Goal: Task Accomplishment & Management: Use online tool/utility

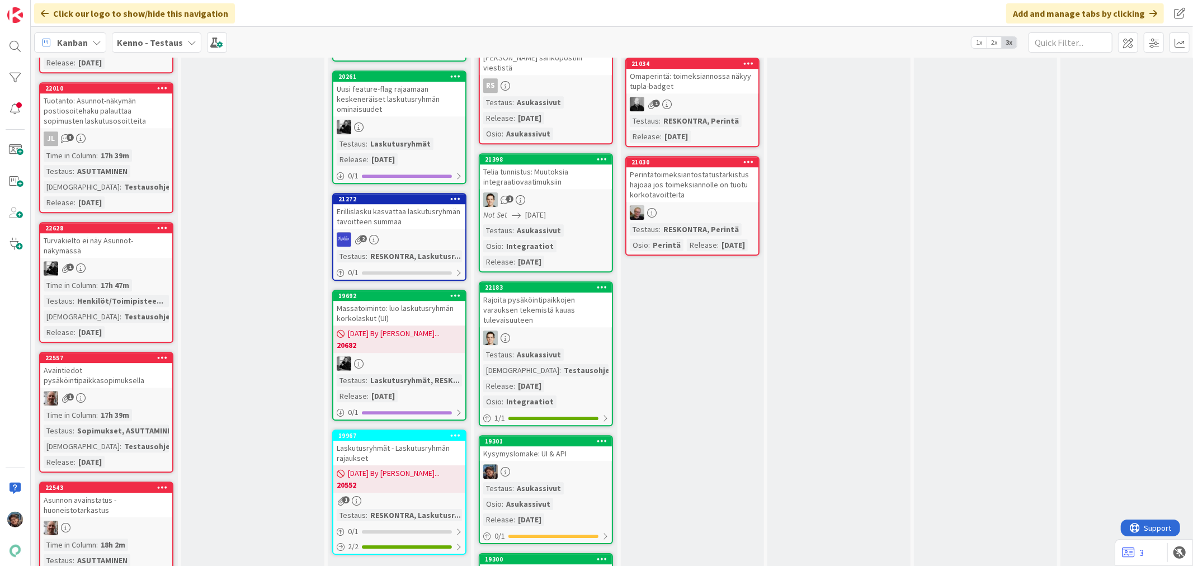
scroll to position [2796, 0]
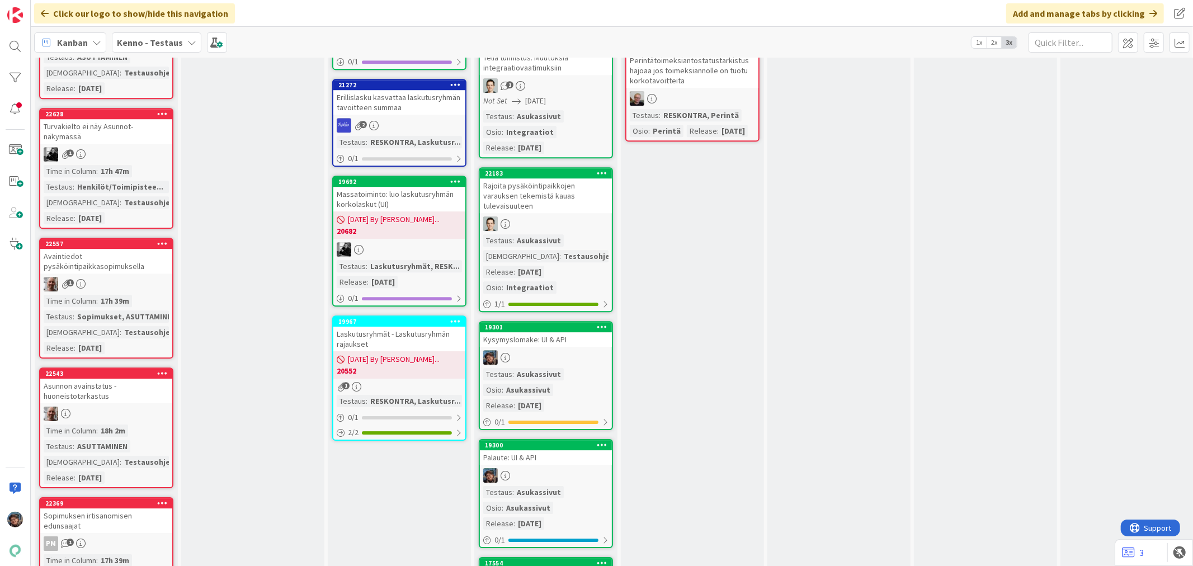
click at [561, 350] on div at bounding box center [546, 357] width 132 height 15
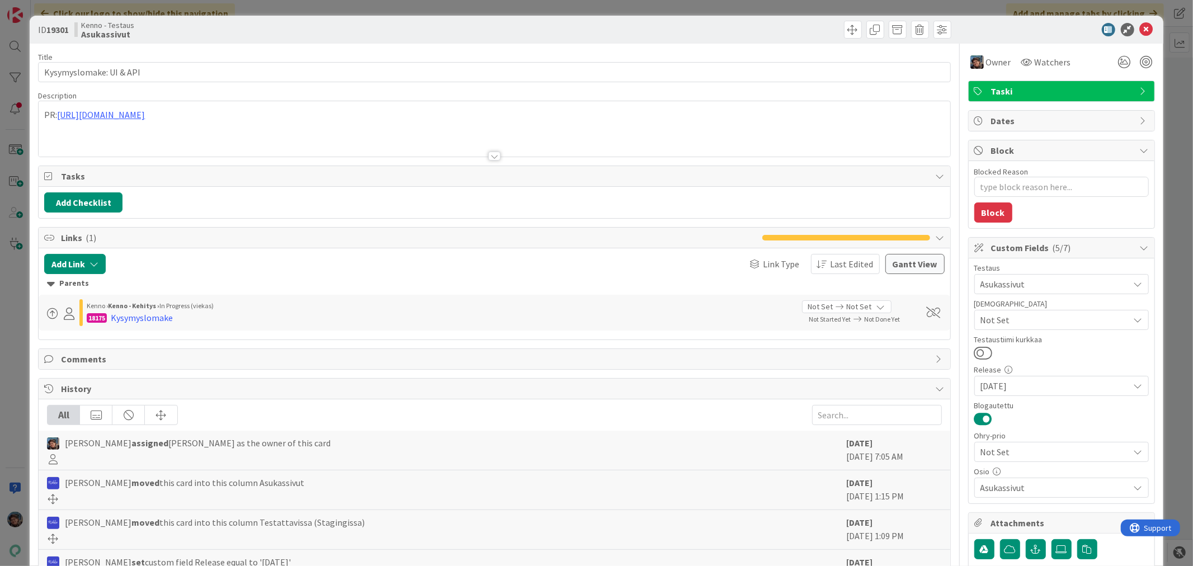
click at [488, 153] on div at bounding box center [494, 156] width 12 height 9
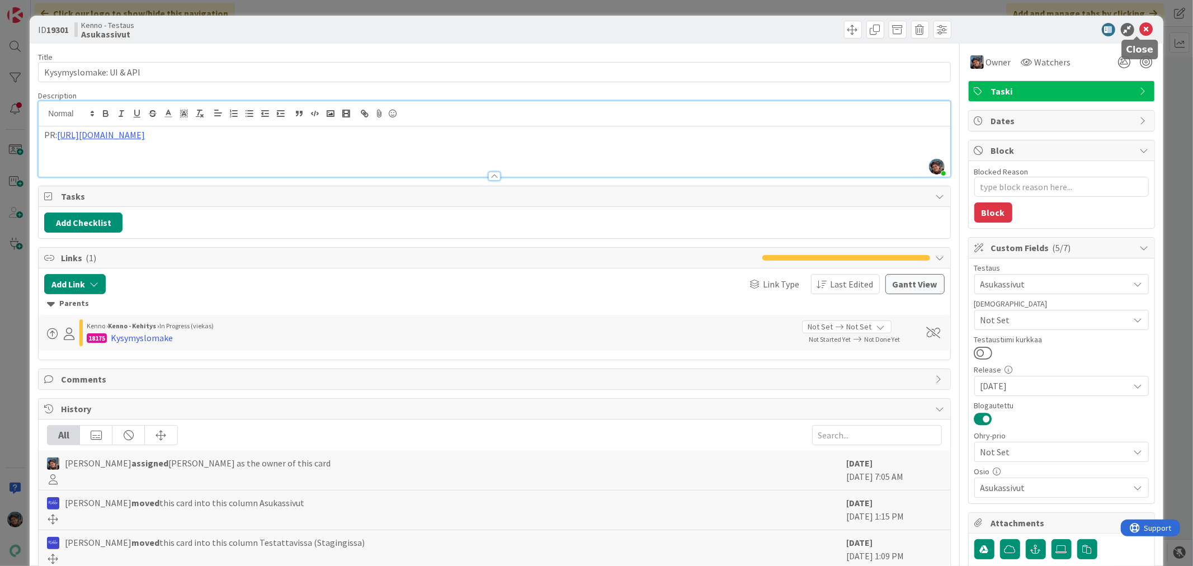
click at [1140, 25] on icon at bounding box center [1146, 29] width 13 height 13
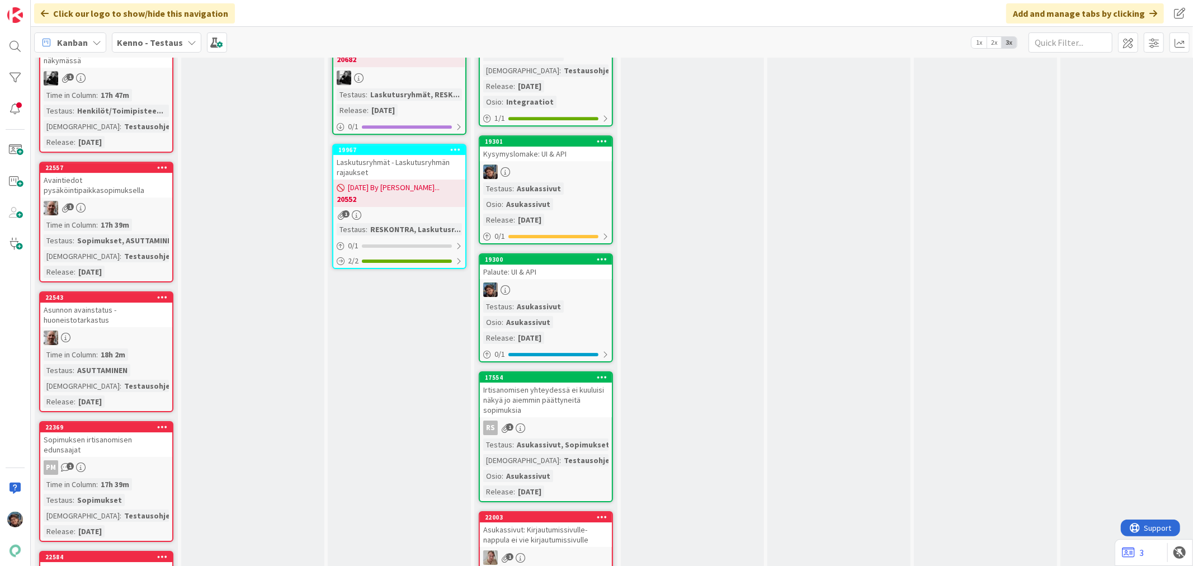
scroll to position [2983, 0]
click at [566, 182] on div "Testaus : Asukassivut Osio : Asukassivut Release : 2025-08-06" at bounding box center [545, 204] width 125 height 44
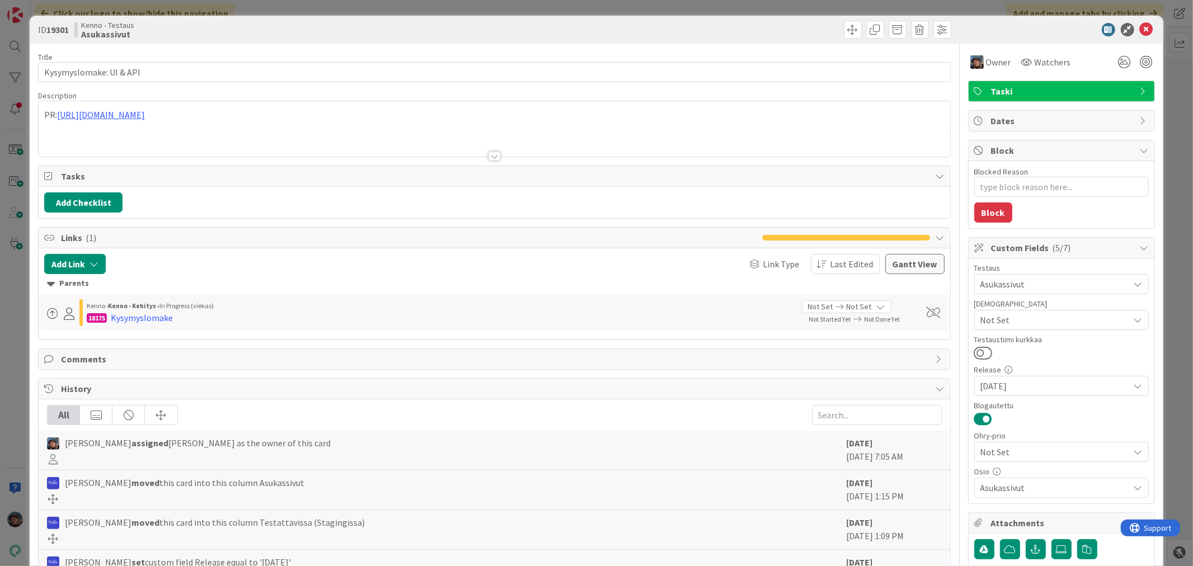
click at [488, 158] on div at bounding box center [494, 156] width 12 height 9
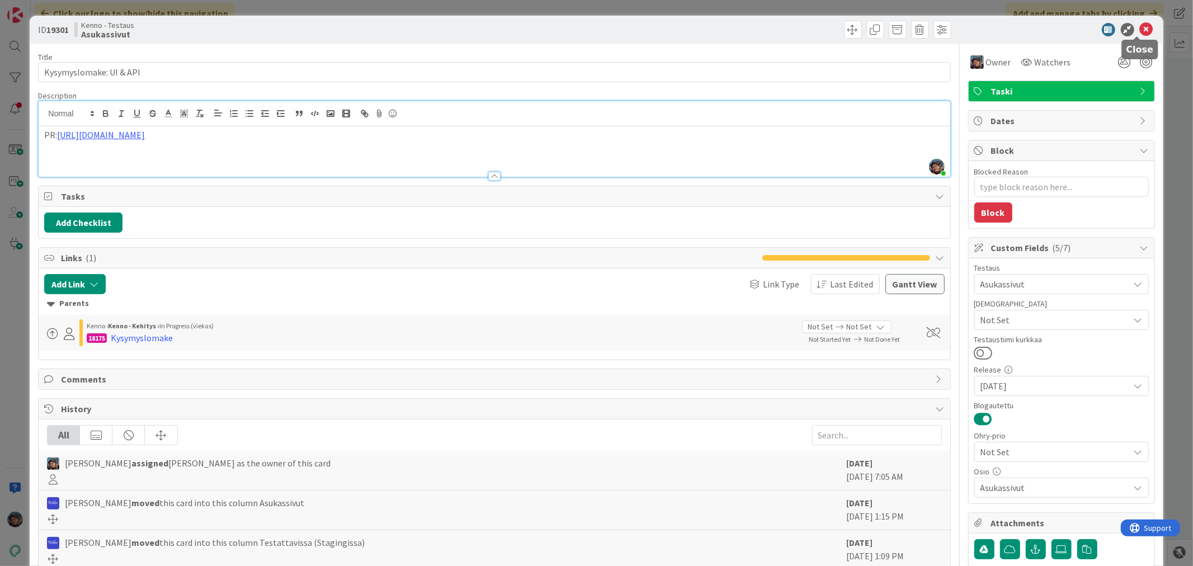
click at [1140, 30] on icon at bounding box center [1146, 29] width 13 height 13
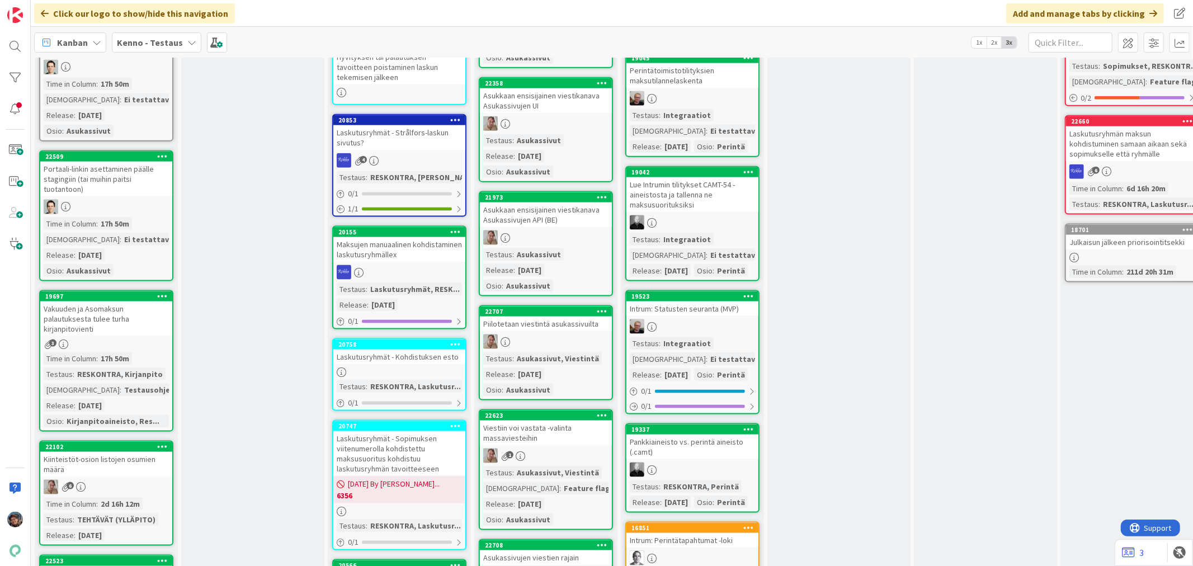
scroll to position [1305, 0]
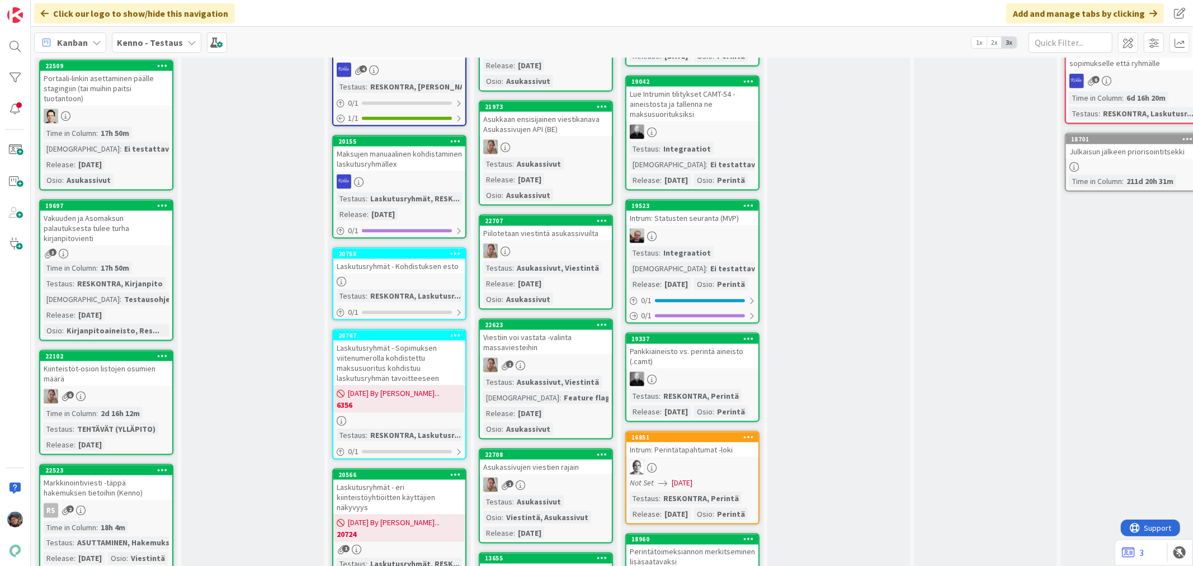
click at [565, 244] on div at bounding box center [546, 251] width 132 height 15
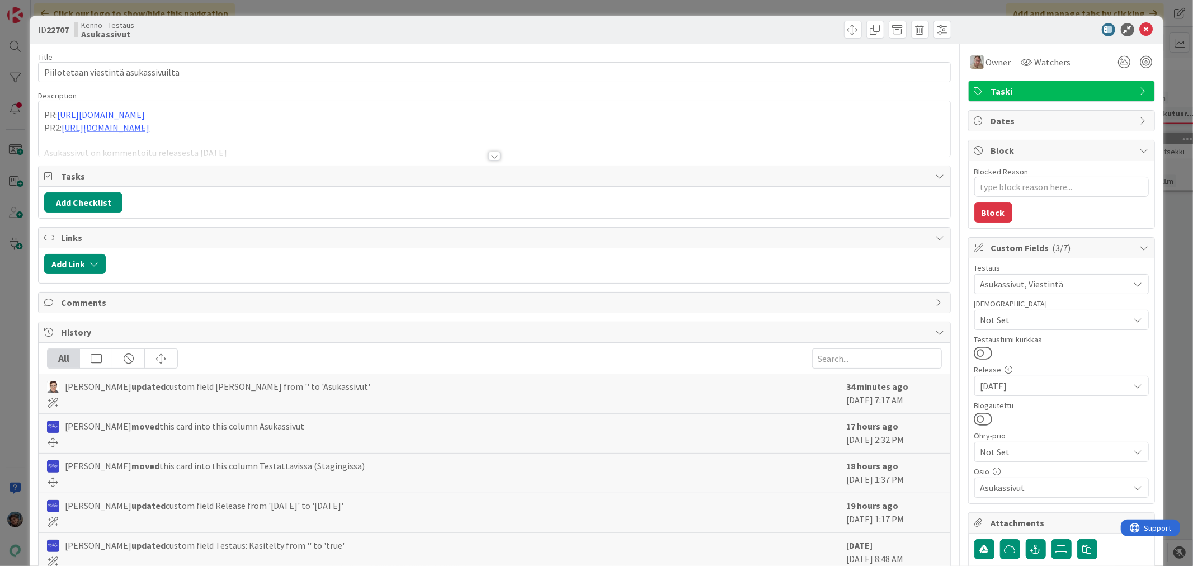
click at [488, 157] on div at bounding box center [494, 156] width 12 height 9
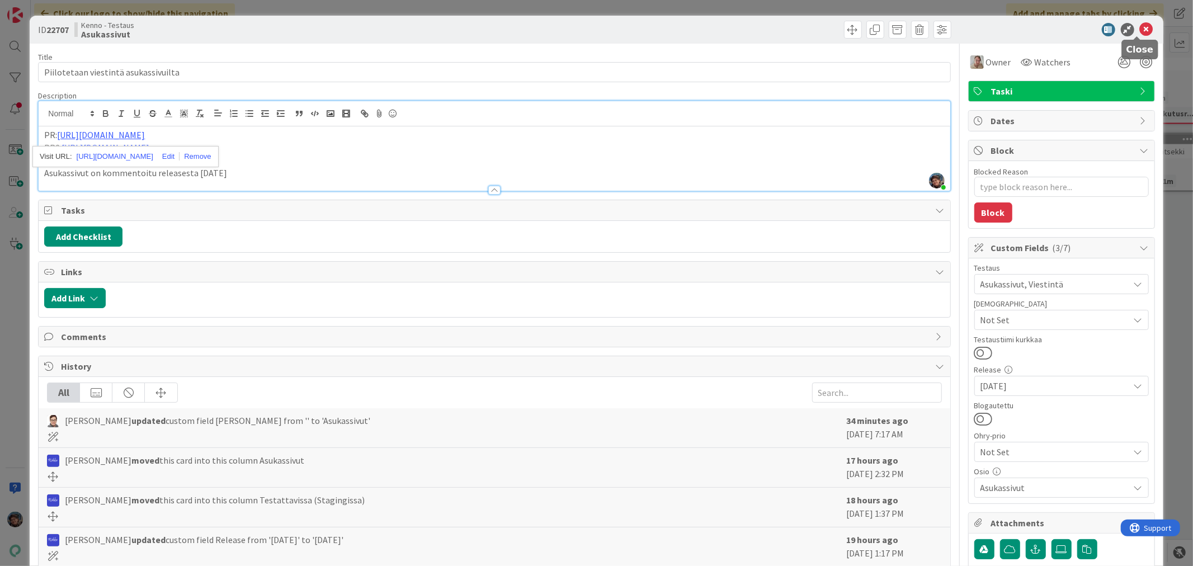
click at [1140, 29] on icon at bounding box center [1146, 29] width 13 height 13
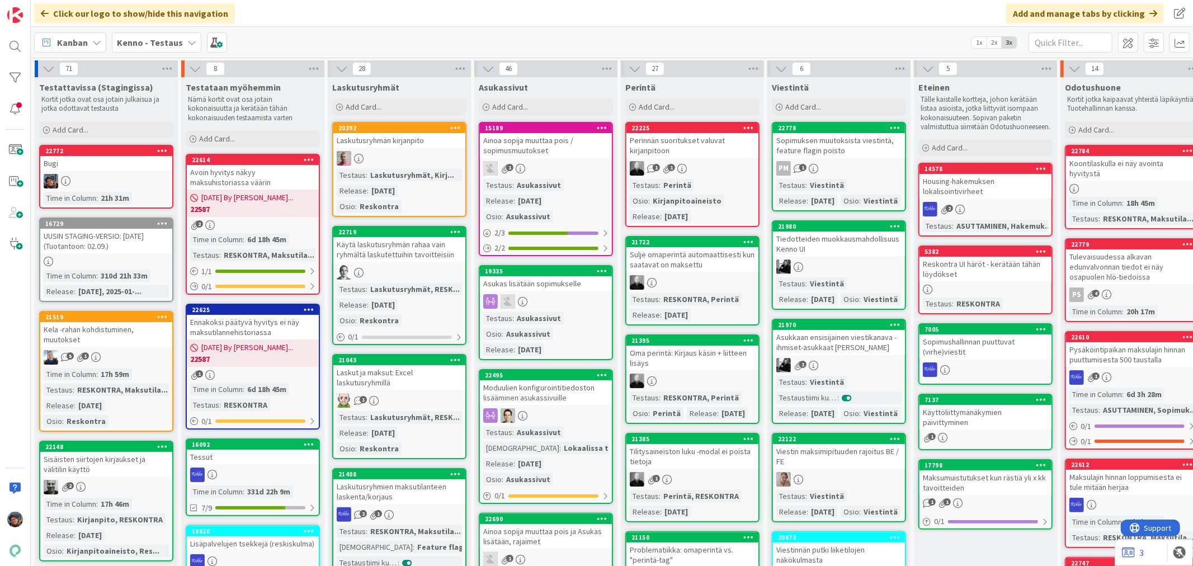
click at [124, 176] on div at bounding box center [106, 181] width 132 height 15
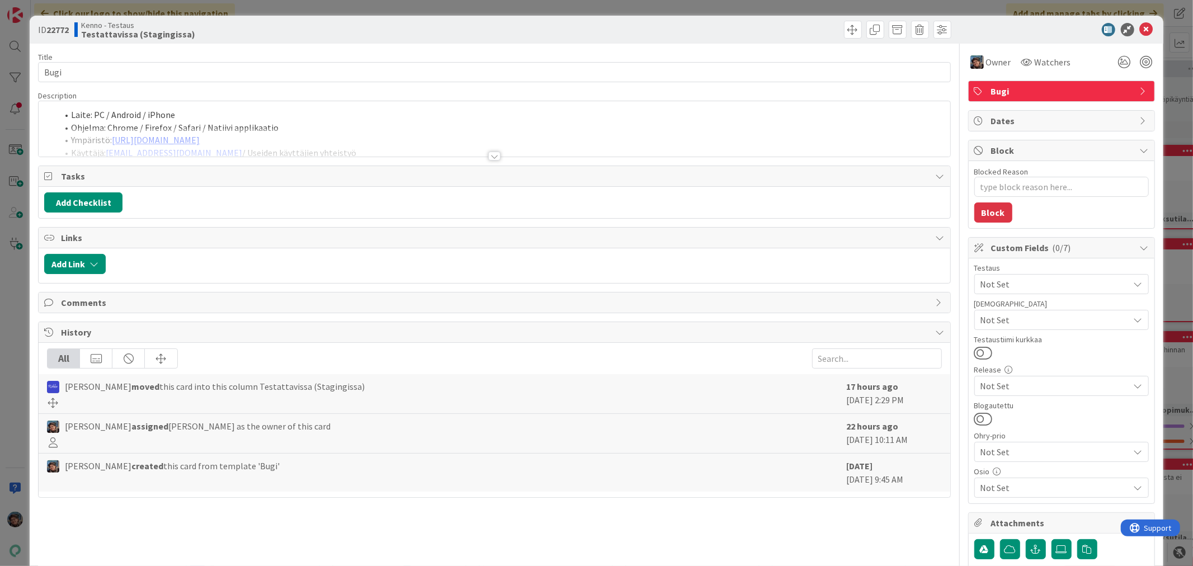
click at [491, 157] on div at bounding box center [494, 156] width 12 height 9
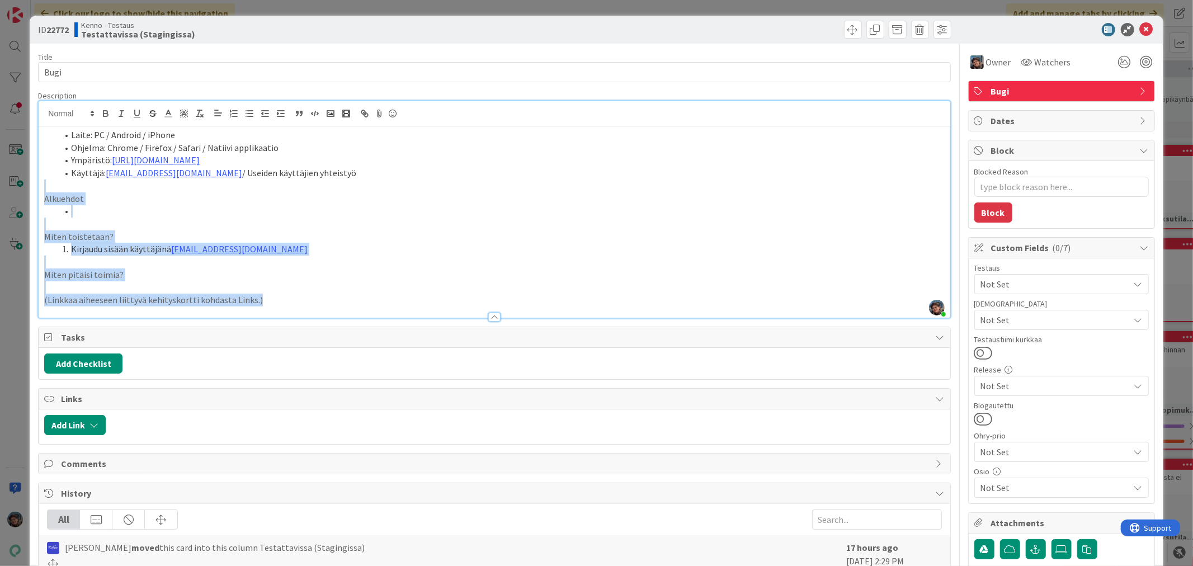
drag, startPoint x: 265, startPoint y: 299, endPoint x: 21, endPoint y: 192, distance: 266.4
click at [21, 192] on div "ID 22772 Kenno - Testaus Testattavissa (Stagingissa) Title 4 / 128 Bugi Descrip…" at bounding box center [596, 283] width 1193 height 566
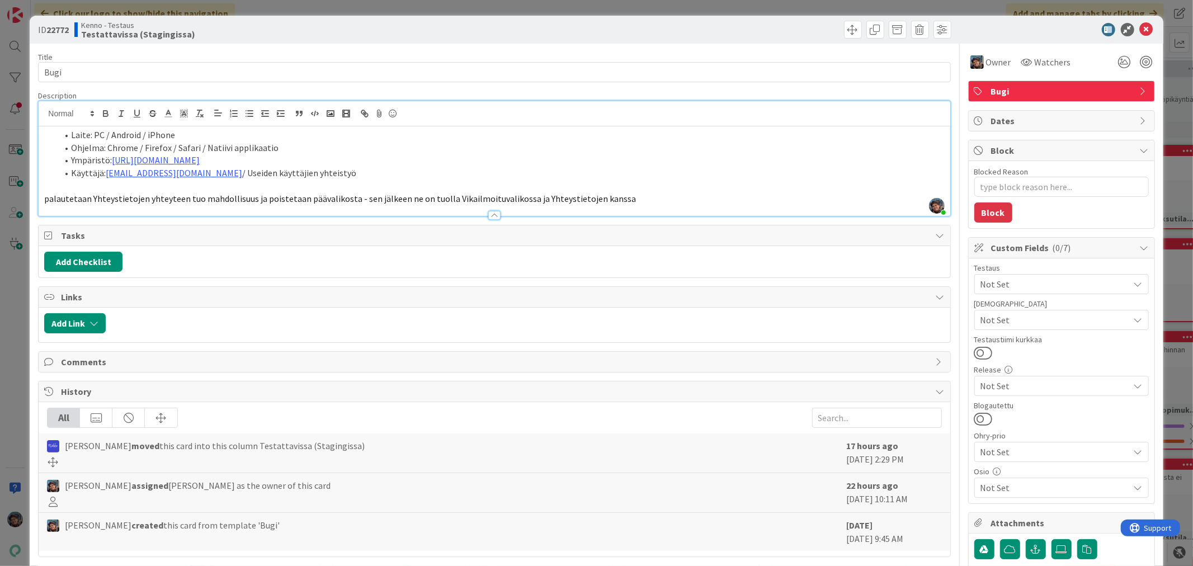
type textarea "x"
click at [47, 197] on span "palautetaan Yhteystietojen yhteyteen tuo mahdollisuus ja poistetaan päävalikost…" at bounding box center [340, 198] width 592 height 11
drag, startPoint x: 185, startPoint y: 199, endPoint x: 250, endPoint y: 199, distance: 64.9
click at [250, 199] on span "Palautetaan Yhteystietojen yhteyteen tuo mahdollisuus ja poistetaan päävalikost…" at bounding box center [340, 198] width 592 height 11
drag, startPoint x: 207, startPoint y: 197, endPoint x: 277, endPoint y: 204, distance: 70.8
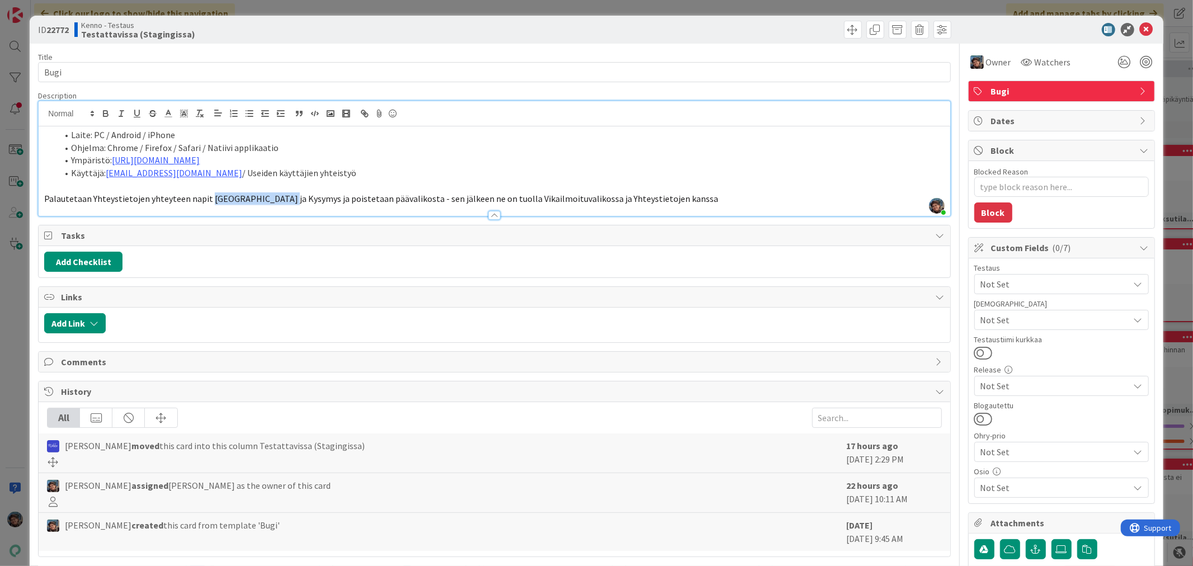
click at [277, 204] on span "Palautetaan Yhteystietojen yhteyteen napit Palaute ja Kysymys ja poistetaan pää…" at bounding box center [381, 198] width 674 height 11
click at [205, 197] on span "Palautetaan Yhteystietojen yhteyteen napit Anna palautetta ja Kysy jotain. ja p…" at bounding box center [377, 198] width 666 height 11
click at [231, 185] on p "'" at bounding box center [494, 186] width 900 height 13
click at [207, 197] on span "Palautetaan Yhteystietojen yhteyteen napit Anna palautetta ja Kysy jotain. ja p…" at bounding box center [377, 198] width 666 height 11
click at [266, 200] on span "Palautetaan Yhteystietojen yhteyteen napit 'Anna palautetta ja Kysy jotain. ja …" at bounding box center [378, 198] width 668 height 11
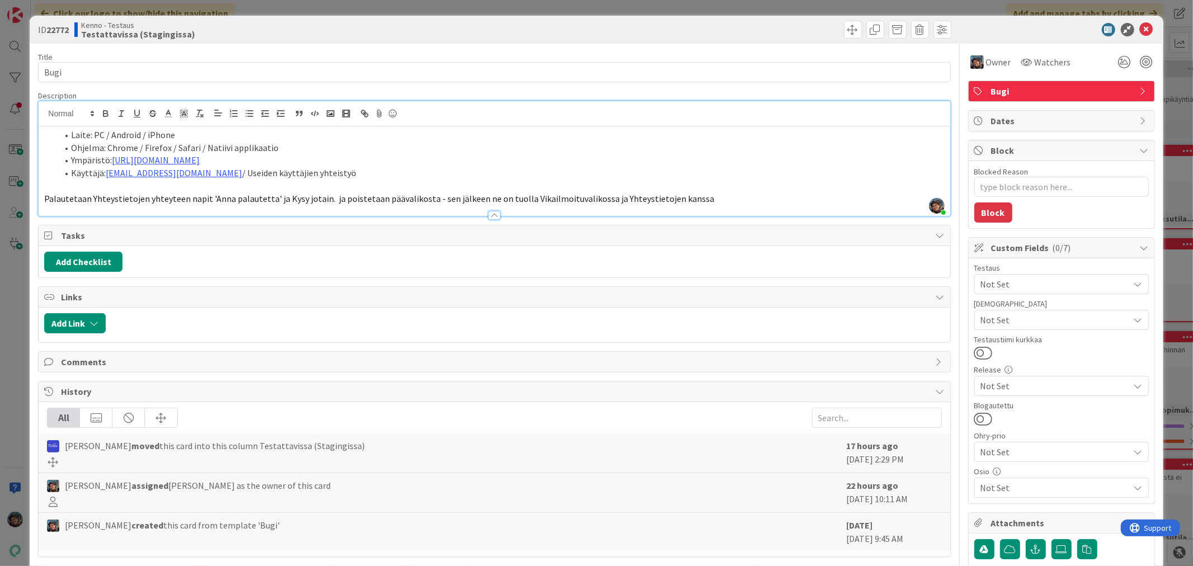
click at [280, 198] on span "Palautetaan Yhteystietojen yhteyteen napit 'Anna palautetta' ja Kysy jotain. ja…" at bounding box center [379, 198] width 670 height 11
click at [319, 197] on span "Palautetaan Yhteystietojen yhteyteen napit 'Anna palautetta' ja 'Kysy jotain. j…" at bounding box center [380, 198] width 672 height 11
click at [320, 199] on span "Palautetaan Yhteystietojen yhteyteen napit 'Anna palautetta' ja 'Kysy jotain. j…" at bounding box center [380, 198] width 672 height 11
drag, startPoint x: 328, startPoint y: 197, endPoint x: 422, endPoint y: 193, distance: 94.6
click at [422, 193] on span "Palautetaan Yhteystietojen yhteyteen napit 'Anna palautetta' ja 'Kysy jotain'. …" at bounding box center [380, 198] width 673 height 11
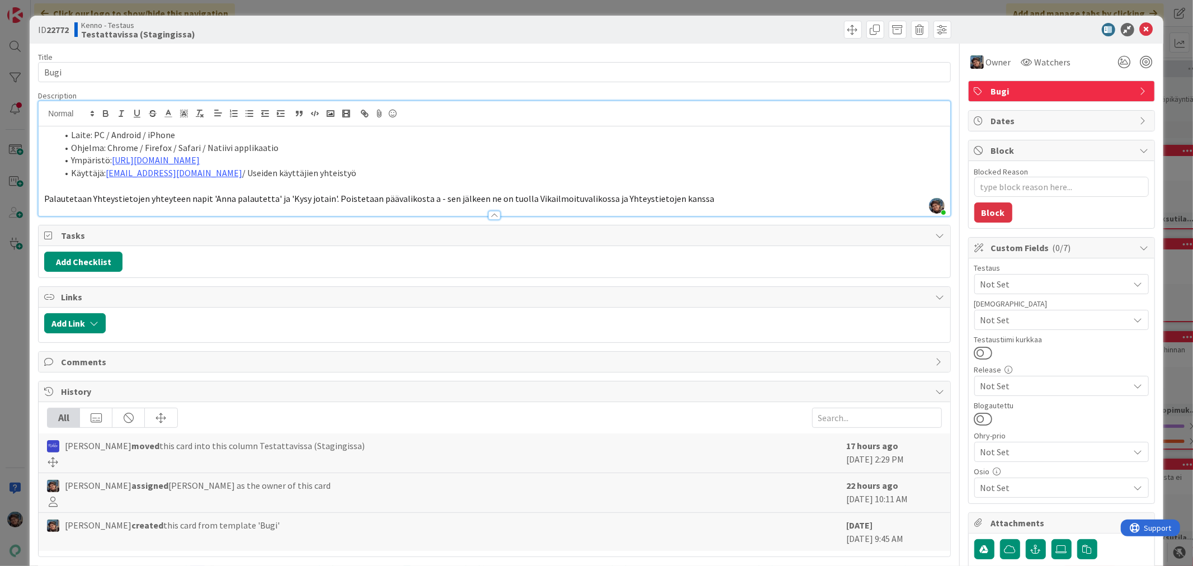
click at [419, 199] on span "Palautetaan Yhteystietojen yhteyteen napit 'Anna palautetta' ja 'Kysy jotain'. …" at bounding box center [379, 198] width 670 height 11
drag, startPoint x: 493, startPoint y: 197, endPoint x: 565, endPoint y: 196, distance: 72.2
click at [565, 196] on span "Palautetaan Yhteystietojen yhteyteen napit 'Anna palautetta' ja 'Kysy jotain'. …" at bounding box center [479, 198] width 871 height 11
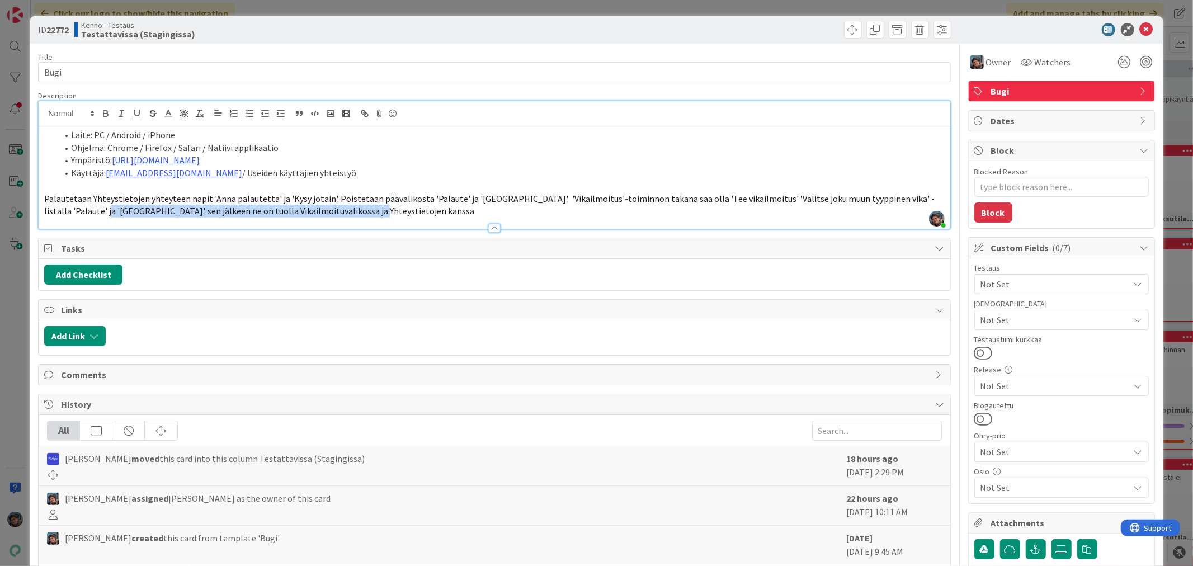
drag, startPoint x: 74, startPoint y: 211, endPoint x: 370, endPoint y: 231, distance: 296.0
click at [370, 231] on div "Title 4 / 128 Bugi Description Pirjo Peltonen joined 5 m ago Laite: PC / Androi…" at bounding box center [494, 381] width 912 height 675
drag, startPoint x: 225, startPoint y: 161, endPoint x: 115, endPoint y: 163, distance: 110.8
click at [113, 161] on li "Ympäristö: https://dev.kenno-sw.net/" at bounding box center [501, 160] width 886 height 13
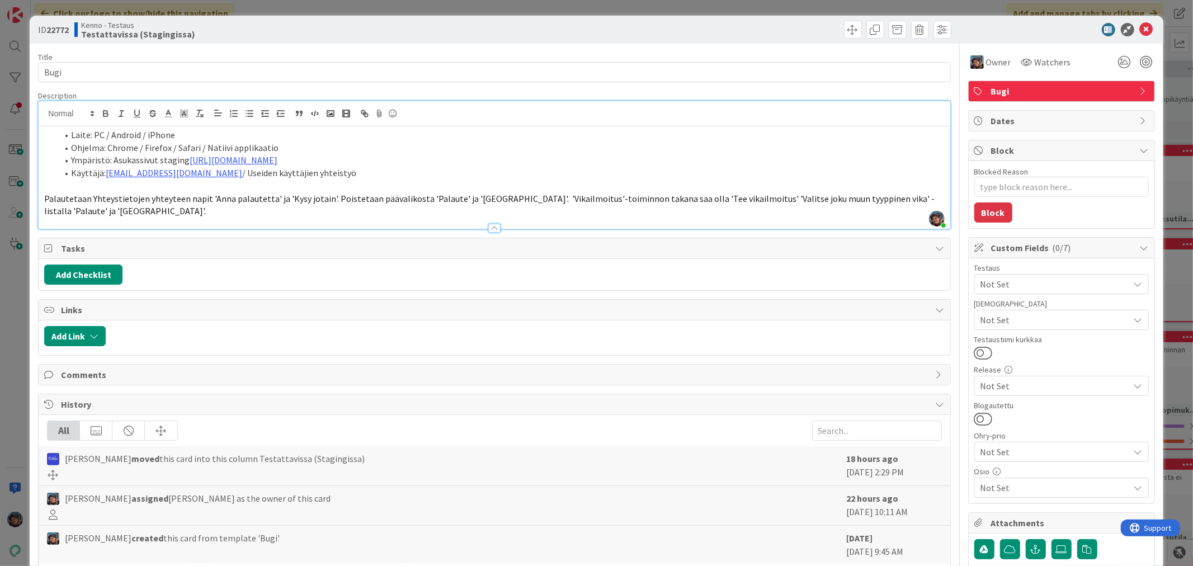
drag, startPoint x: 105, startPoint y: 171, endPoint x: 312, endPoint y: 175, distance: 207.0
click at [312, 175] on li "Käyttäjä: kenno.admin@pandia.fi / Useiden käyttäjien yhteistyö" at bounding box center [501, 173] width 886 height 13
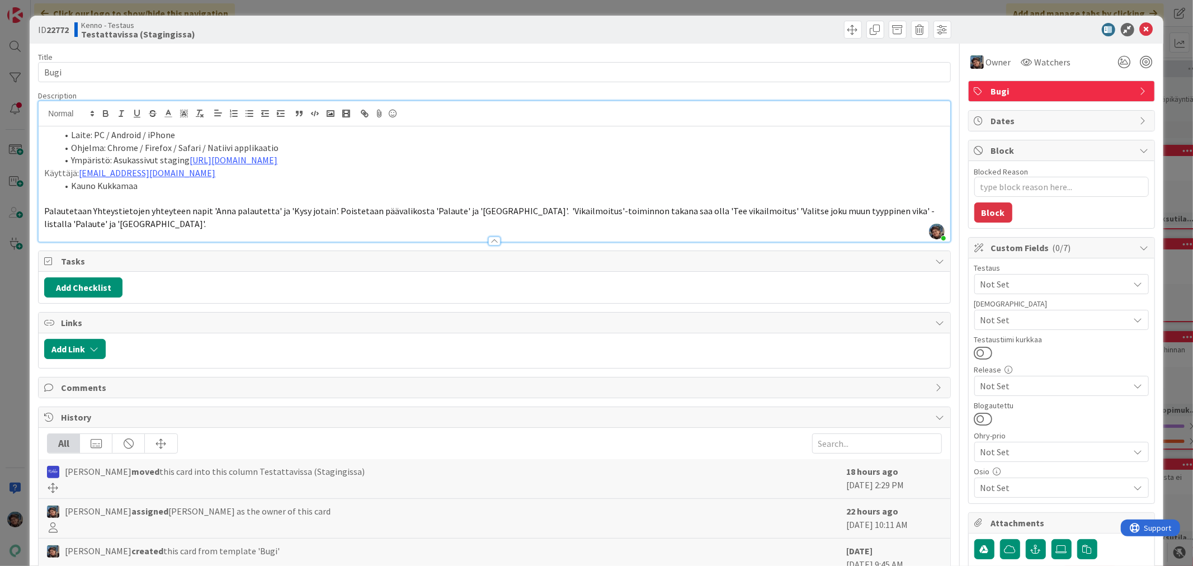
click at [44, 169] on p "Käyttäjä: kenno.asukas@pandia.fi" at bounding box center [494, 173] width 900 height 13
click at [248, 112] on icon "button" at bounding box center [249, 114] width 10 height 10
click at [220, 173] on li "Käyttäjä: kenno.asukas@pandia.fi" at bounding box center [501, 173] width 886 height 13
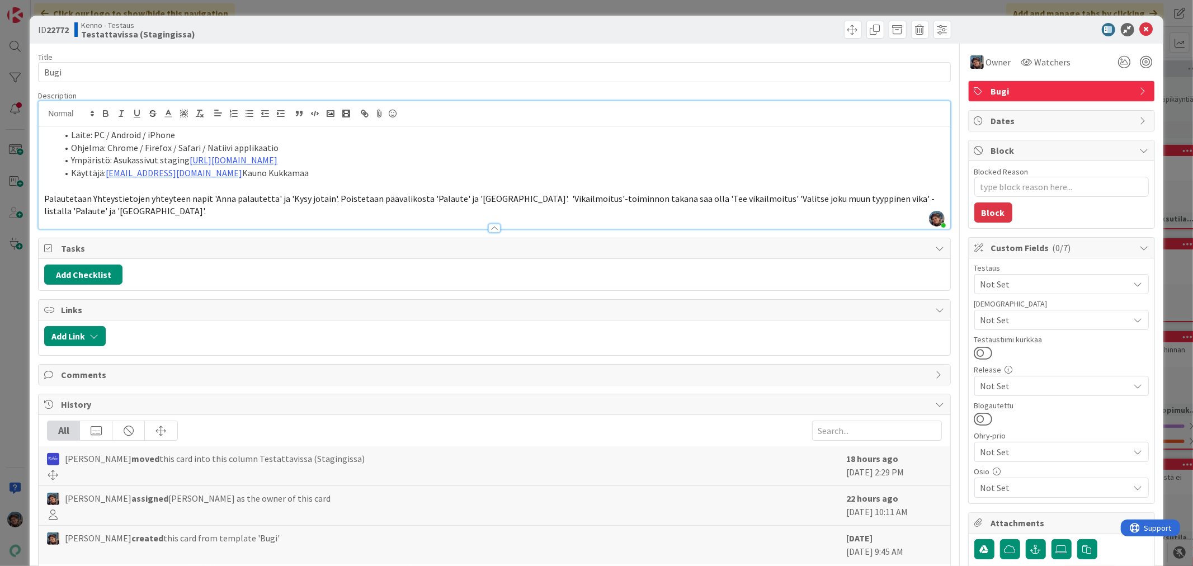
click at [49, 183] on p at bounding box center [494, 186] width 900 height 13
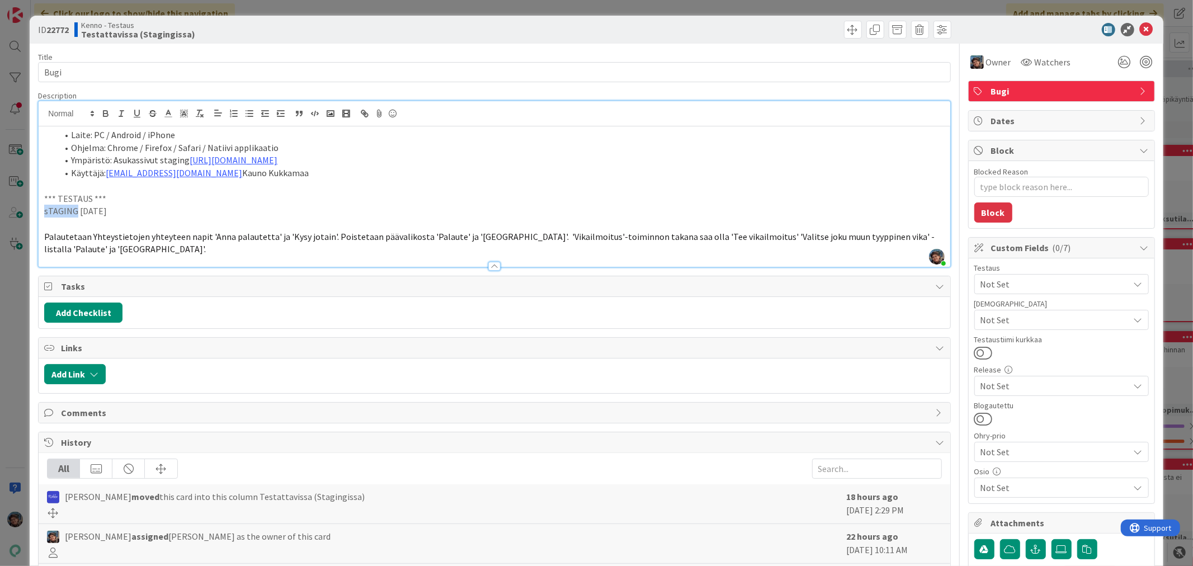
drag, startPoint x: 43, startPoint y: 210, endPoint x: 82, endPoint y: 209, distance: 39.2
click at [77, 209] on div "Laite: PC / Android / iPhone Ohjelma: Chrome / Firefox / Safari / Natiivi appli…" at bounding box center [494, 196] width 911 height 140
drag, startPoint x: 43, startPoint y: 196, endPoint x: 119, endPoint y: 166, distance: 82.0
click at [116, 211] on div "Laite: PC / Android / iPhone Ohjelma: Chrome / Firefox / Safari / Natiivi appli…" at bounding box center [494, 196] width 911 height 140
click at [103, 111] on icon "button" at bounding box center [105, 112] width 4 height 3
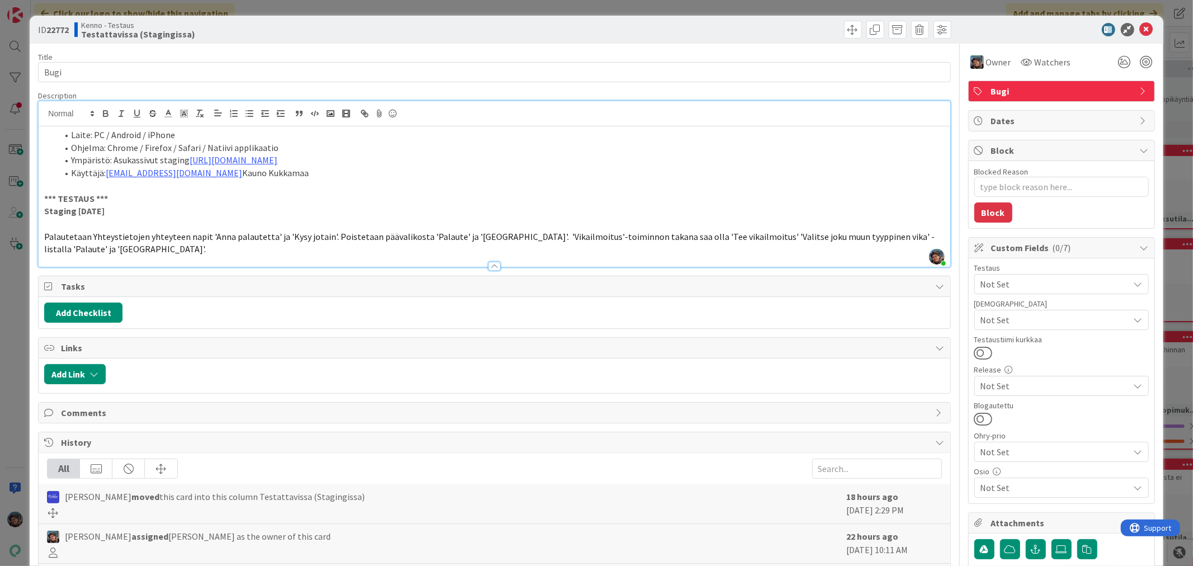
click at [137, 213] on p "Staging 2025-08-21" at bounding box center [494, 211] width 900 height 13
click at [121, 210] on p "Staging 2025-08-21" at bounding box center [494, 211] width 900 height 13
click at [58, 225] on p at bounding box center [494, 224] width 900 height 13
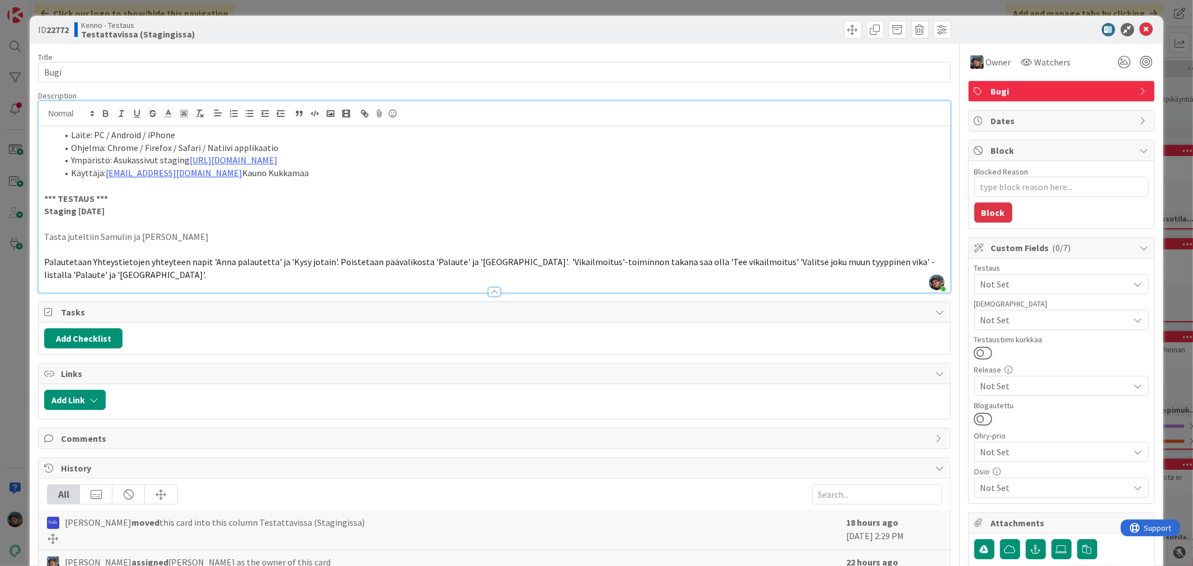
click at [174, 238] on p "Tästa juteltiin Samulin ja Tommi" at bounding box center [494, 236] width 900 height 13
click at [235, 237] on p "Tästa juteltiin Samulin ja TommiM kantta 19.08. Slacissa Asukassivut-kanavalla,…" at bounding box center [494, 236] width 900 height 13
click at [86, 276] on p "Palautetaan Yhteystietojen yhteyteen napit 'Anna palautetta' ja 'Kysy jotain'. …" at bounding box center [494, 268] width 900 height 25
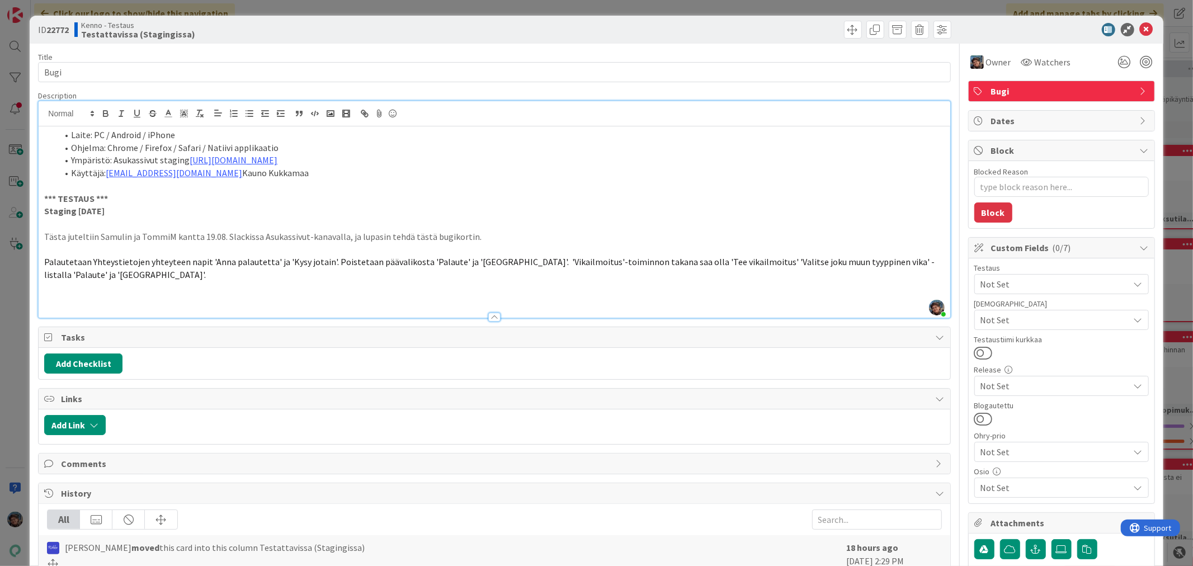
click at [50, 294] on p at bounding box center [494, 300] width 900 height 13
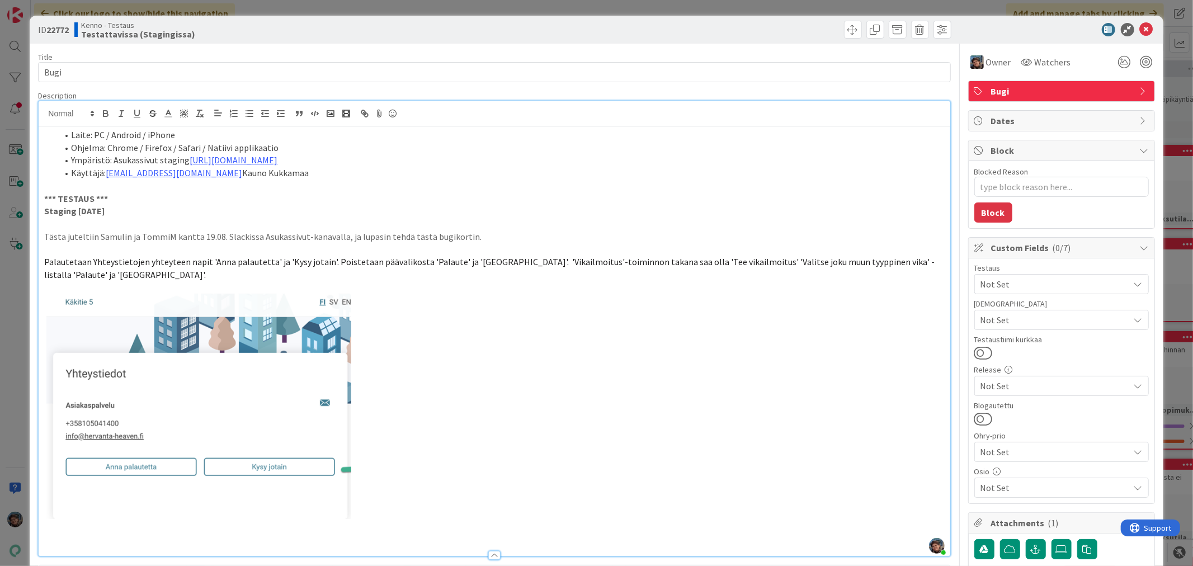
click at [395, 487] on p at bounding box center [494, 406] width 900 height 225
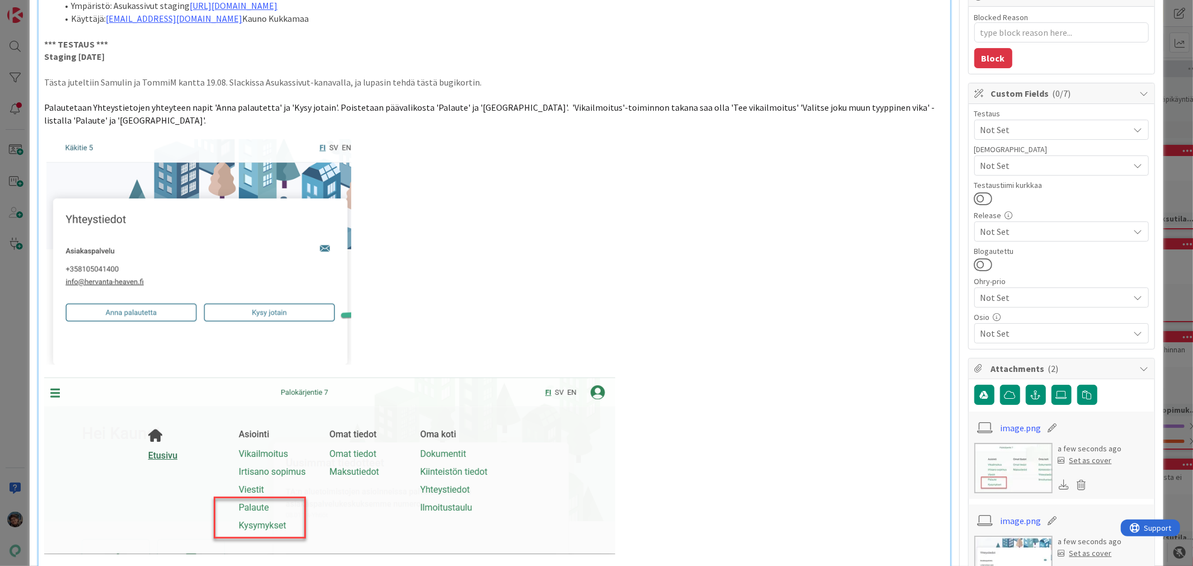
scroll to position [167, 0]
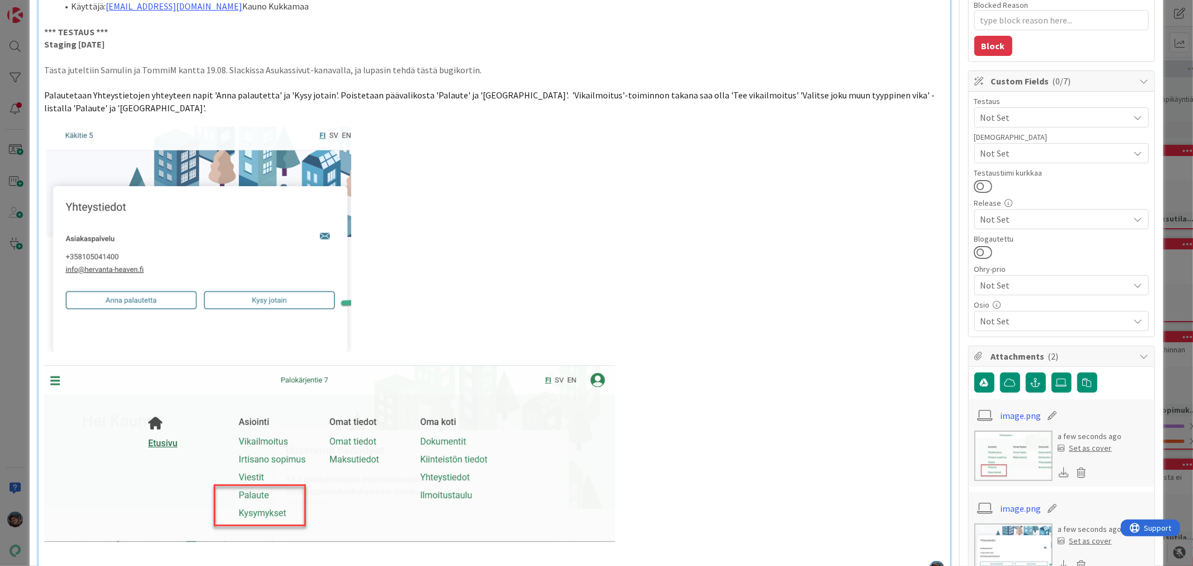
click at [630, 532] on p at bounding box center [494, 453] width 900 height 177
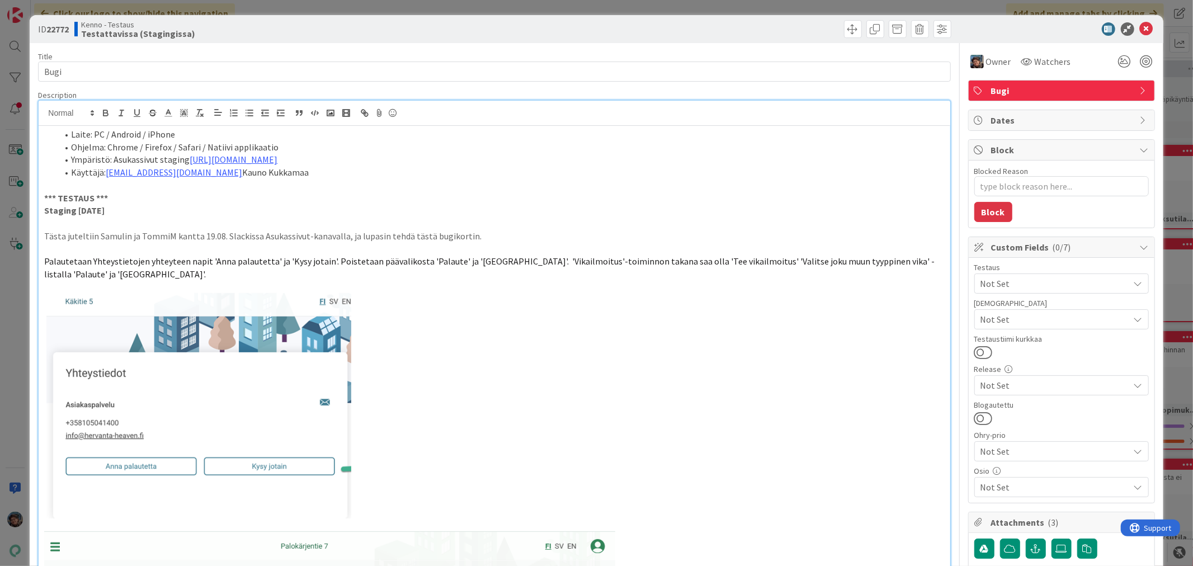
scroll to position [0, 0]
click at [1140, 26] on icon at bounding box center [1146, 29] width 13 height 13
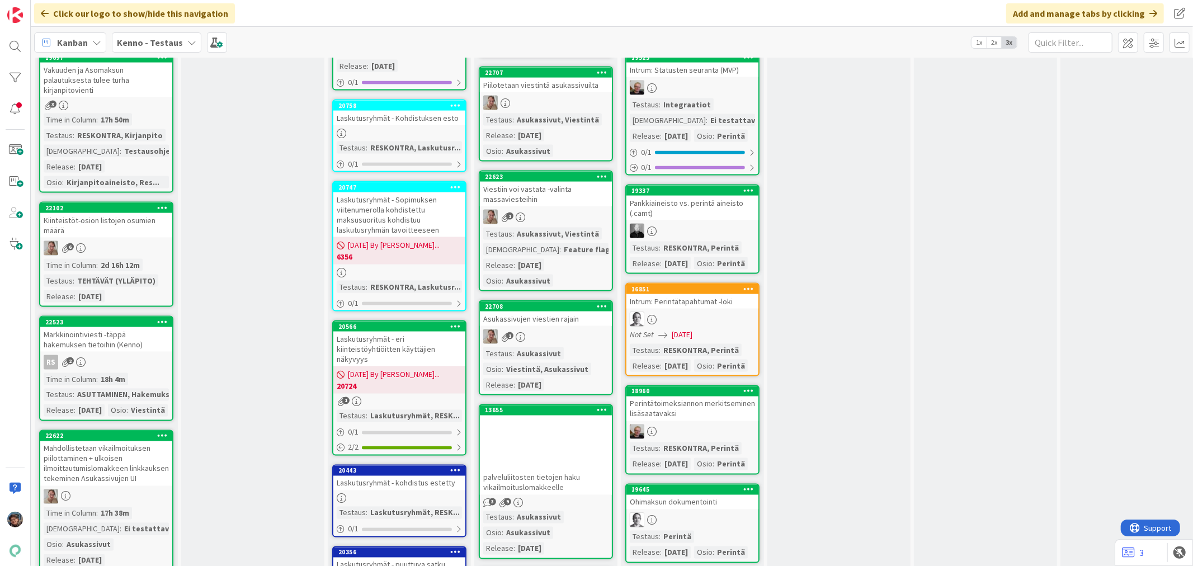
scroll to position [1491, 0]
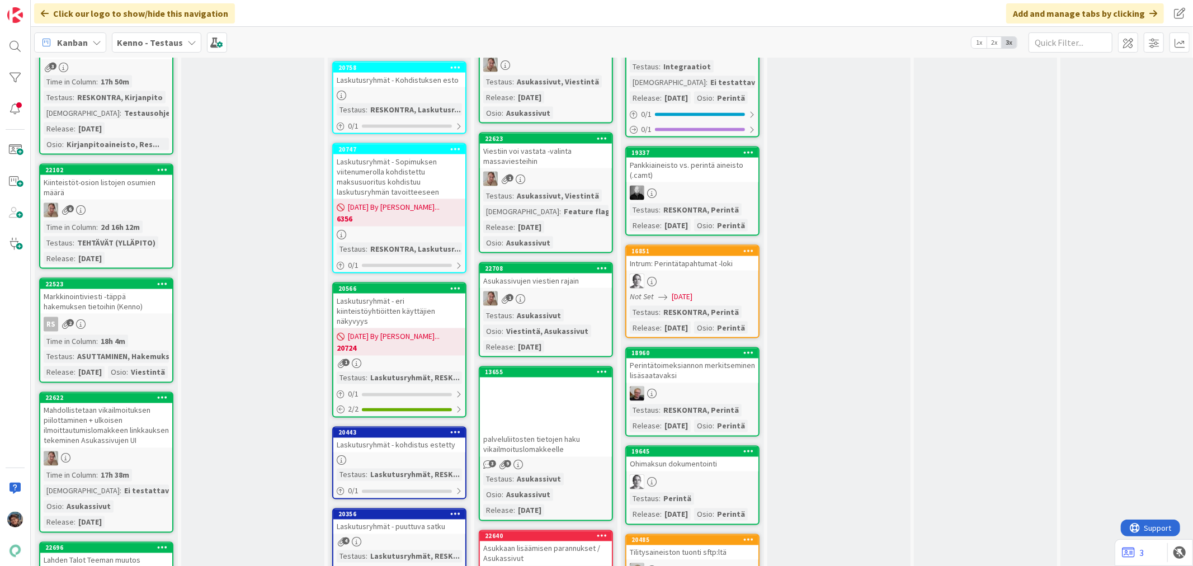
click at [567, 291] on div "1" at bounding box center [546, 298] width 132 height 15
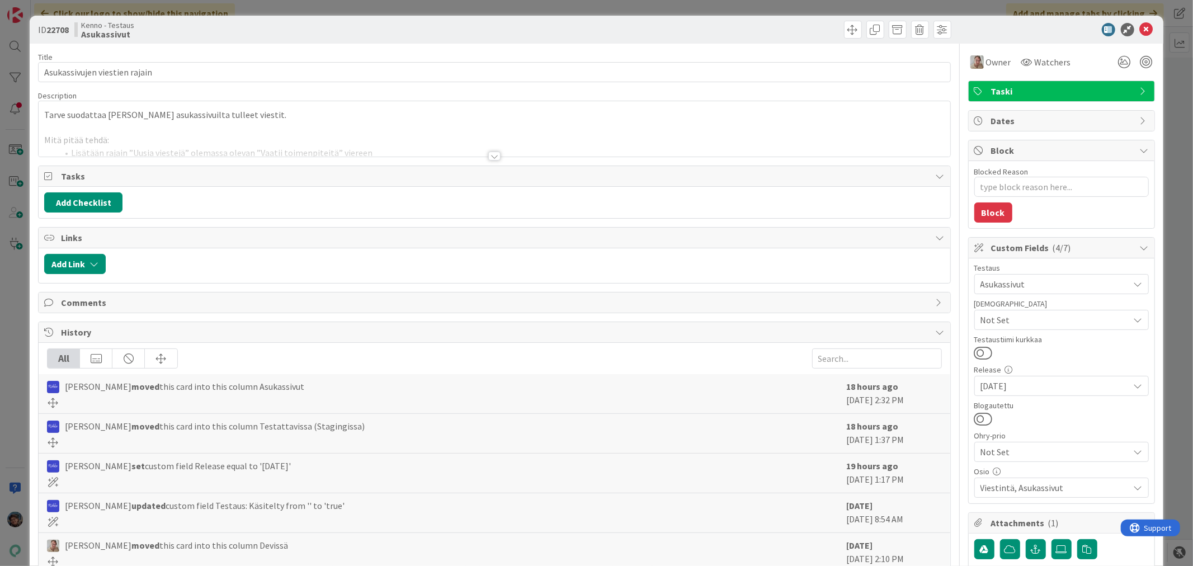
type textarea "x"
click at [488, 157] on div at bounding box center [494, 156] width 12 height 9
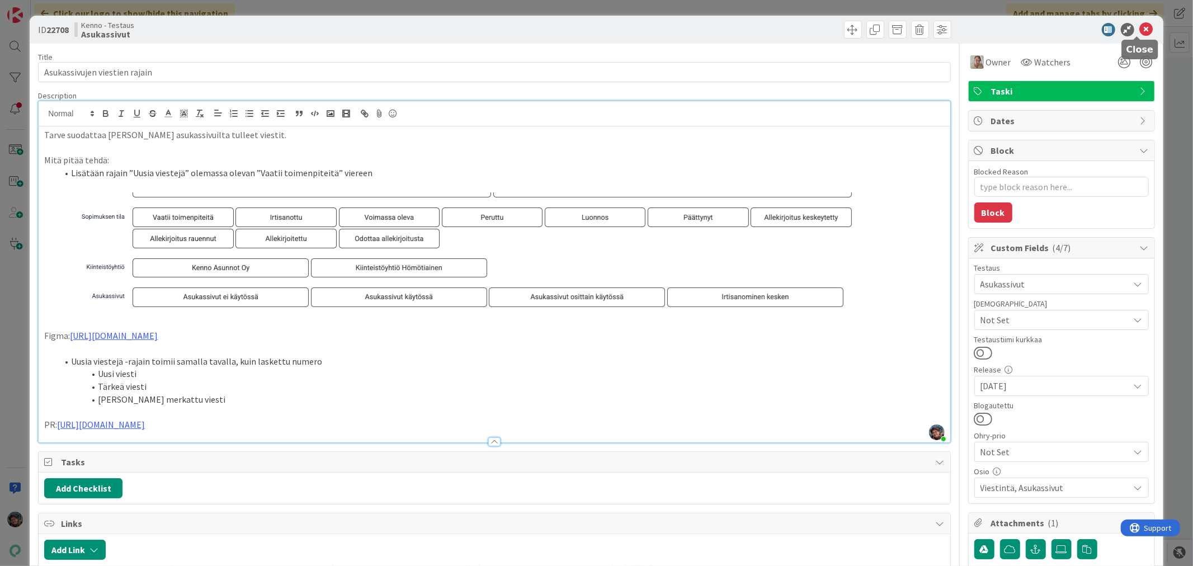
click at [1140, 27] on icon at bounding box center [1146, 29] width 13 height 13
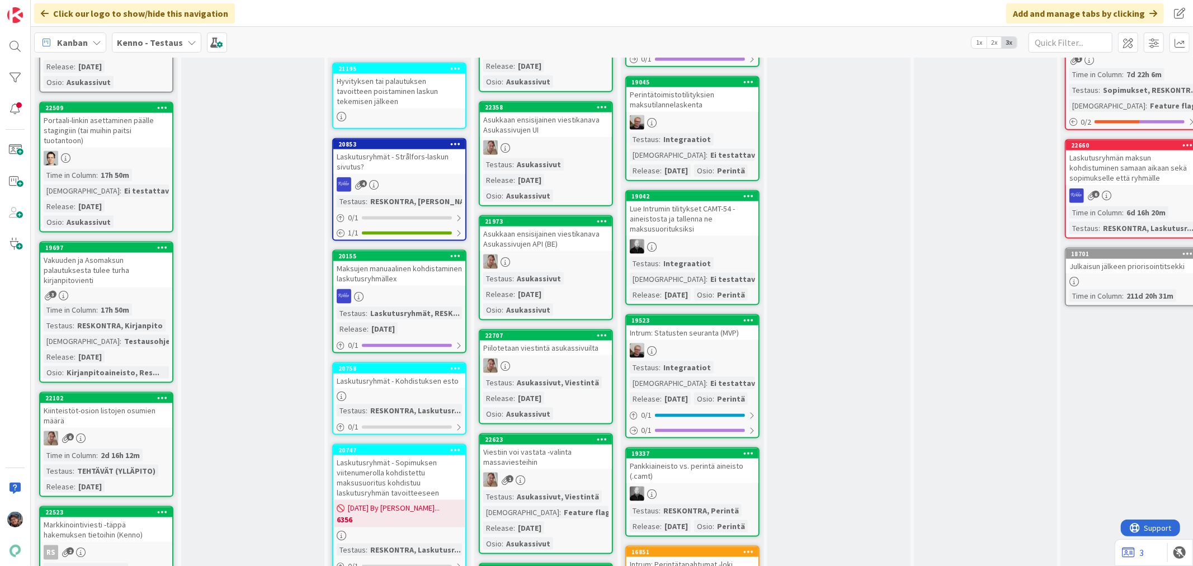
scroll to position [1109, 0]
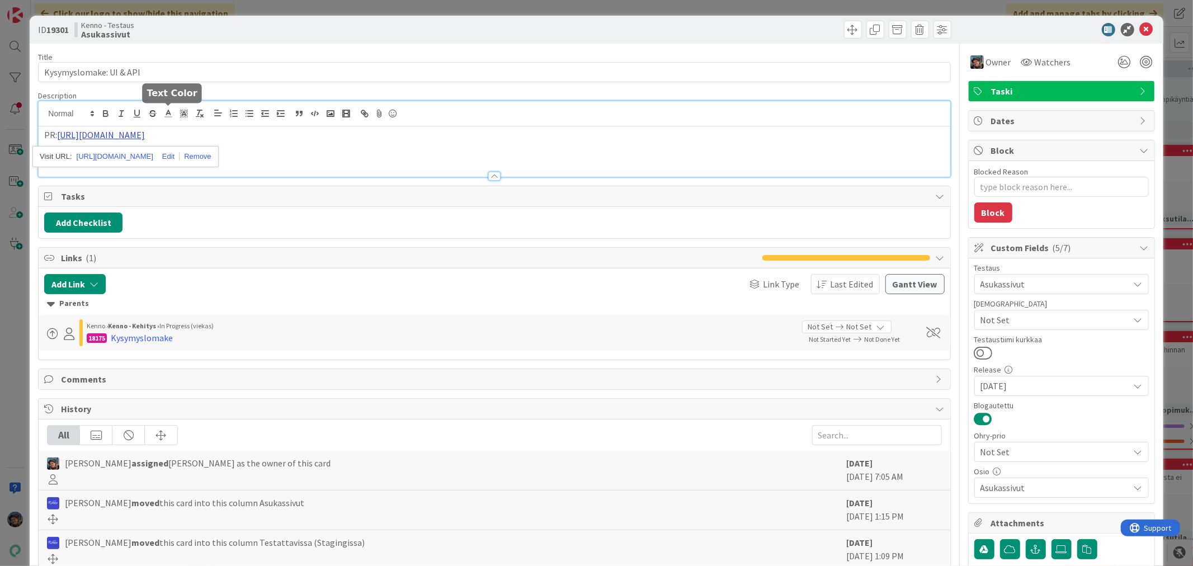
drag, startPoint x: 175, startPoint y: 114, endPoint x: 129, endPoint y: 135, distance: 51.1
type textarea "x"
drag, startPoint x: 209, startPoint y: 121, endPoint x: 214, endPoint y: 114, distance: 8.8
drag, startPoint x: 214, startPoint y: 114, endPoint x: 185, endPoint y: 136, distance: 35.9
type textarea "x"
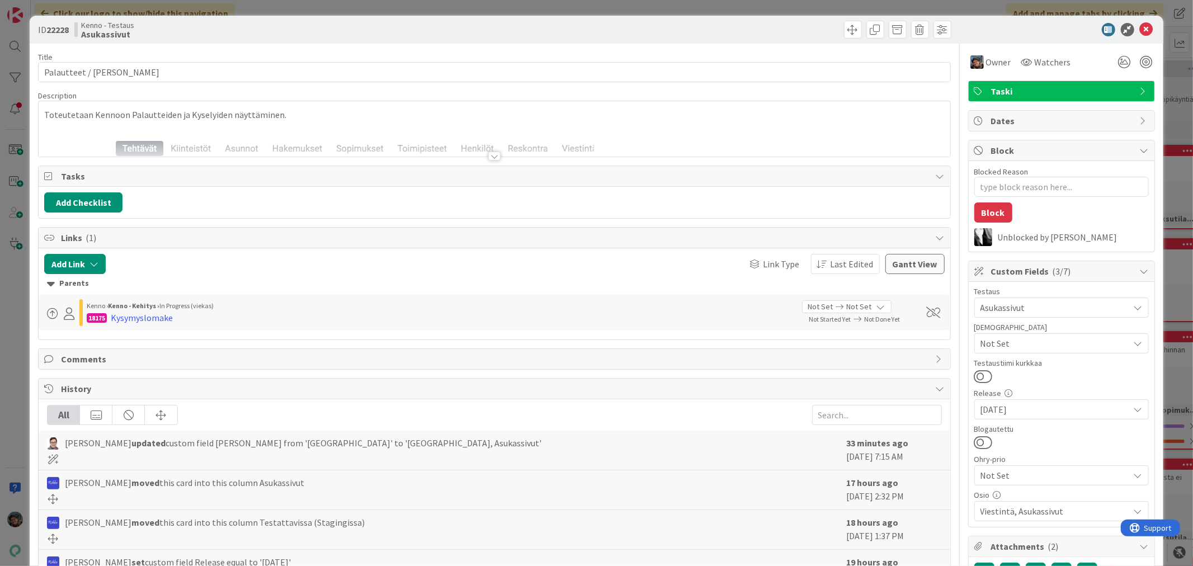
click at [488, 158] on div at bounding box center [494, 156] width 12 height 9
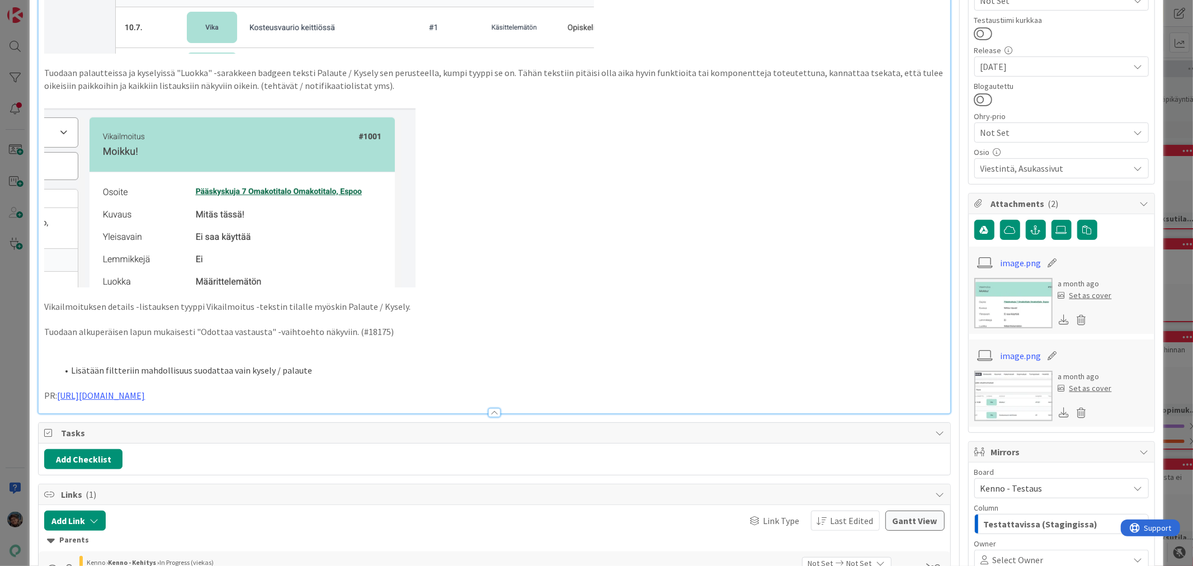
scroll to position [435, 0]
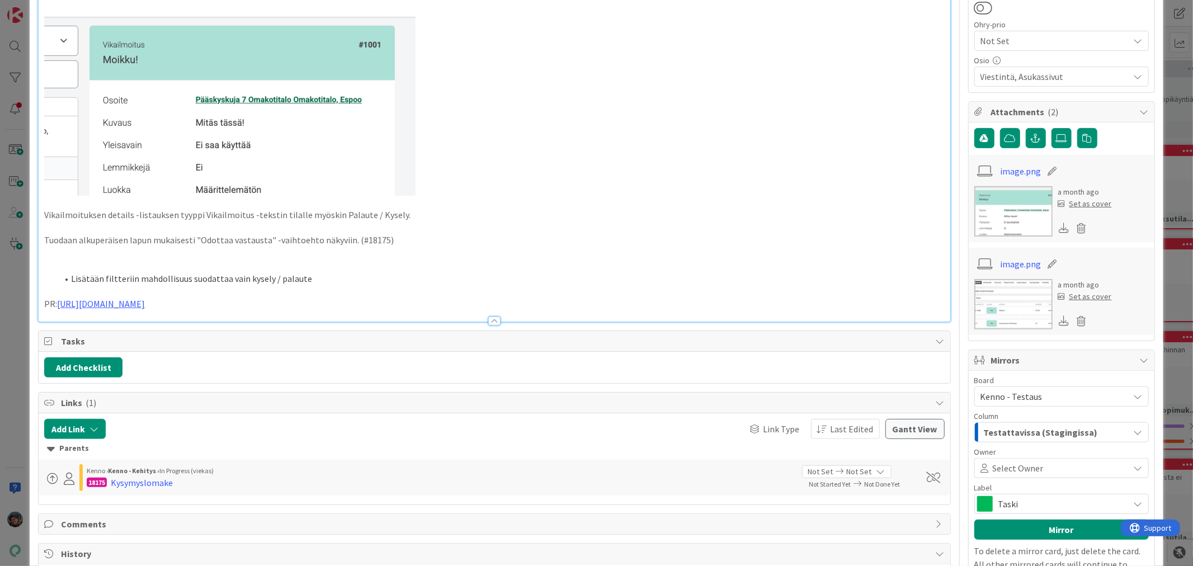
click at [275, 305] on p "PR: https://github.com/pandiafi/kenno/pull/8201" at bounding box center [494, 304] width 900 height 13
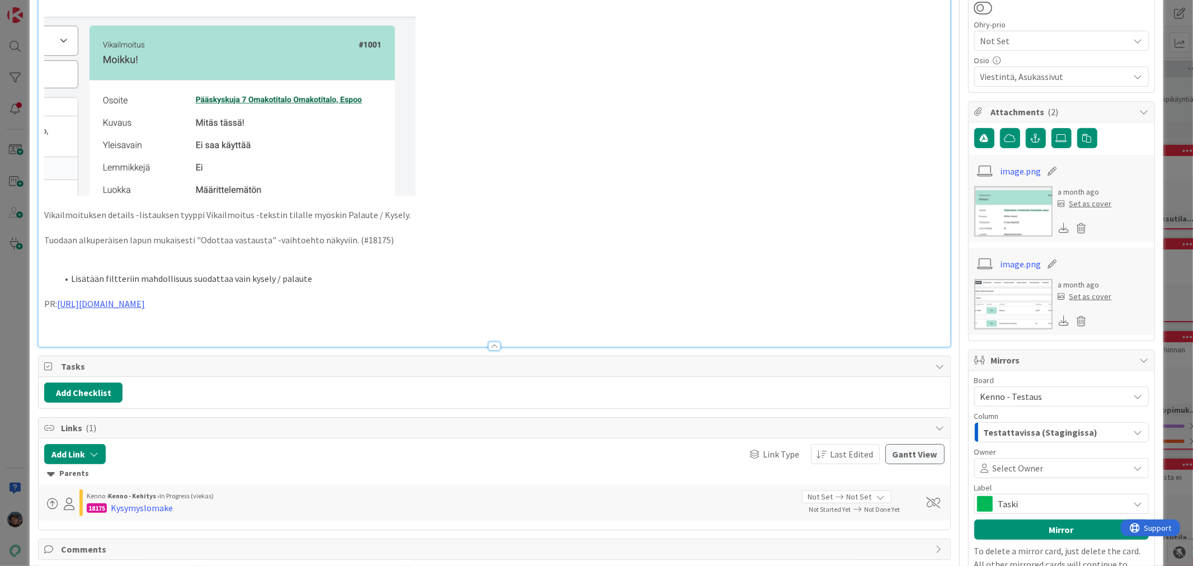
type textarea "x"
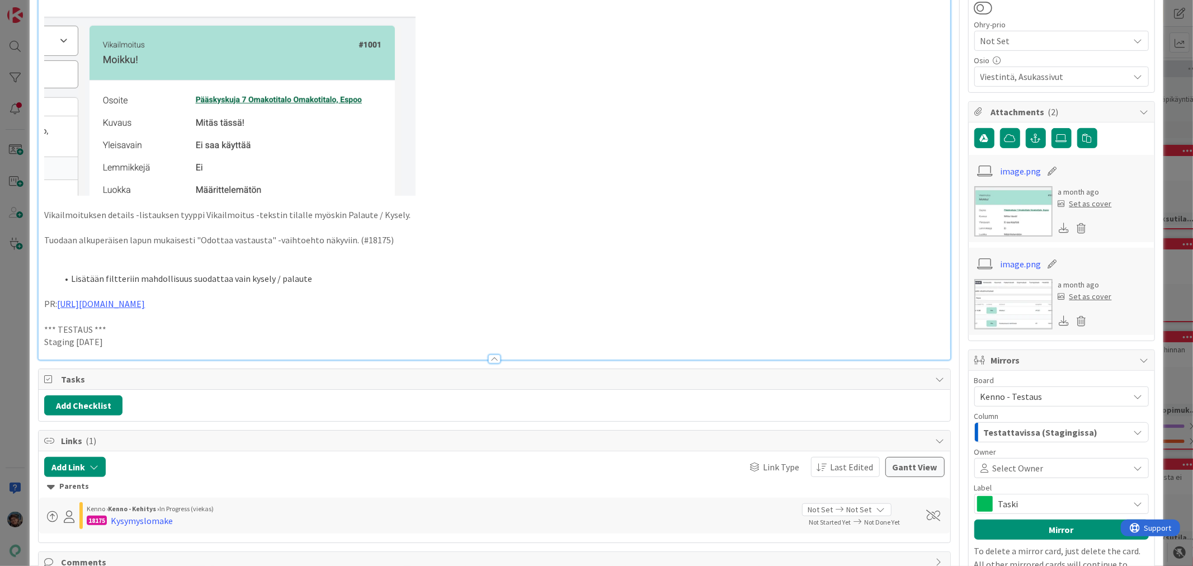
drag, startPoint x: 120, startPoint y: 339, endPoint x: 24, endPoint y: 323, distance: 97.6
click at [24, 323] on div "ID 22228 Kenno - Testaus Asukassivut Title 29 / 128 Palautteet / Kyselyt Kennos…" at bounding box center [596, 283] width 1193 height 566
click at [128, 344] on p "Staging 2025-08-21" at bounding box center [494, 342] width 900 height 13
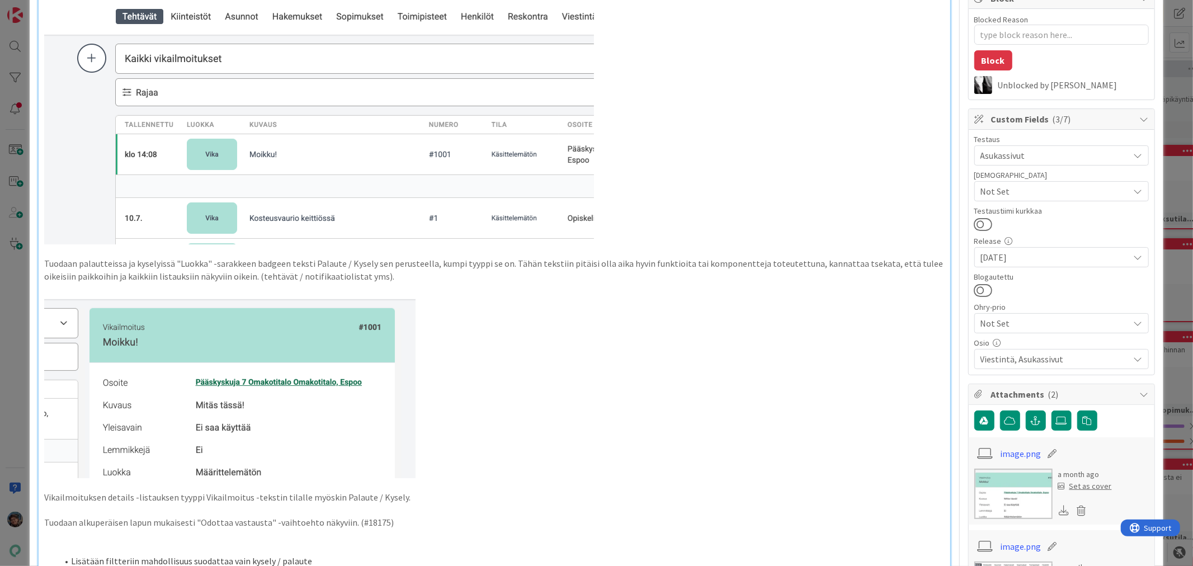
scroll to position [372, 0]
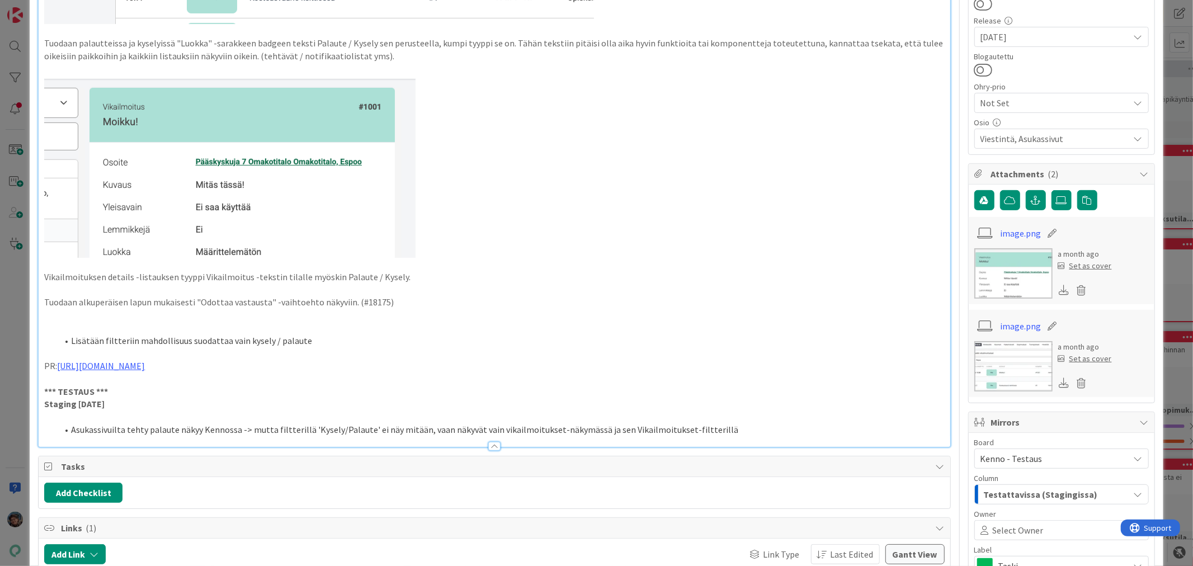
click at [492, 431] on li "Asukassivuilta tehty palaute näkyy Kennossa -> mutta filtterillä 'Kysely/Palaut…" at bounding box center [501, 429] width 886 height 13
click at [151, 430] on li "Asukassivuilta tehty palaute näkyy Kennossa -> mutta filtterillä 'Kysely/Palaut…" at bounding box center [501, 429] width 886 height 13
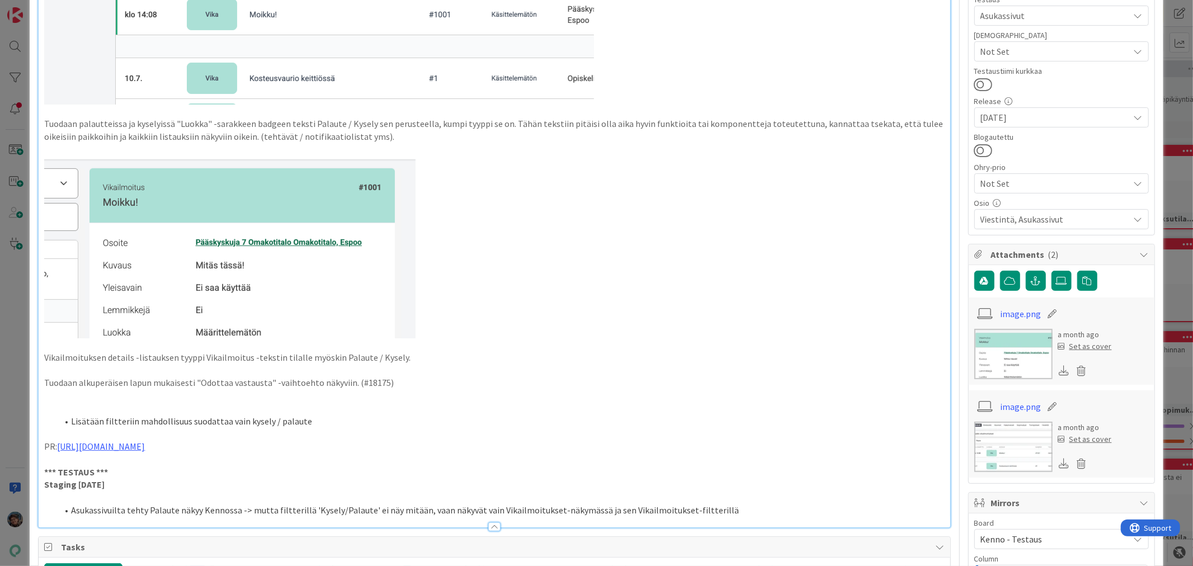
scroll to position [310, 0]
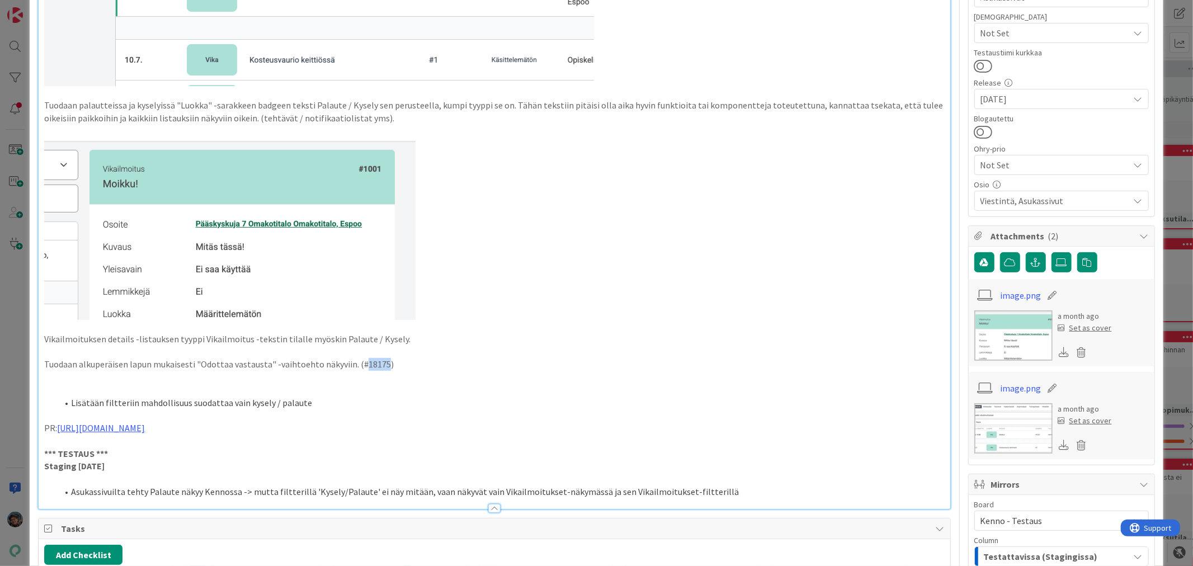
drag, startPoint x: 360, startPoint y: 362, endPoint x: 381, endPoint y: 366, distance: 22.2
click at [381, 366] on p "Tuodaan alkuperäisen lapun mukaisesti "Odottaa vastausta" -vaihtoehto näkyviin.…" at bounding box center [494, 364] width 900 height 13
copy p "18175"
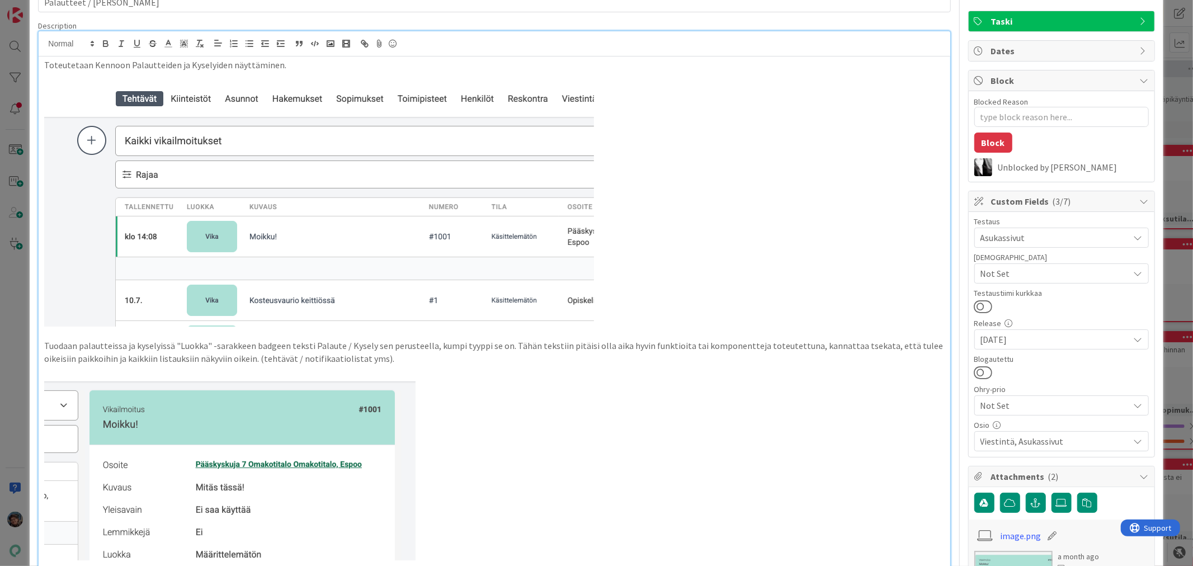
scroll to position [0, 0]
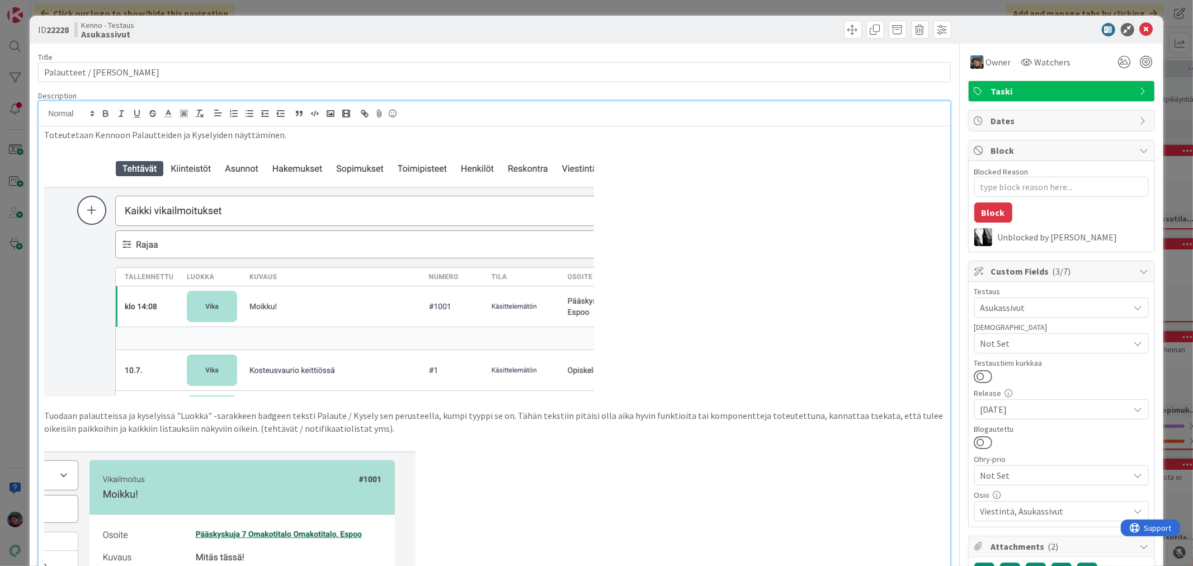
type textarea "x"
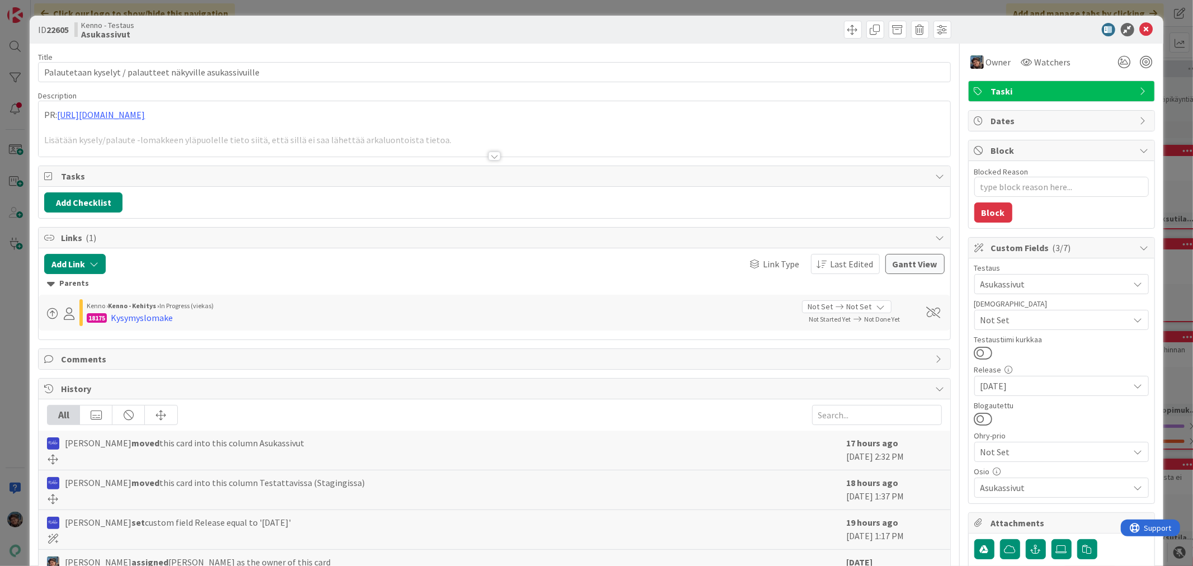
click at [489, 155] on div at bounding box center [494, 156] width 12 height 9
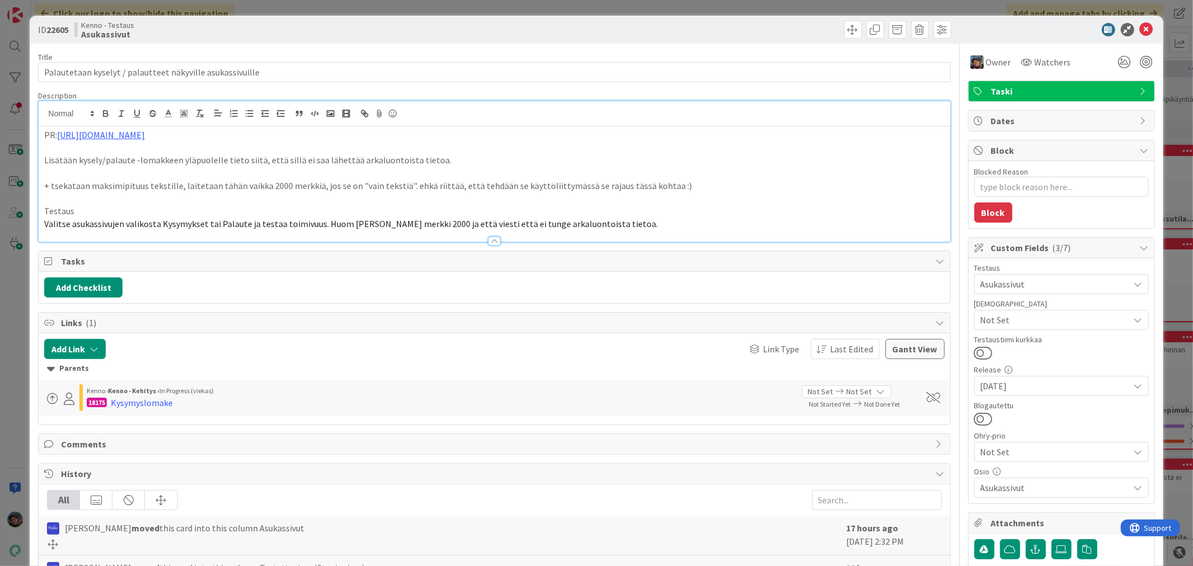
type textarea "x"
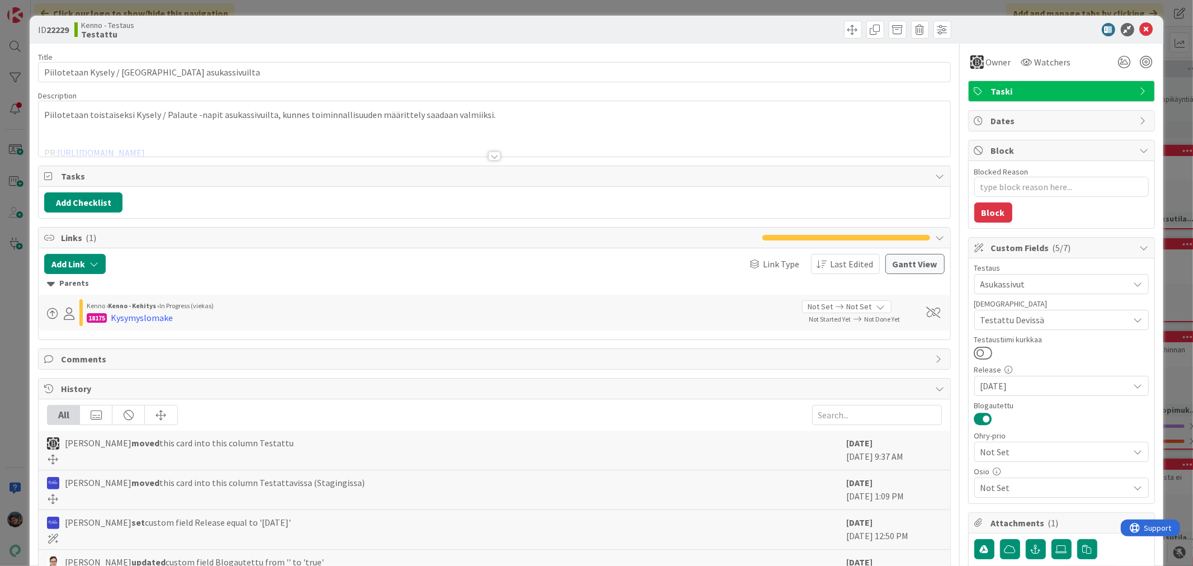
click at [489, 155] on div at bounding box center [494, 156] width 12 height 9
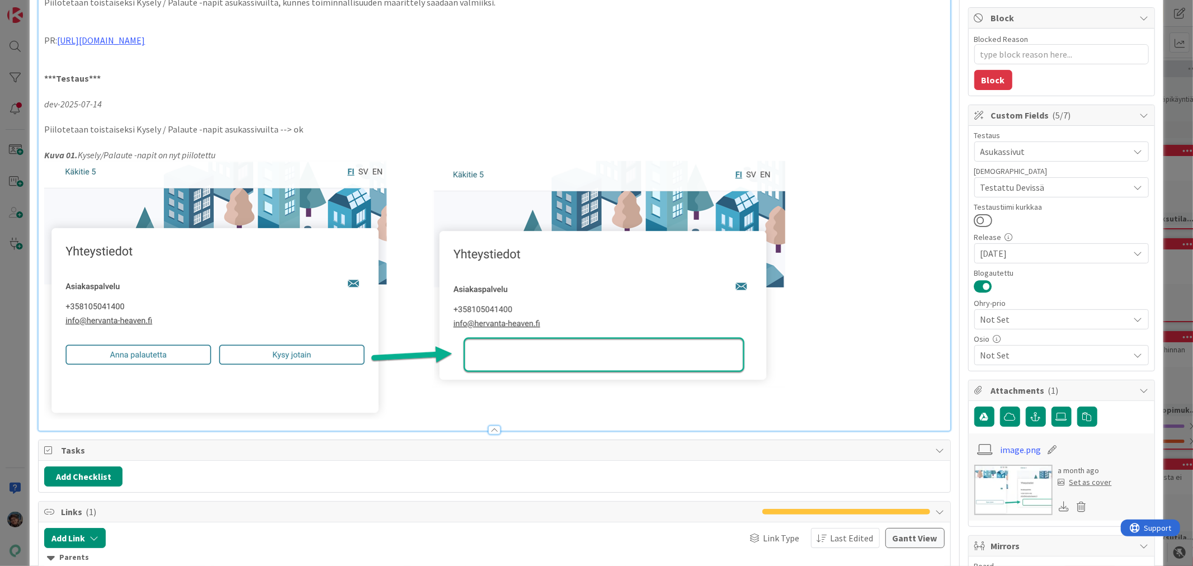
scroll to position [186, 0]
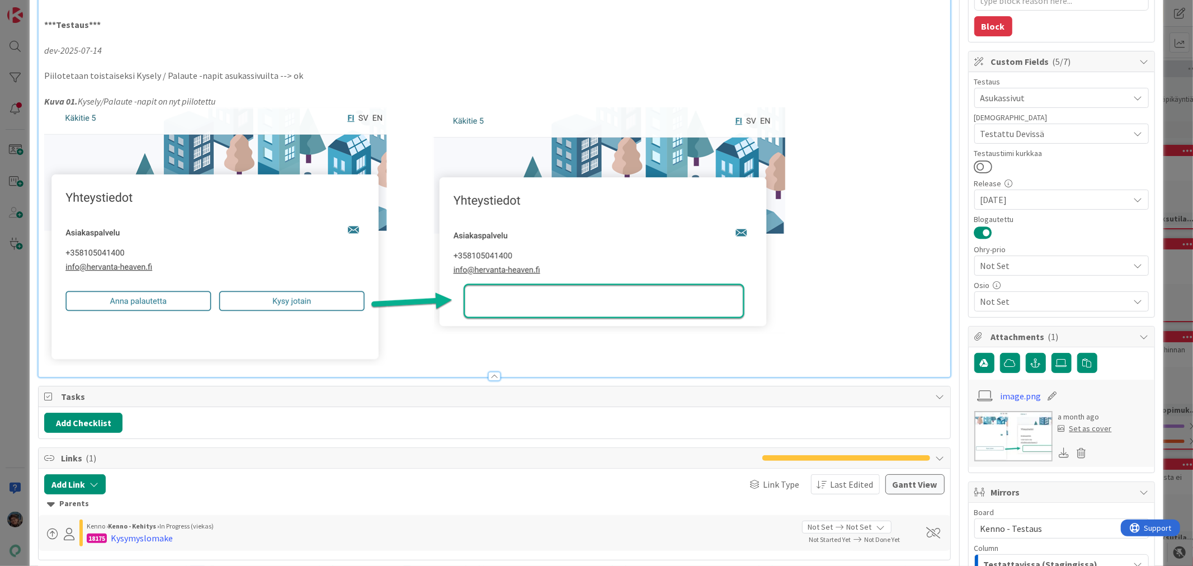
type textarea "x"
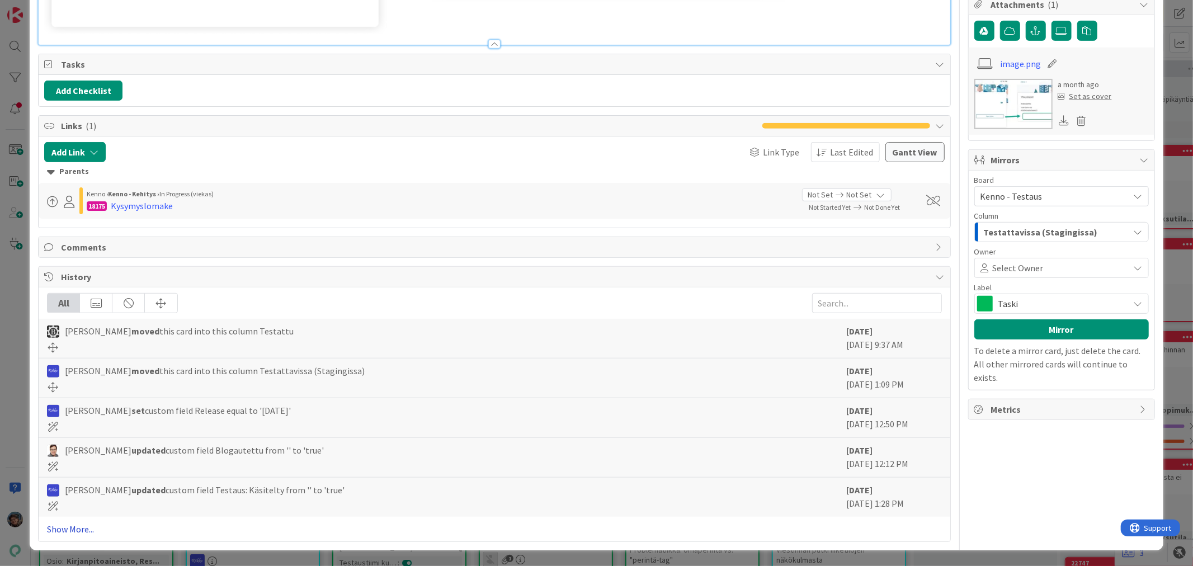
click at [68, 527] on link "Show More..." at bounding box center [494, 528] width 894 height 13
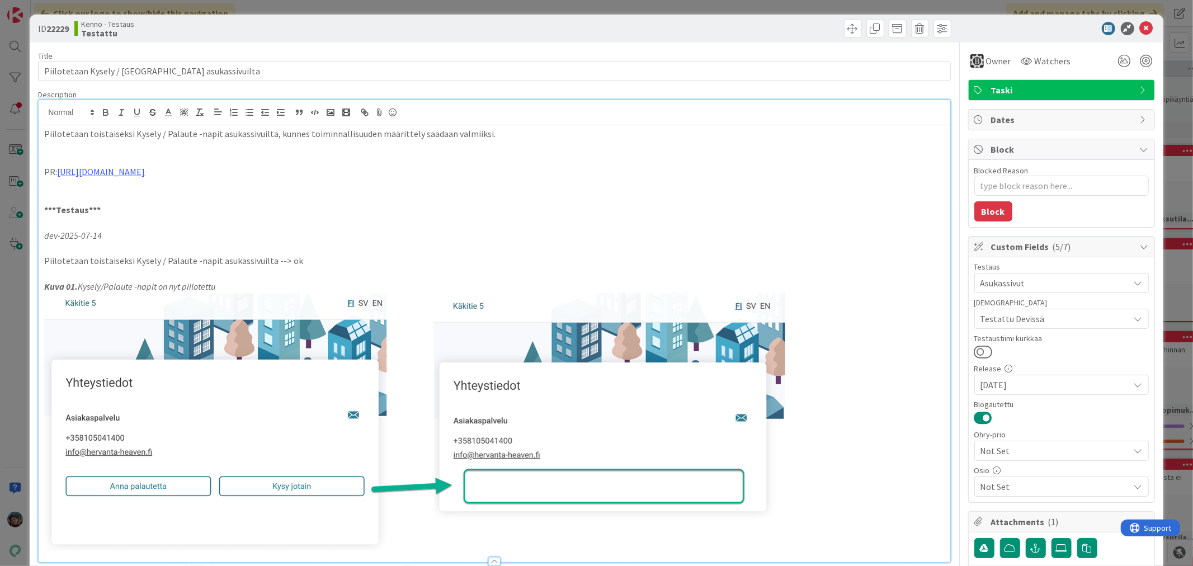
scroll to position [0, 0]
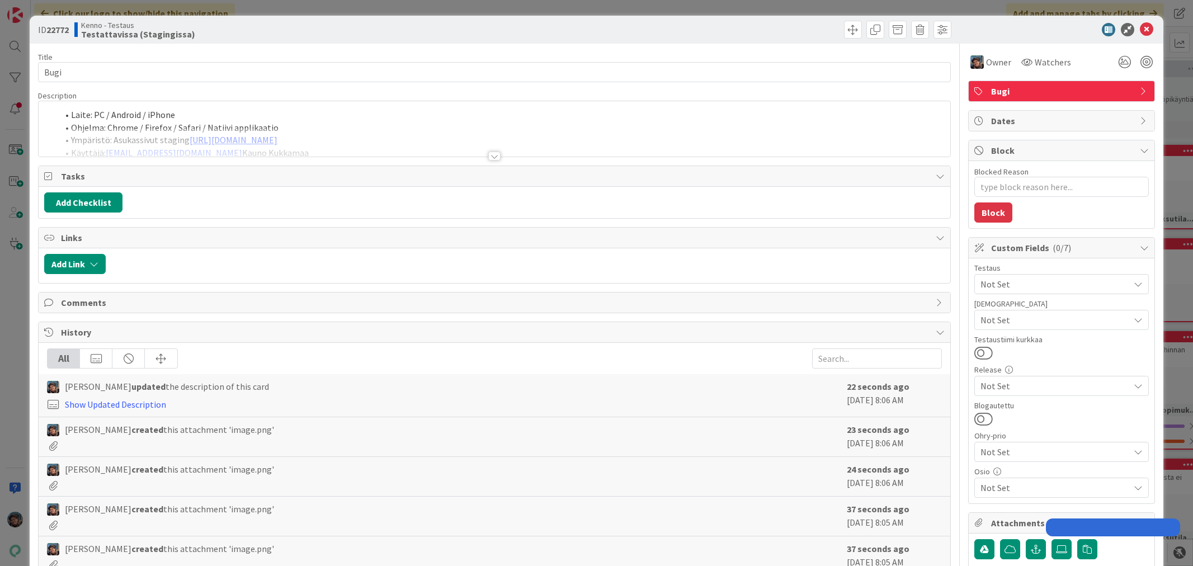
type textarea "x"
click at [488, 155] on div at bounding box center [494, 156] width 12 height 9
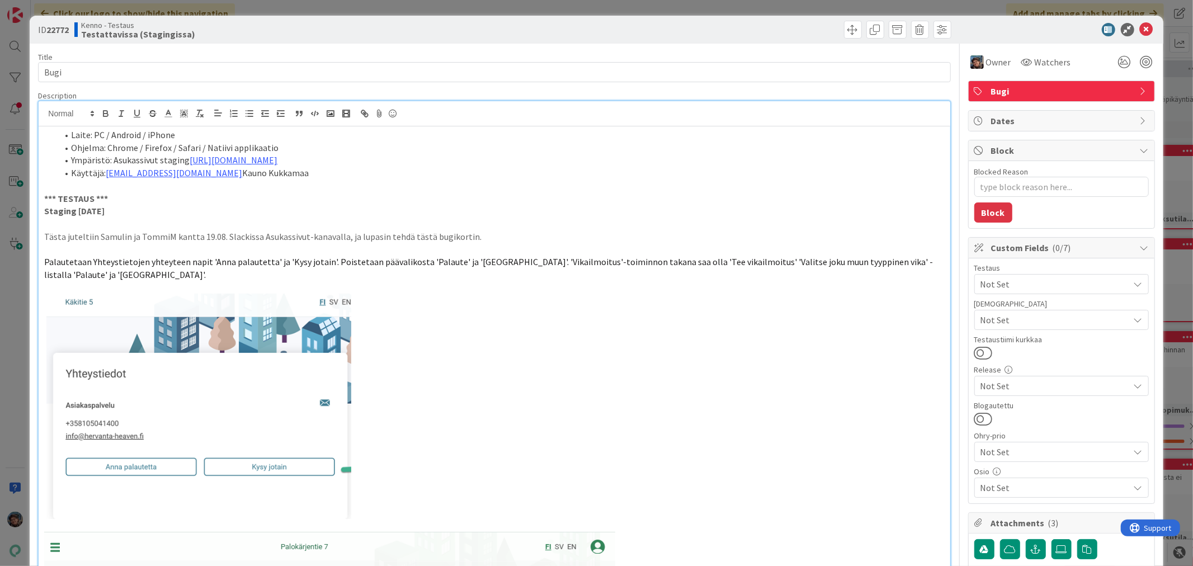
click at [191, 235] on p "Tästa juteltiin Samulin ja TommiM kantta 19.08. Slackissa Asukassivut-kanavalla…" at bounding box center [494, 236] width 900 height 13
type textarea "x"
drag, startPoint x: 78, startPoint y: 73, endPoint x: 7, endPoint y: 64, distance: 72.1
click at [8, 64] on div "ID 22772 Kenno - Testaus Testattavissa (Stagingissa) Title 4 / 128 Bugi Descrip…" at bounding box center [596, 283] width 1193 height 566
type input "Palaute"
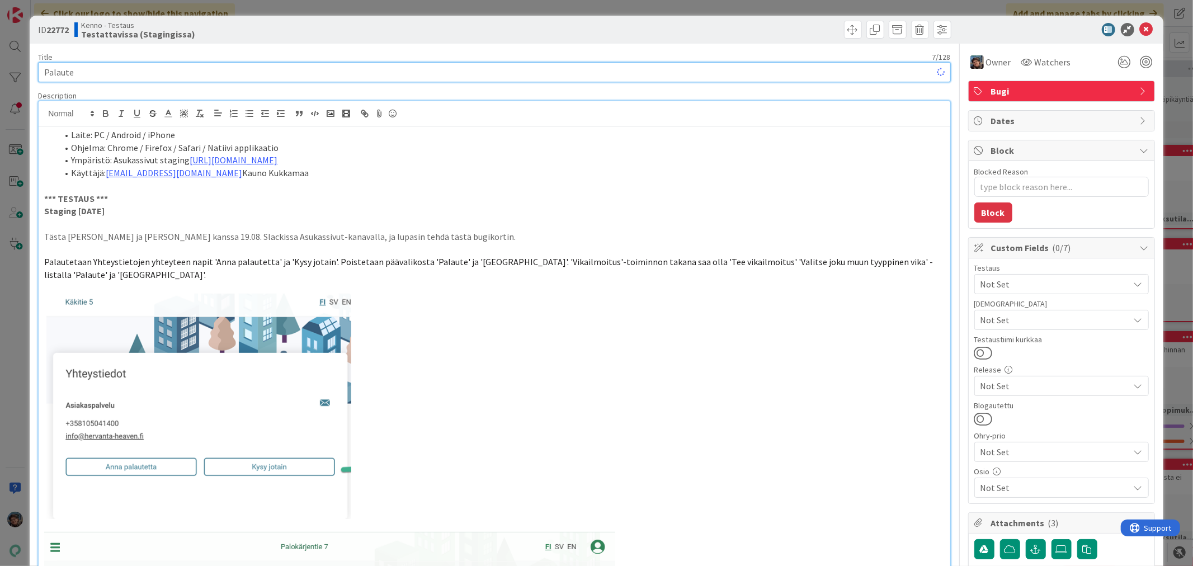
type textarea "x"
type input "Palaute/"
type textarea "x"
type input "Palaute/K"
type textarea "x"
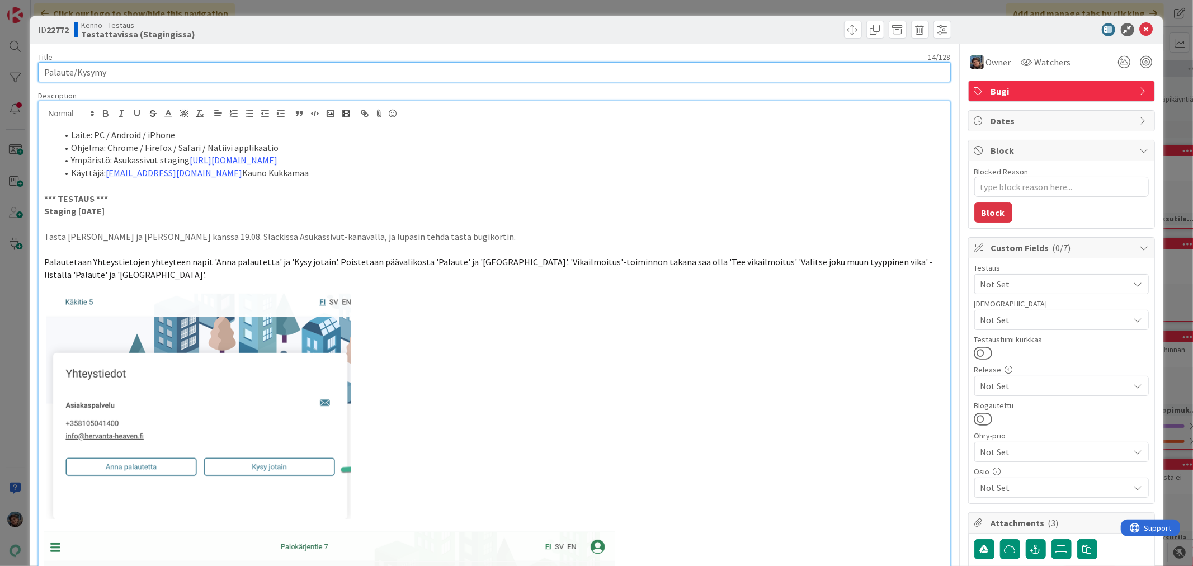
type input "Palaute/Kysymys"
type textarea "x"
type input "Palaute/Kysymys"
type textarea "x"
type input "Palaute/Kysymys"
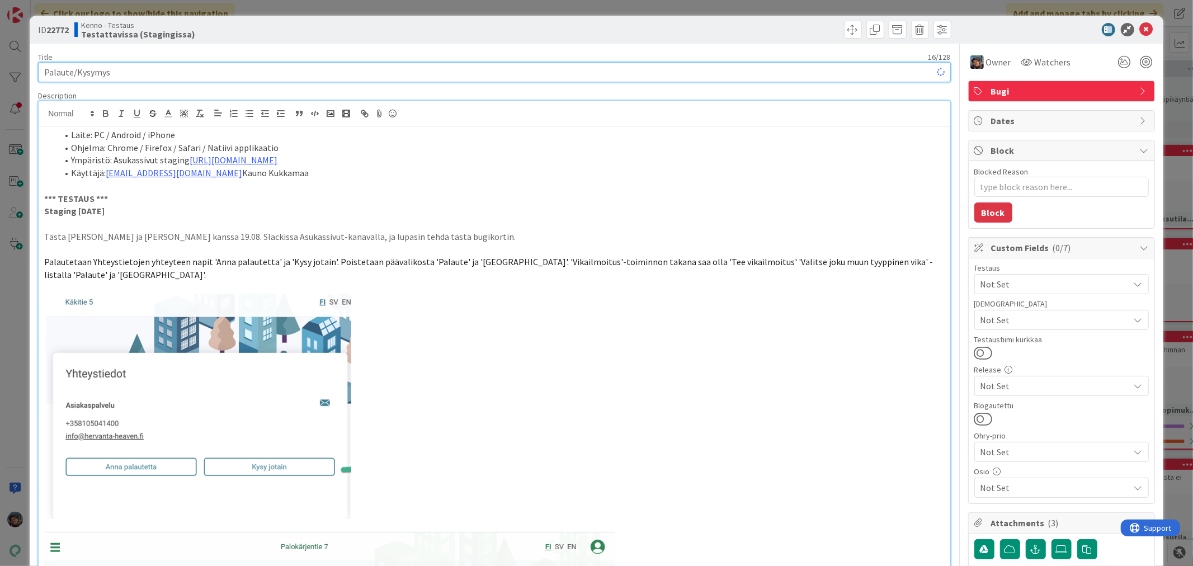
type textarea "x"
type input "Palaute/Kysymys-"
type textarea "x"
type input "Palaute/Kysymys-toimintojen paikat Asukassivulla"
type textarea "x"
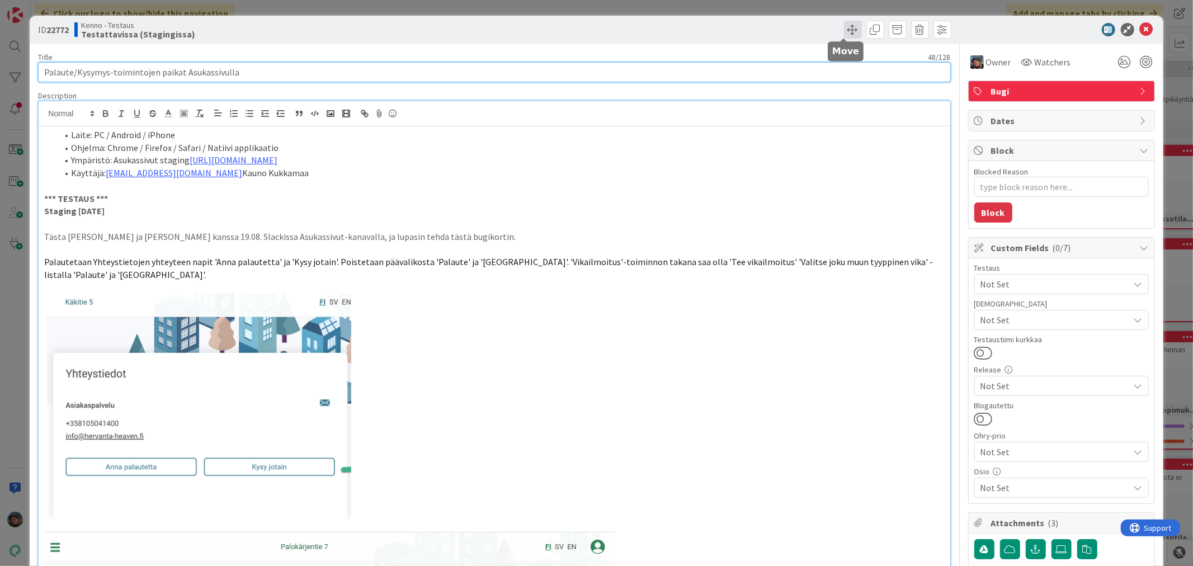
type input "Palaute/Kysymys-toimintojen paikat Asukassivulla"
click at [845, 26] on span at bounding box center [853, 30] width 18 height 18
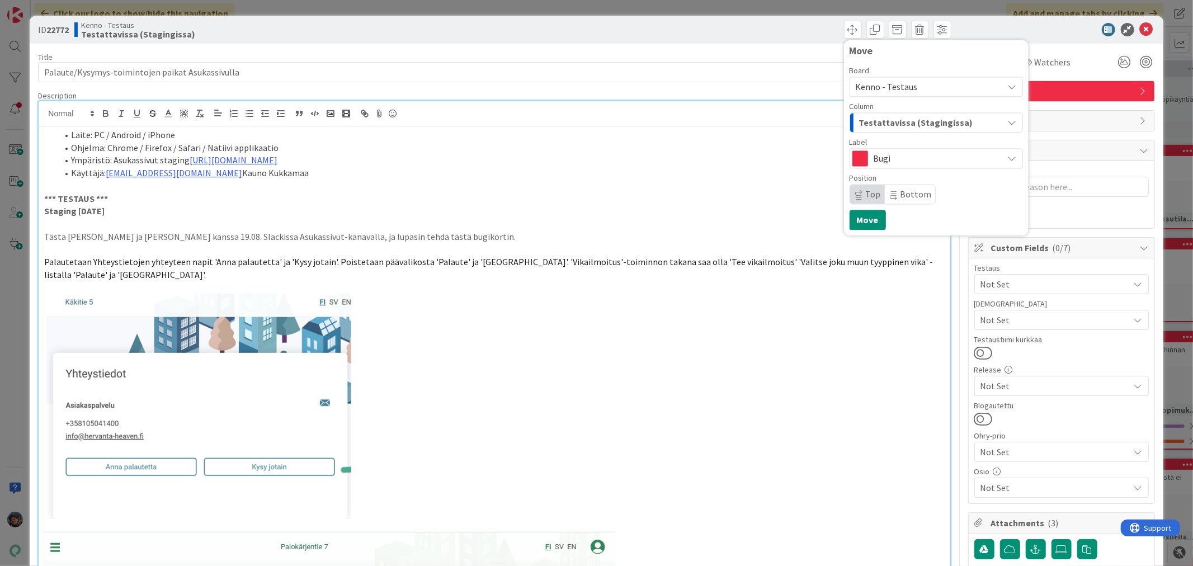
click at [898, 88] on span "Kenno - Testaus" at bounding box center [887, 86] width 62 height 11
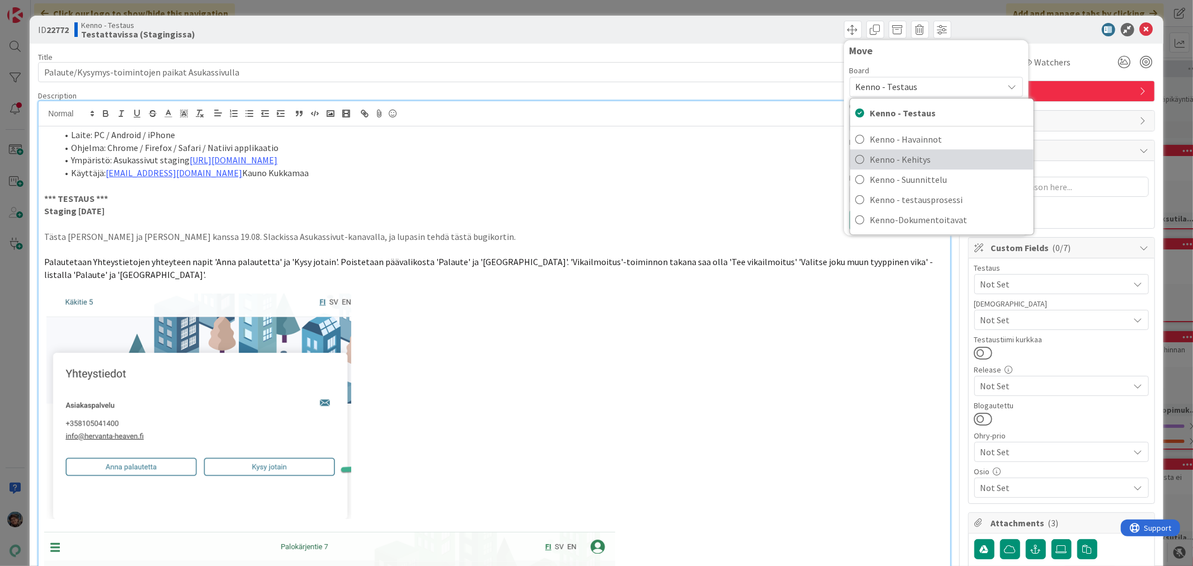
click at [895, 157] on span "Kenno - Kehitys" at bounding box center [949, 159] width 158 height 17
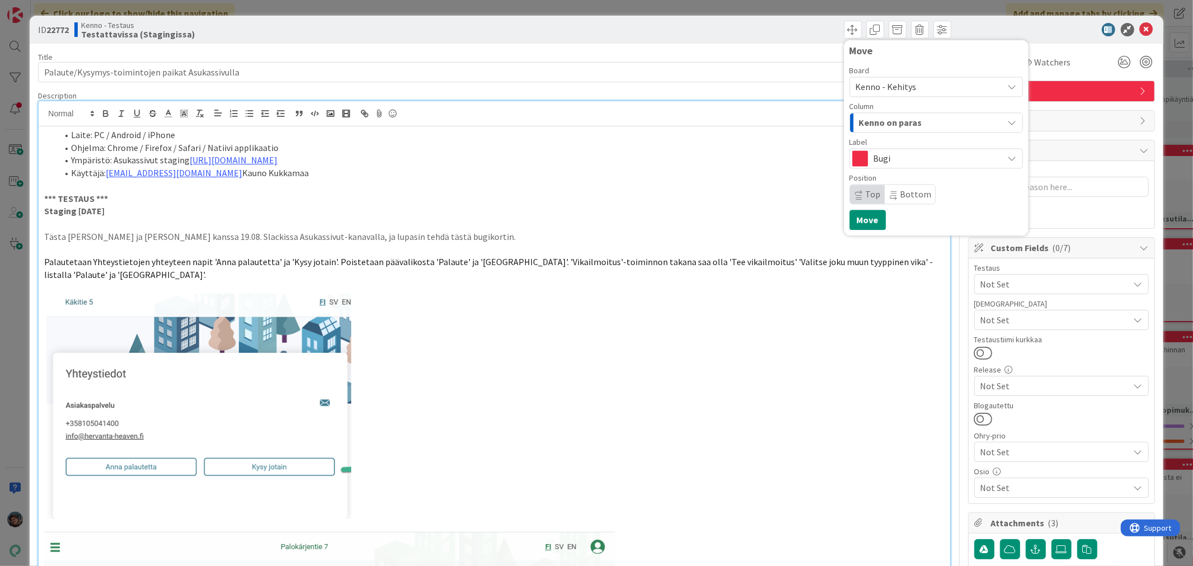
click at [912, 123] on div "Kenno on paras" at bounding box center [929, 123] width 147 height 18
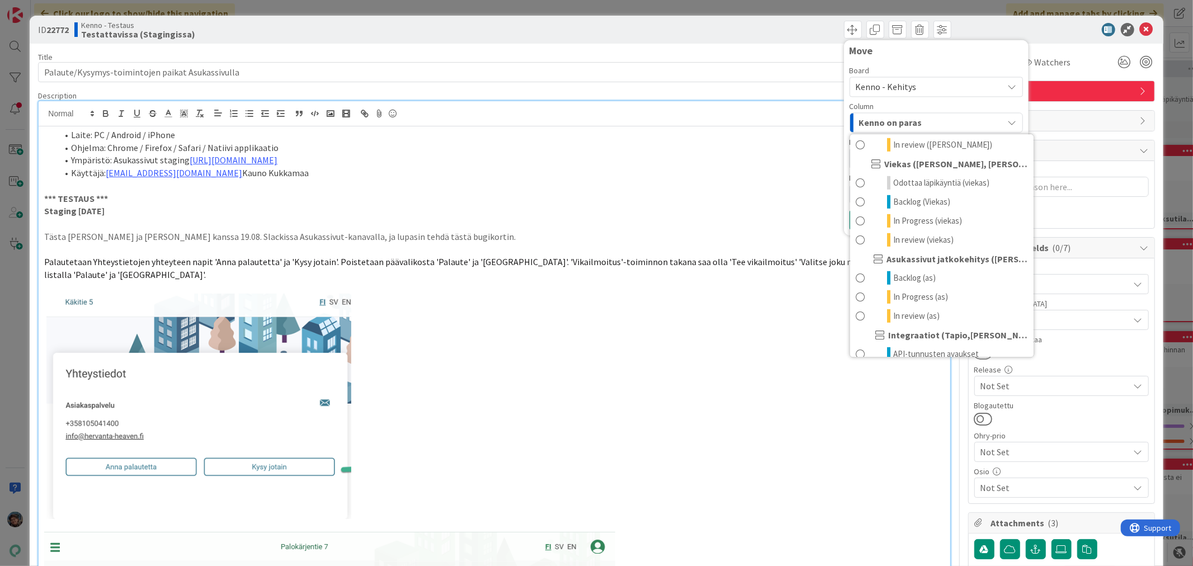
scroll to position [621, 0]
click at [930, 207] on span "Backlog (Viekas)" at bounding box center [921, 200] width 57 height 13
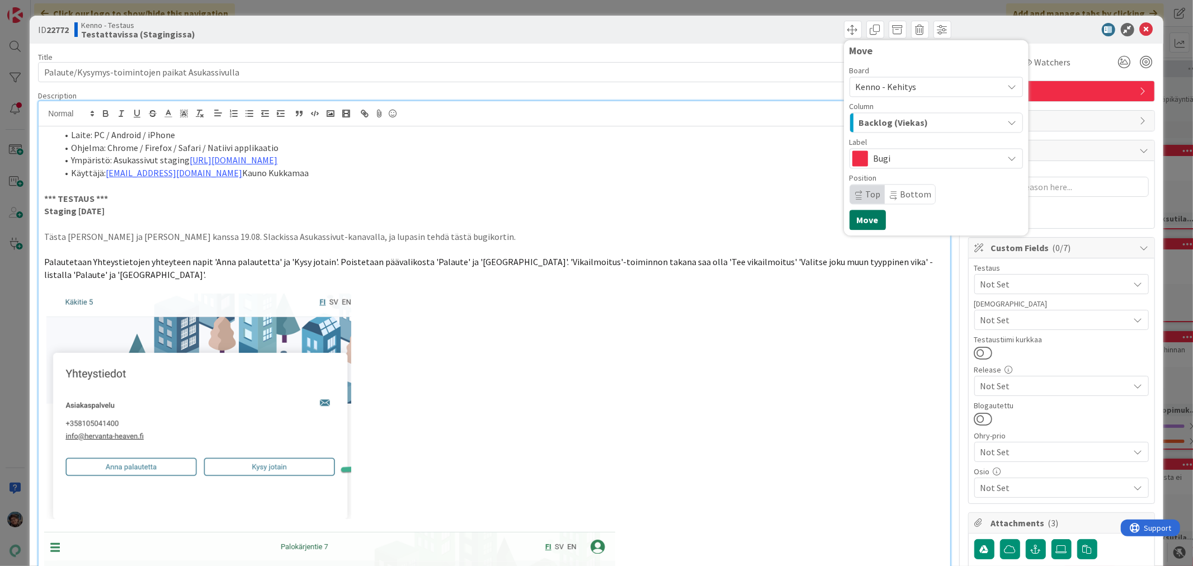
click at [853, 217] on button "Move" at bounding box center [868, 220] width 36 height 20
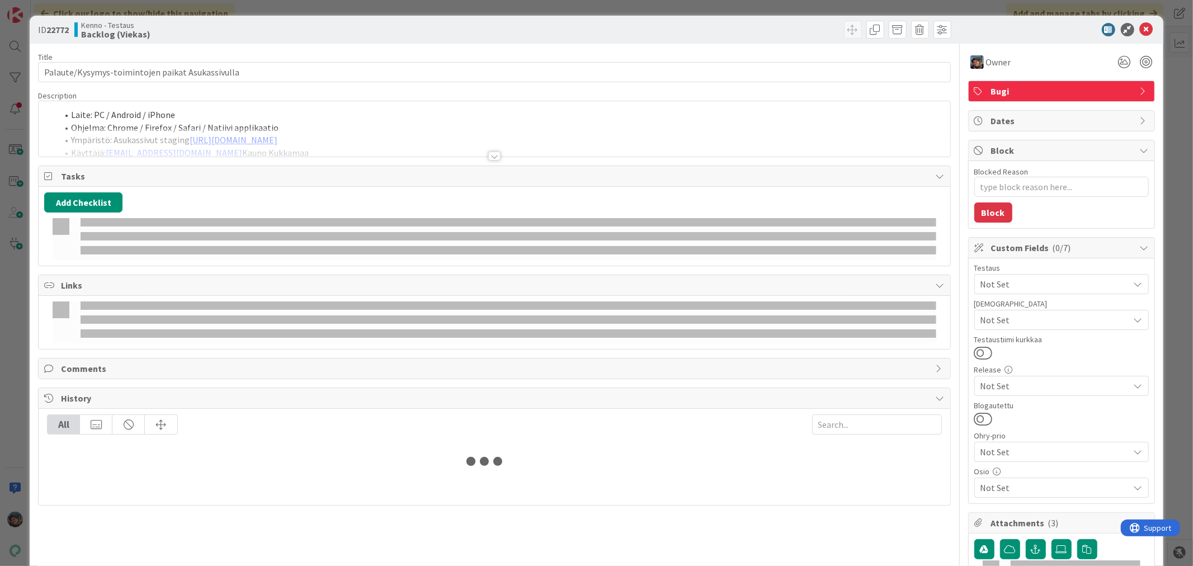
type textarea "x"
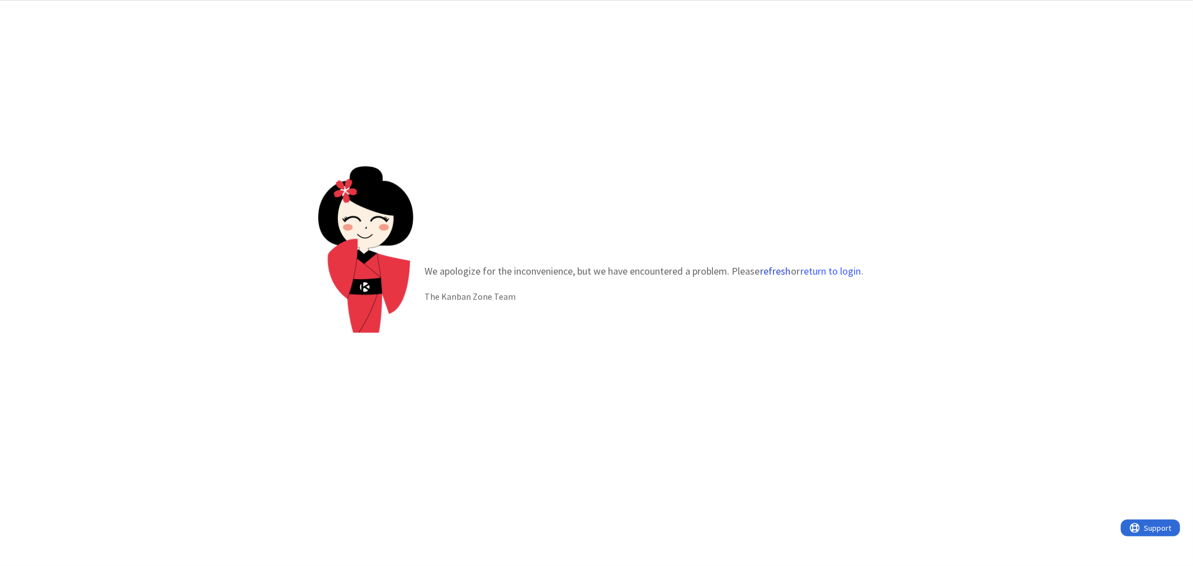
click at [770, 267] on button "refresh" at bounding box center [775, 271] width 31 height 11
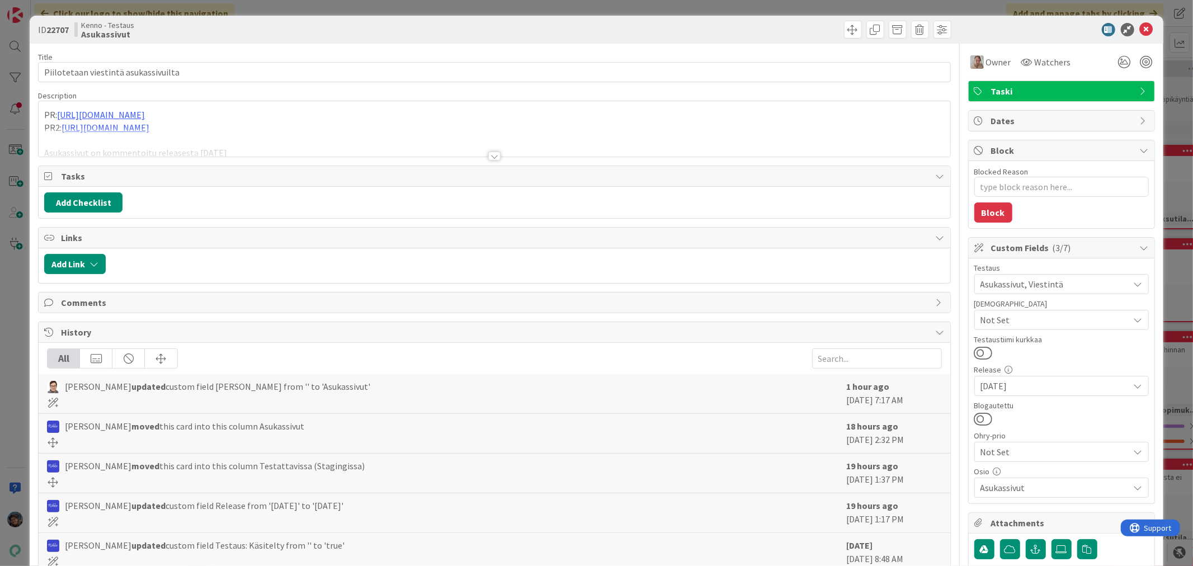
click at [488, 155] on div at bounding box center [494, 156] width 12 height 9
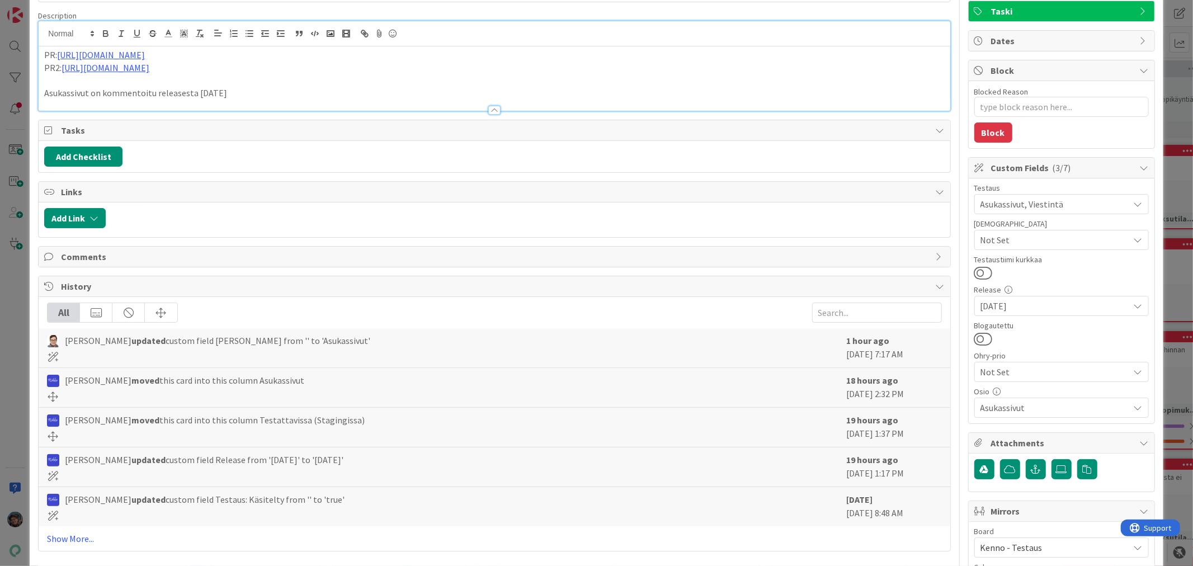
scroll to position [297, 0]
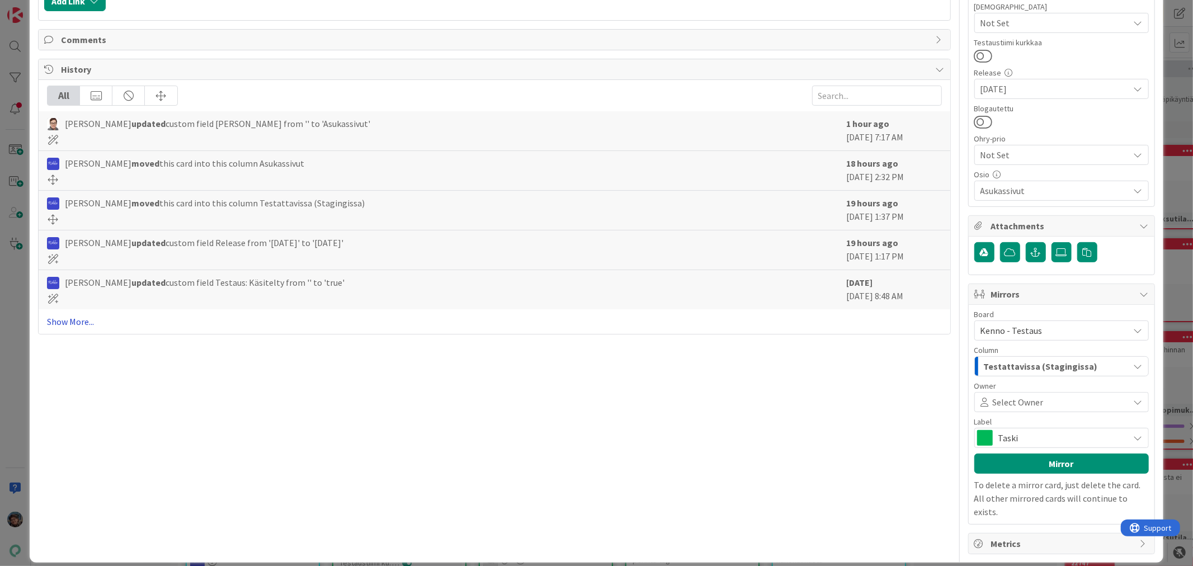
click at [73, 322] on link "Show More..." at bounding box center [494, 321] width 894 height 13
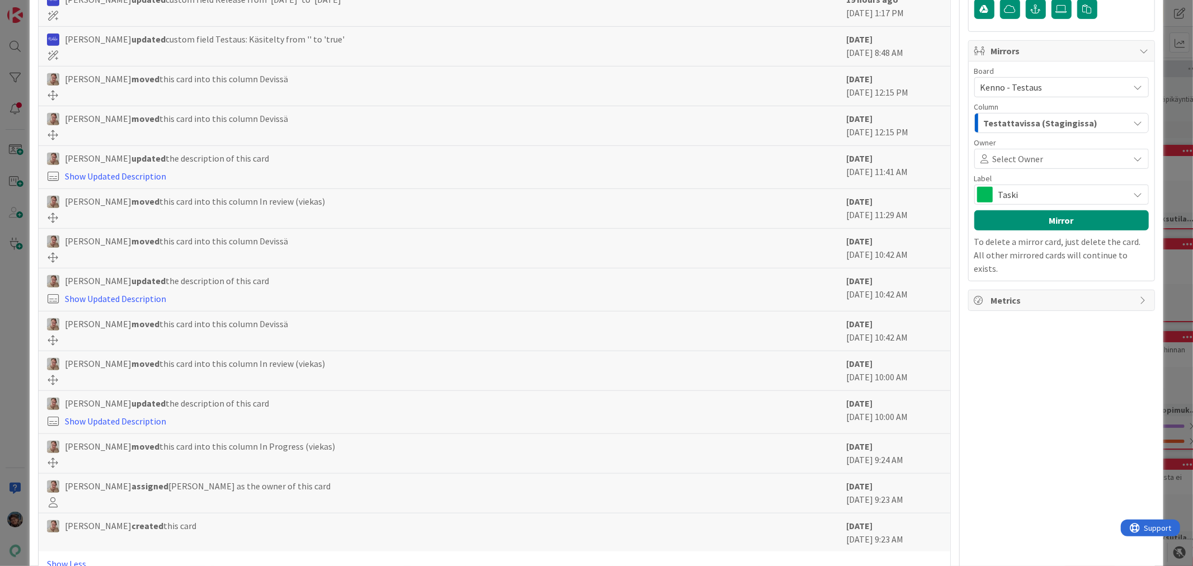
scroll to position [577, 0]
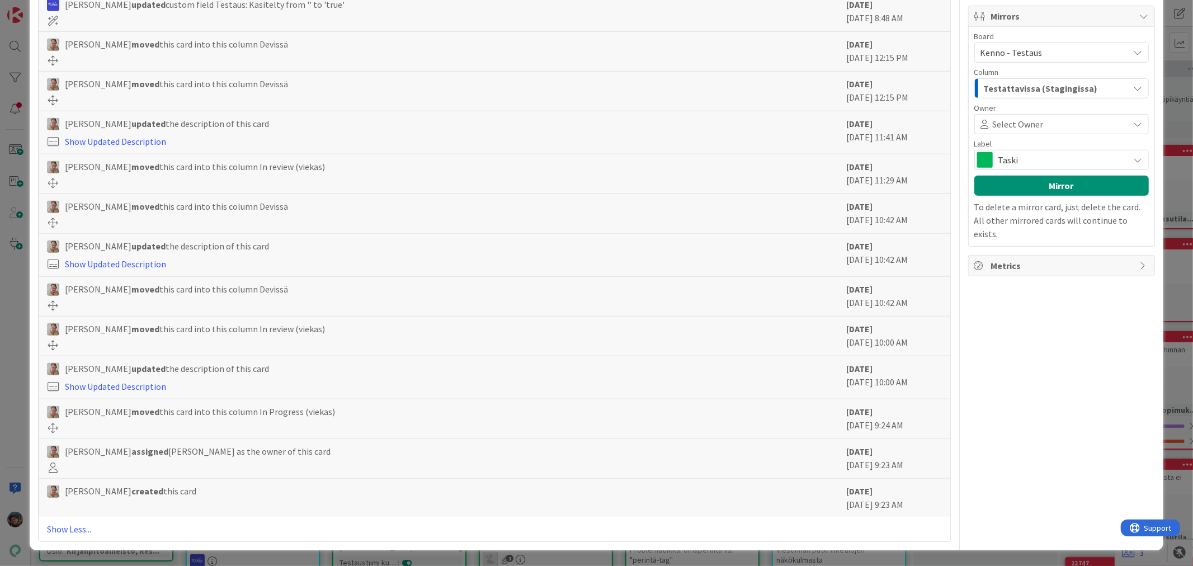
type textarea "x"
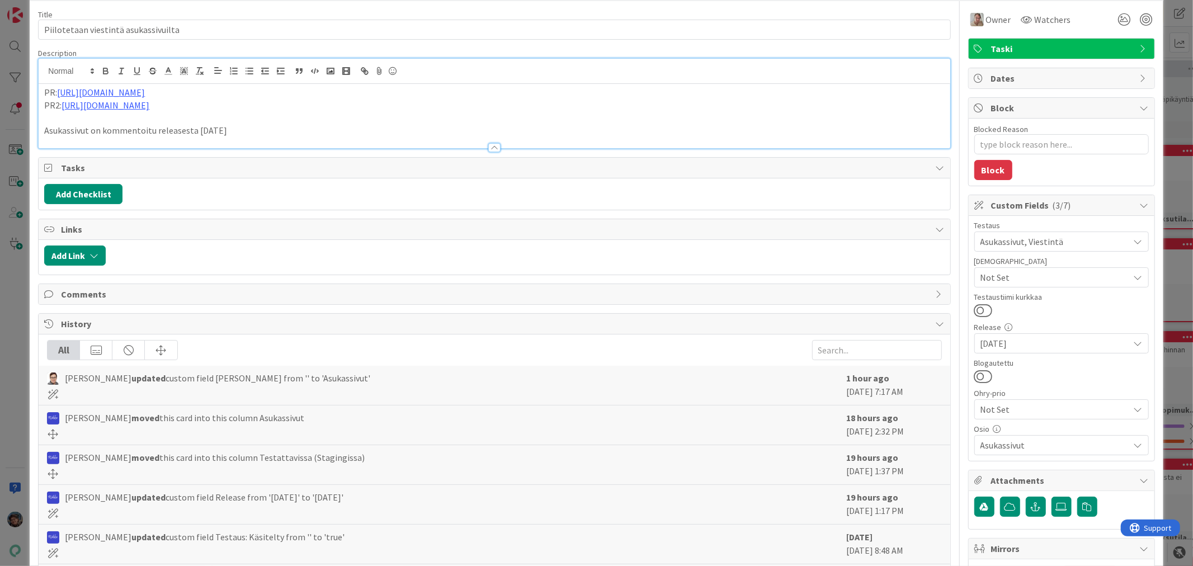
scroll to position [0, 0]
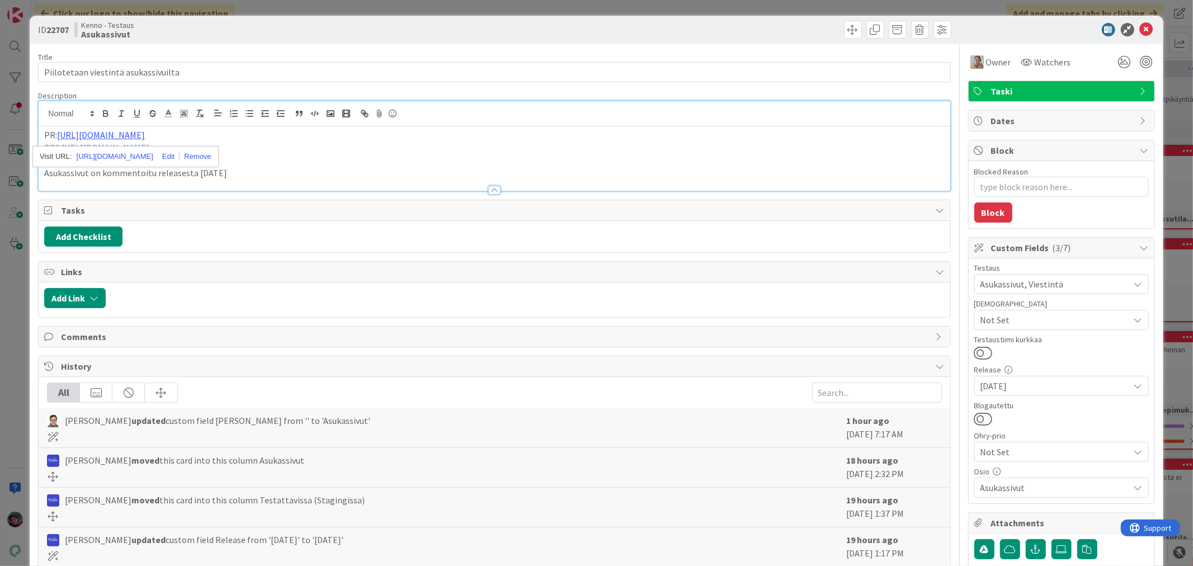
click at [320, 157] on p at bounding box center [494, 160] width 900 height 13
click at [1140, 29] on icon at bounding box center [1146, 29] width 13 height 13
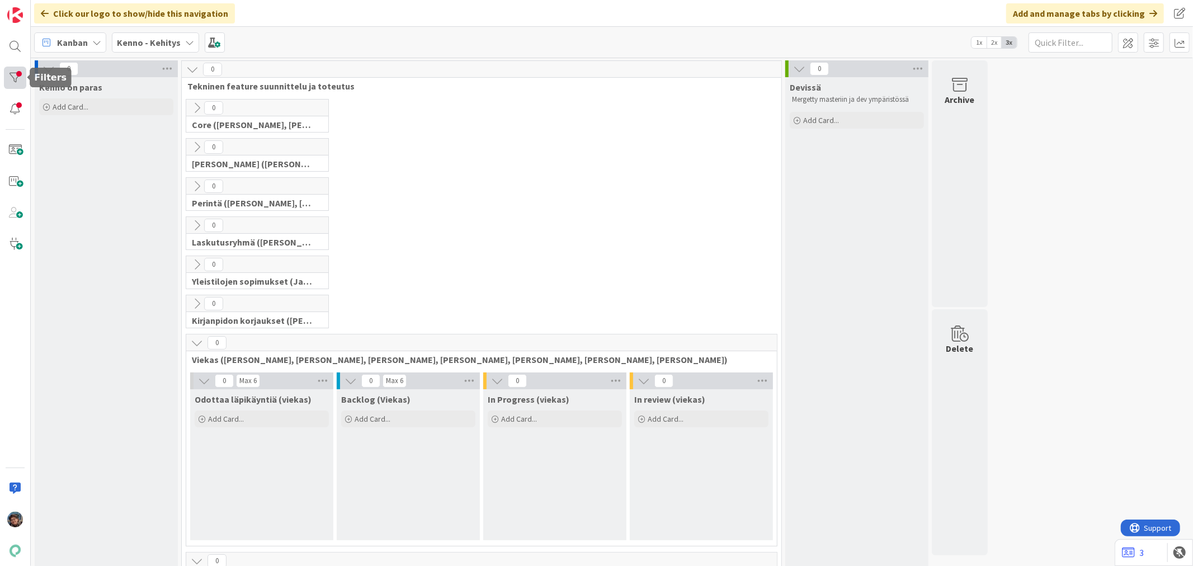
click at [13, 75] on div at bounding box center [15, 78] width 22 height 22
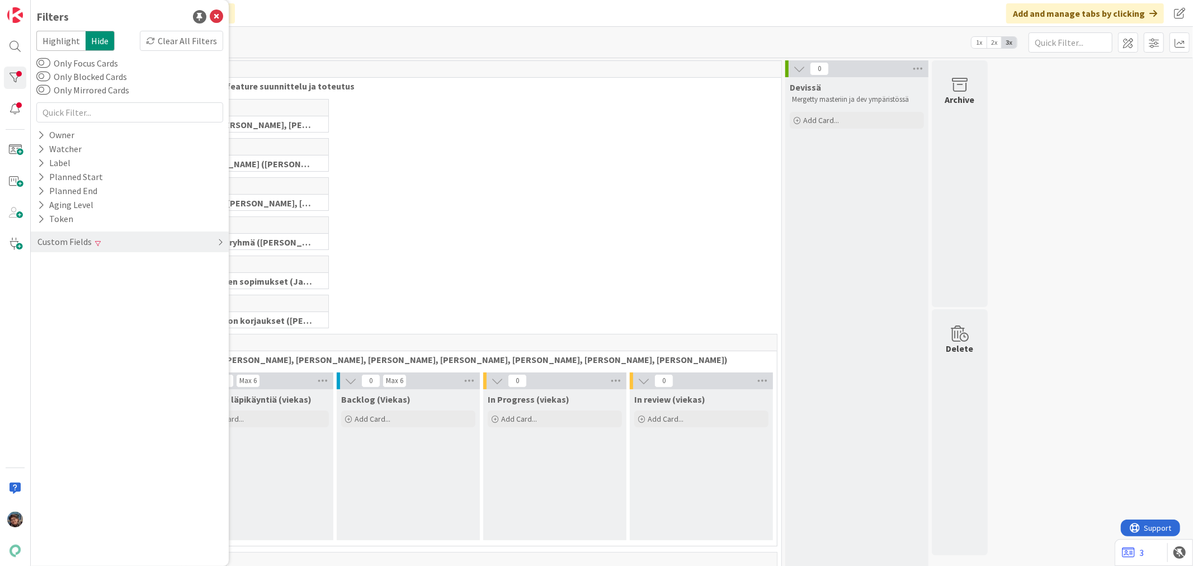
click at [219, 242] on icon at bounding box center [221, 242] width 6 height 9
click at [213, 12] on icon at bounding box center [216, 16] width 13 height 13
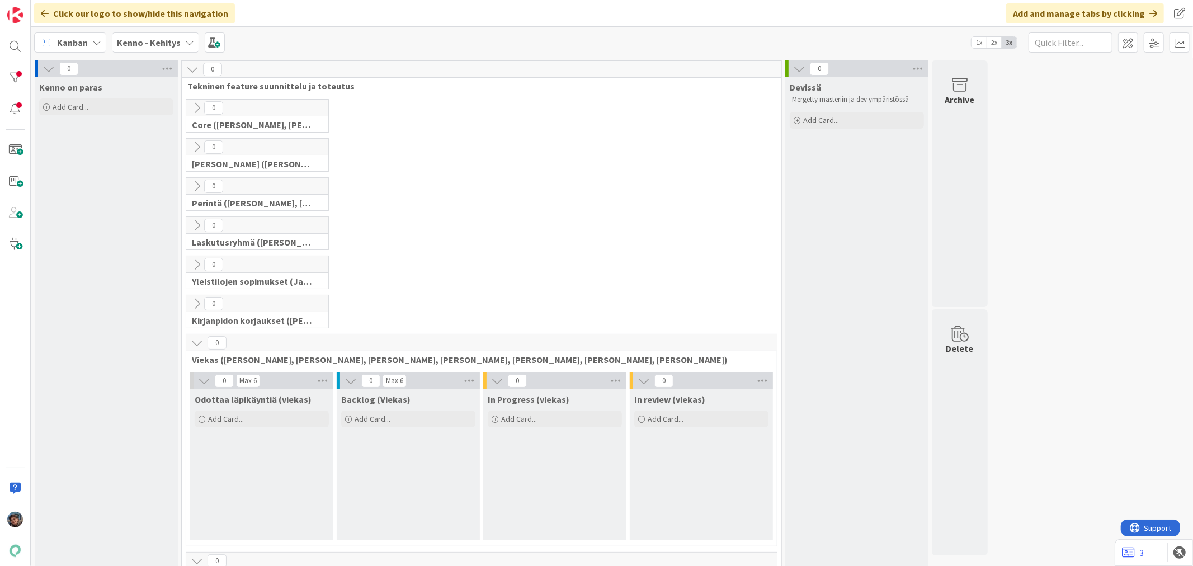
click at [152, 42] on b "Kenno - Kehitys" at bounding box center [149, 42] width 64 height 11
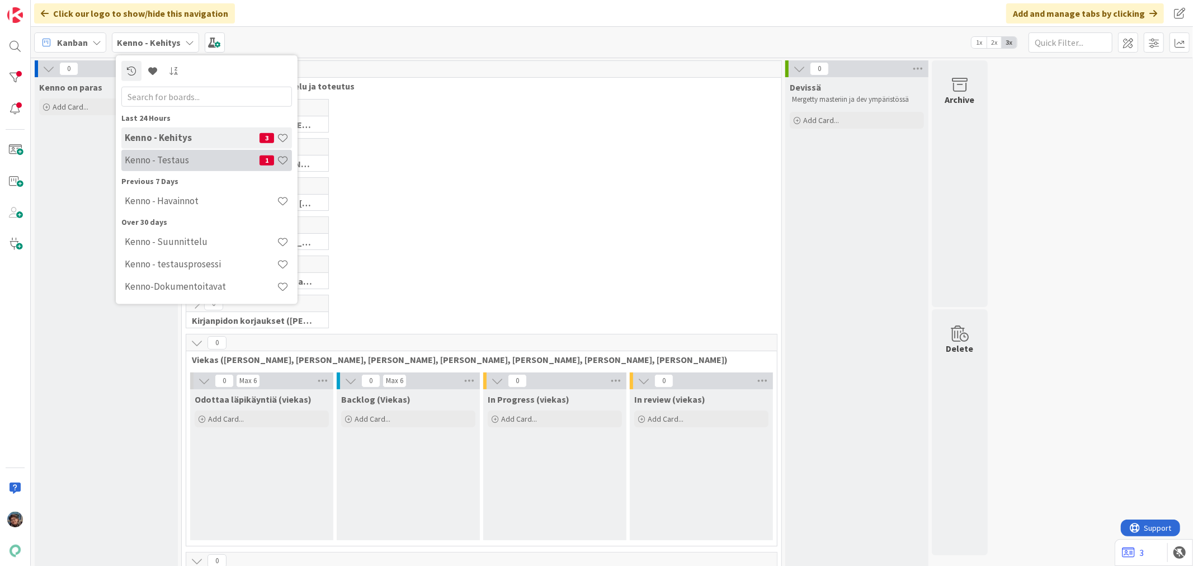
click at [169, 162] on h4 "Kenno - Testaus" at bounding box center [192, 159] width 135 height 11
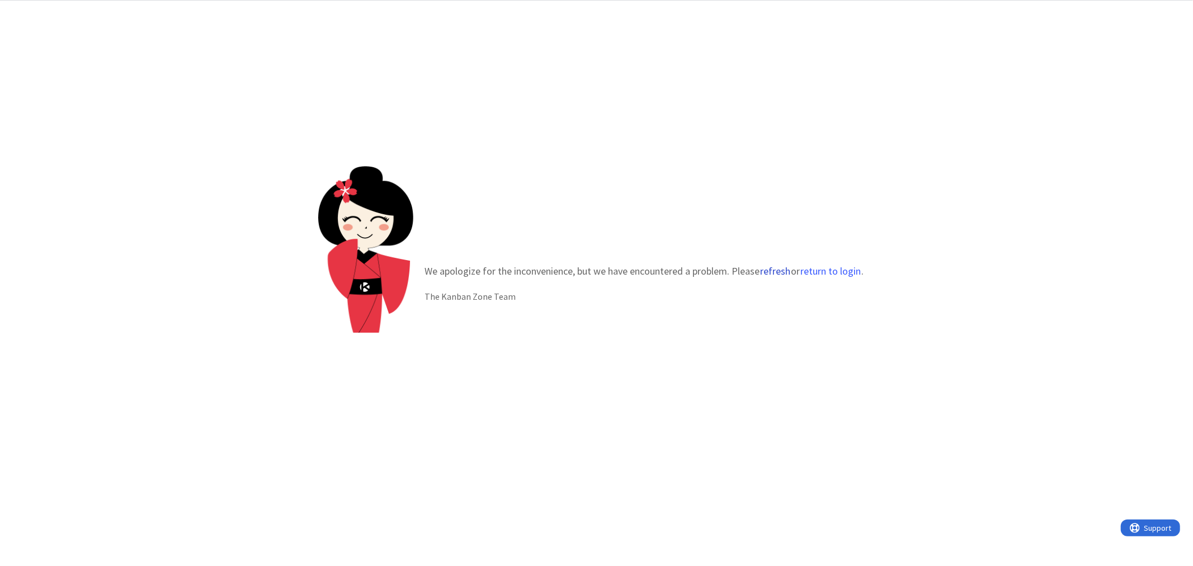
click at [778, 275] on button "refresh" at bounding box center [775, 271] width 31 height 11
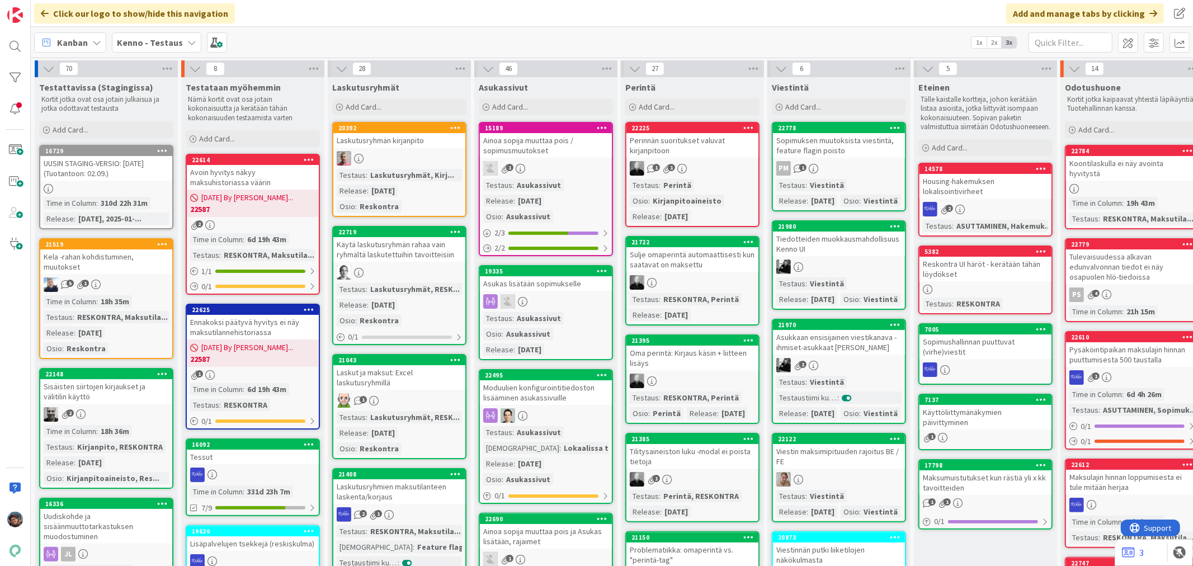
click at [172, 45] on b "Kenno - Testaus" at bounding box center [150, 42] width 66 height 11
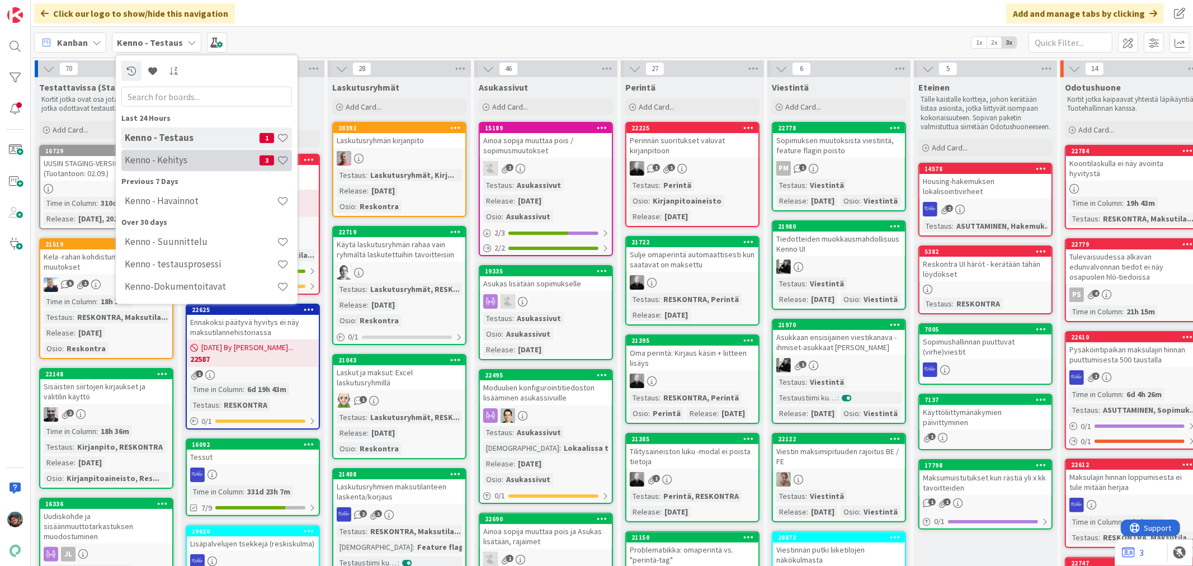
click at [171, 157] on h4 "Kenno - Kehitys" at bounding box center [192, 159] width 135 height 11
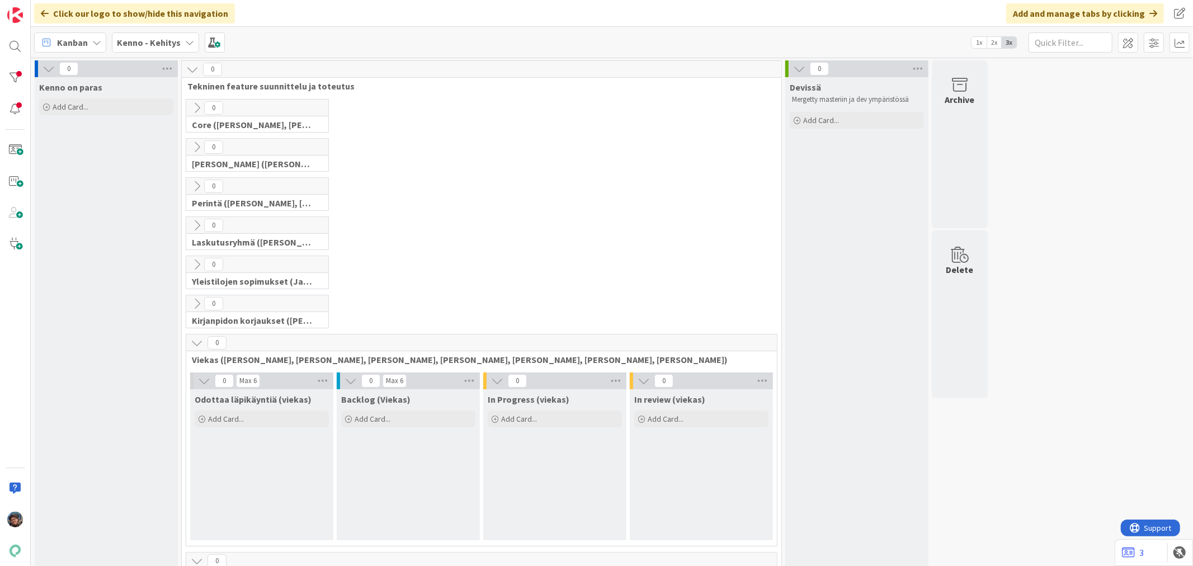
click at [347, 378] on icon at bounding box center [351, 381] width 12 height 12
click at [8, 79] on div at bounding box center [15, 78] width 22 height 22
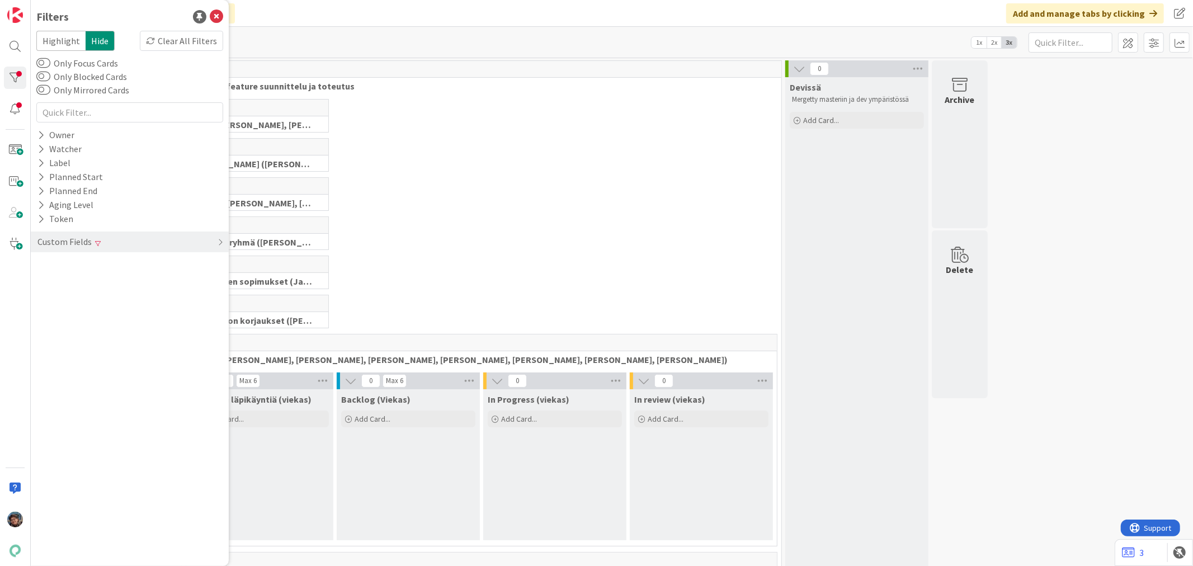
click at [60, 40] on span "Highlight" at bounding box center [60, 41] width 49 height 20
click at [219, 243] on icon at bounding box center [221, 242] width 6 height 9
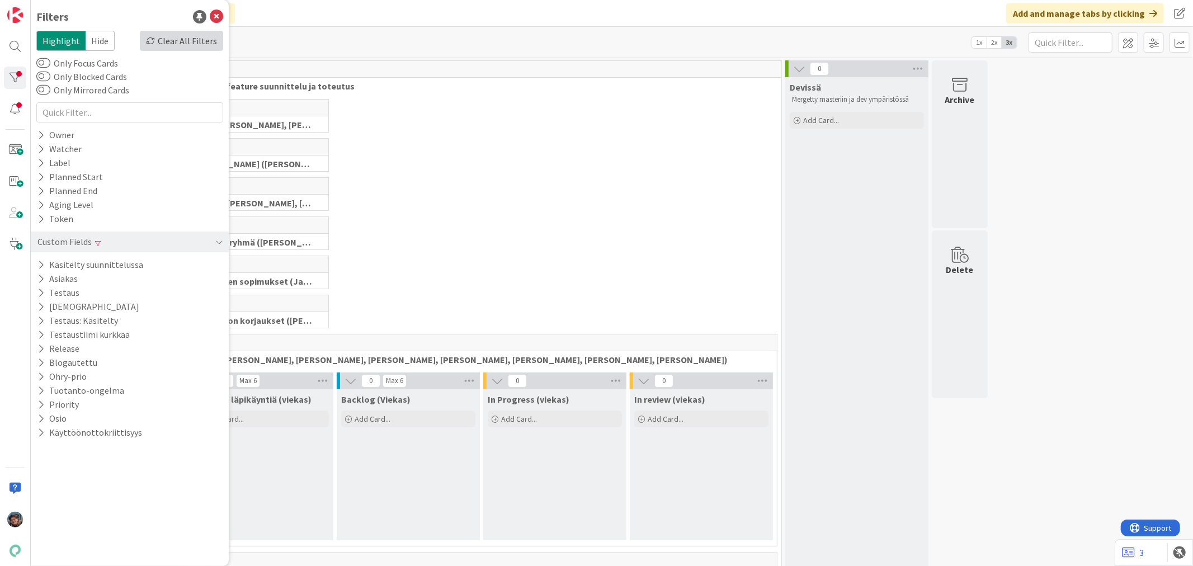
click at [183, 42] on div "Clear All Filters" at bounding box center [181, 41] width 83 height 20
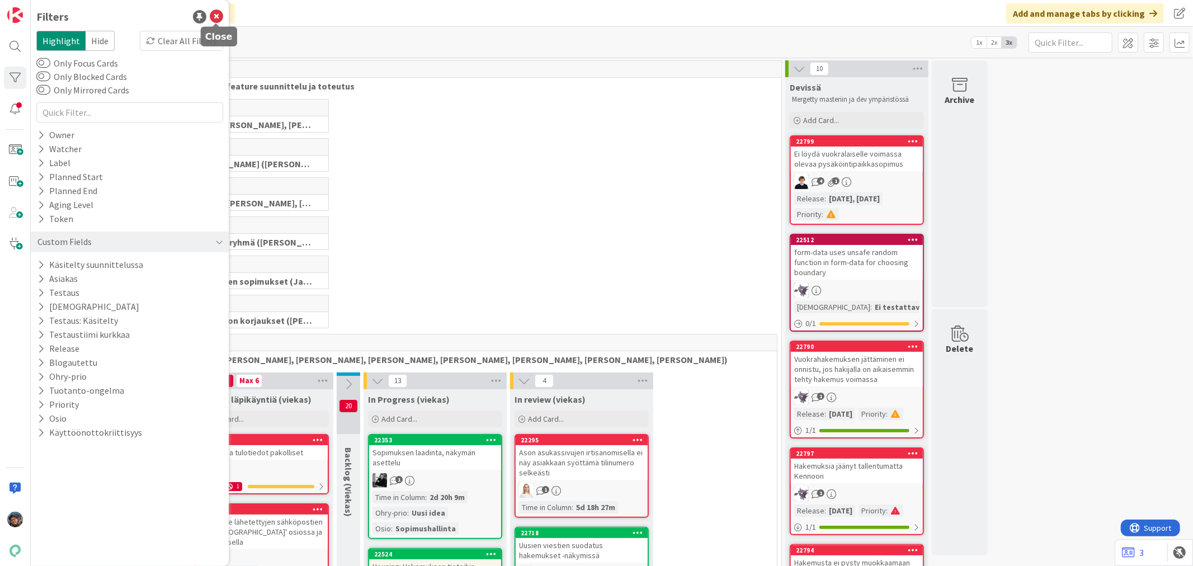
click at [217, 15] on icon at bounding box center [216, 16] width 13 height 13
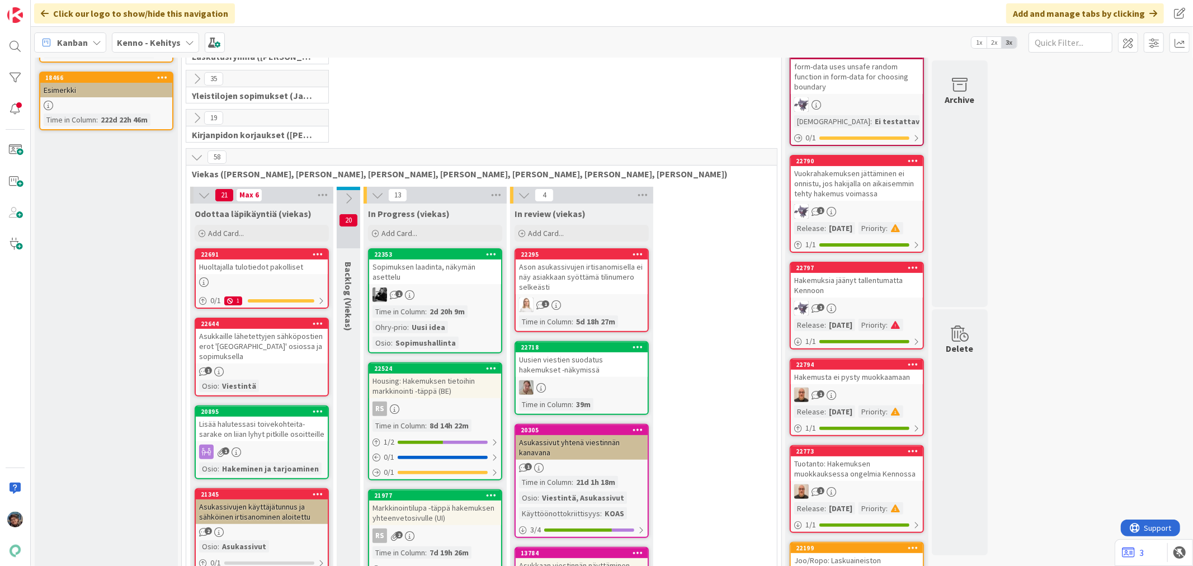
scroll to position [186, 0]
click at [348, 200] on icon at bounding box center [348, 198] width 12 height 12
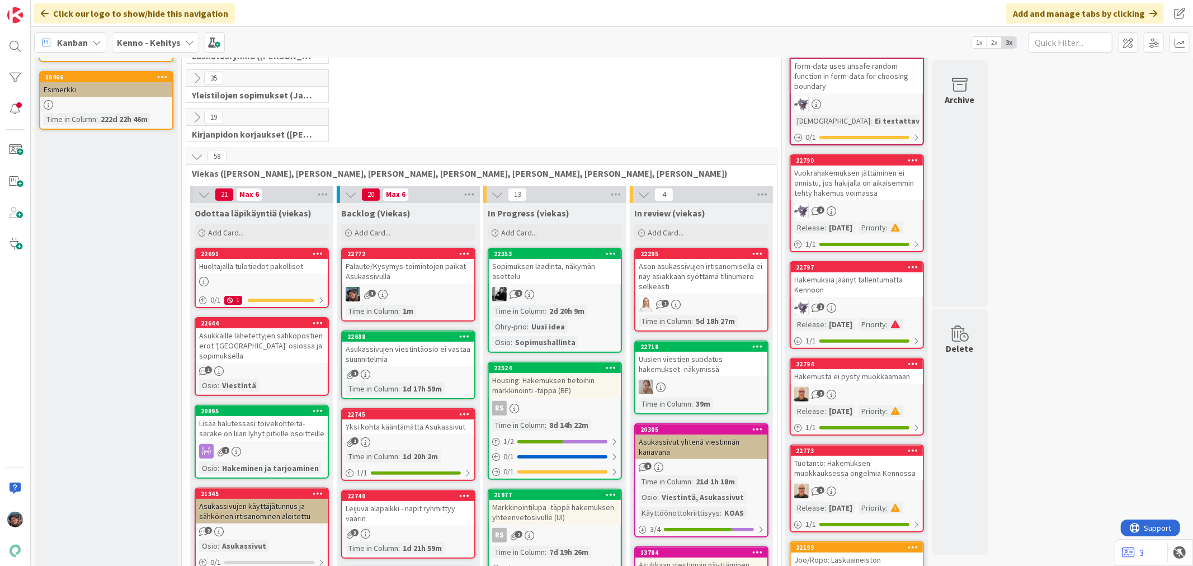
click at [418, 277] on div "Palaute/Kysymys-toimintojen paikat Asukassivulla" at bounding box center [408, 271] width 132 height 25
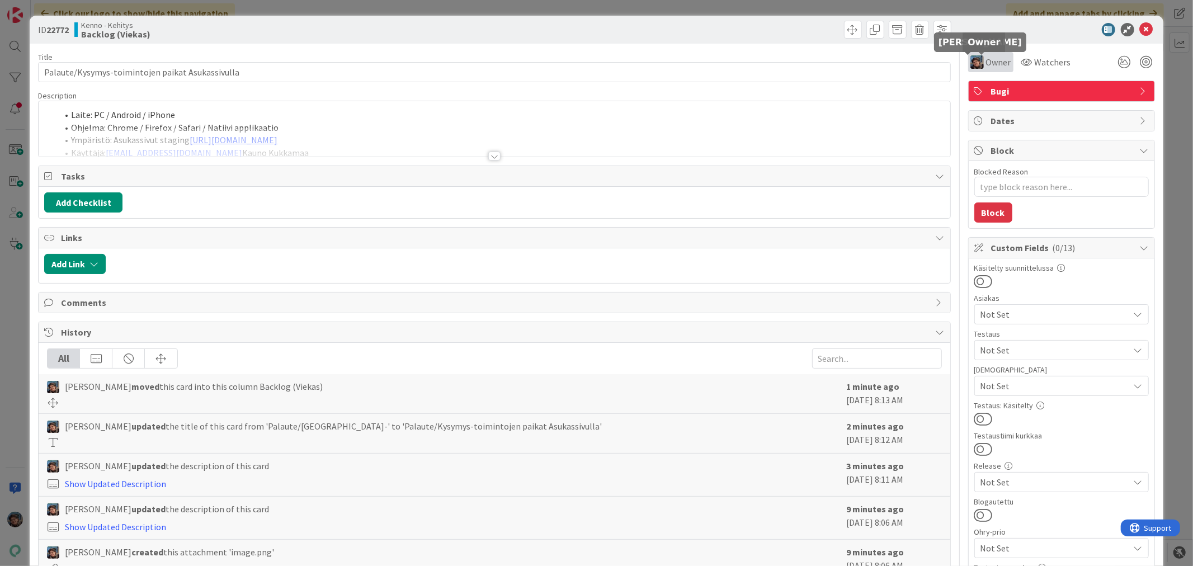
click at [970, 60] on img at bounding box center [976, 61] width 13 height 13
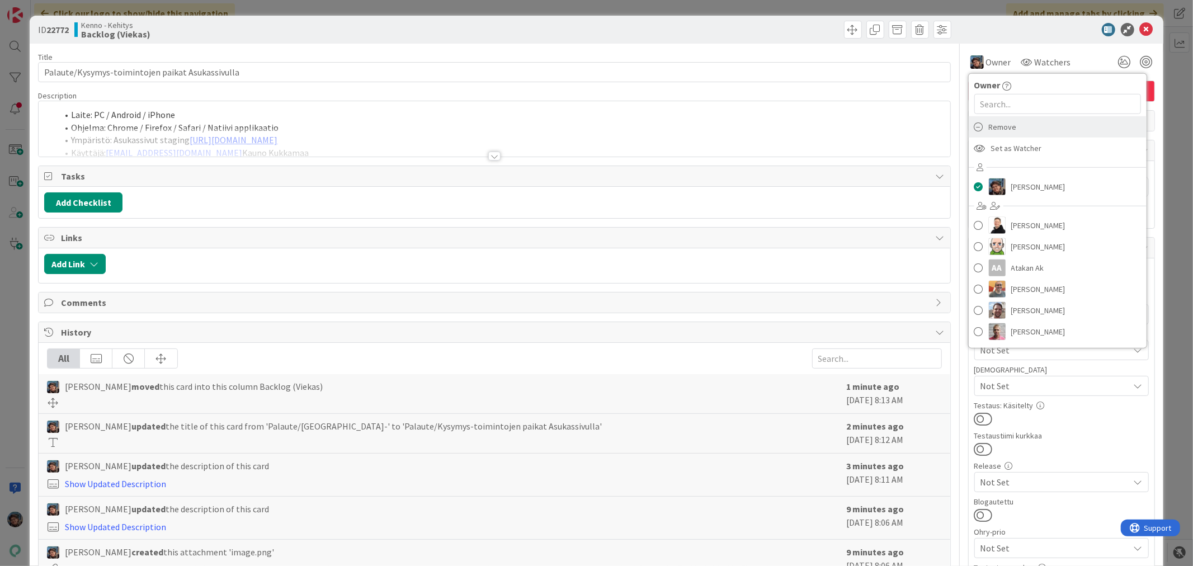
click at [989, 128] on span "Remove" at bounding box center [1003, 127] width 28 height 17
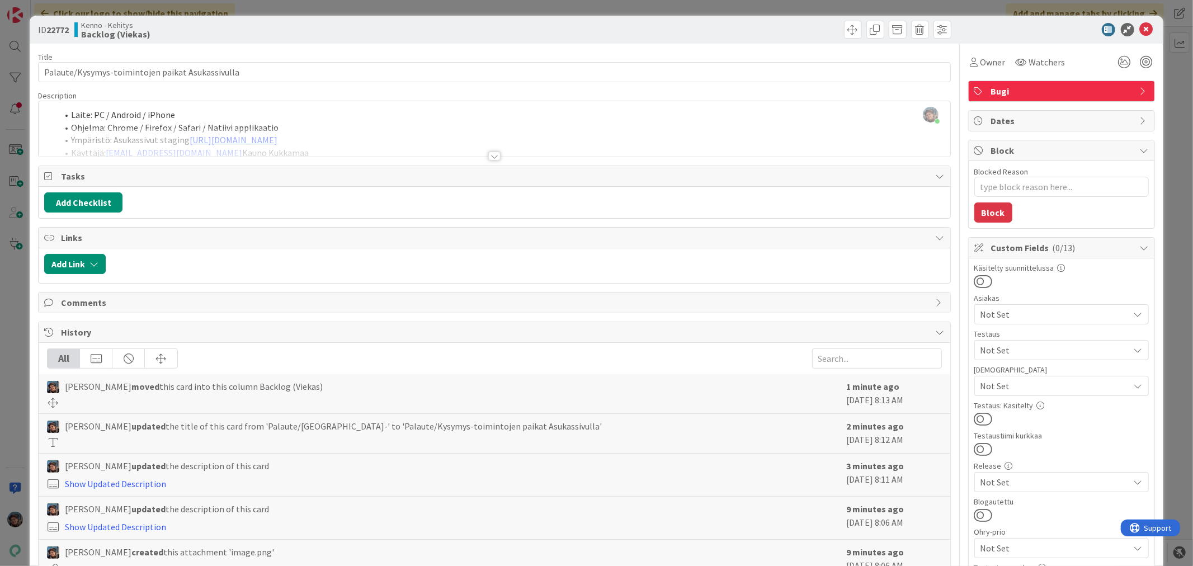
type textarea "x"
click at [488, 157] on div at bounding box center [494, 156] width 12 height 9
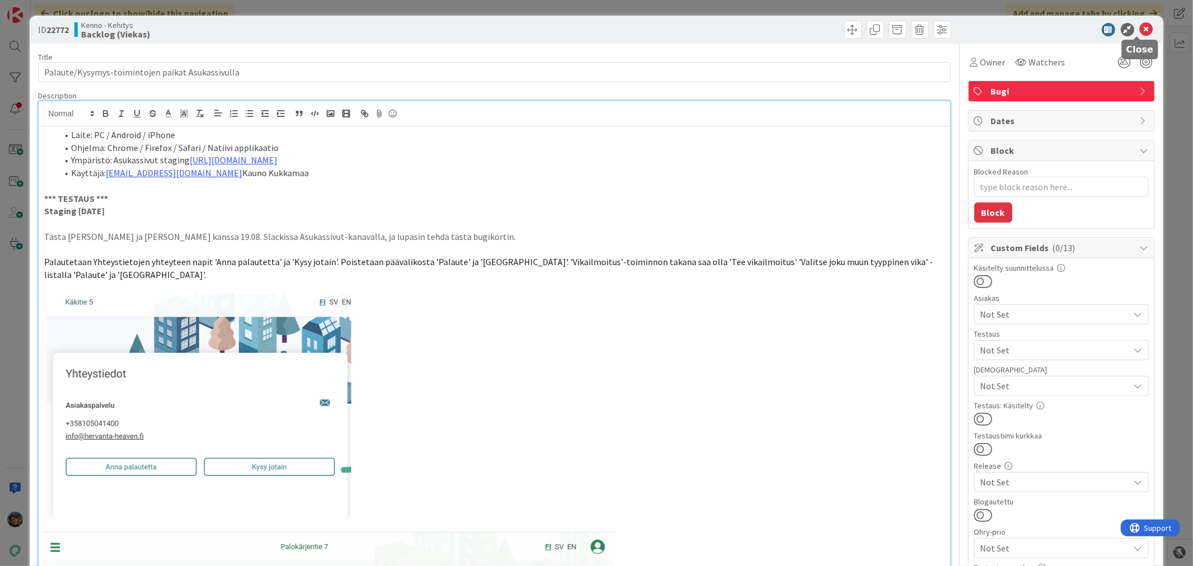
click at [1140, 28] on icon at bounding box center [1146, 29] width 13 height 13
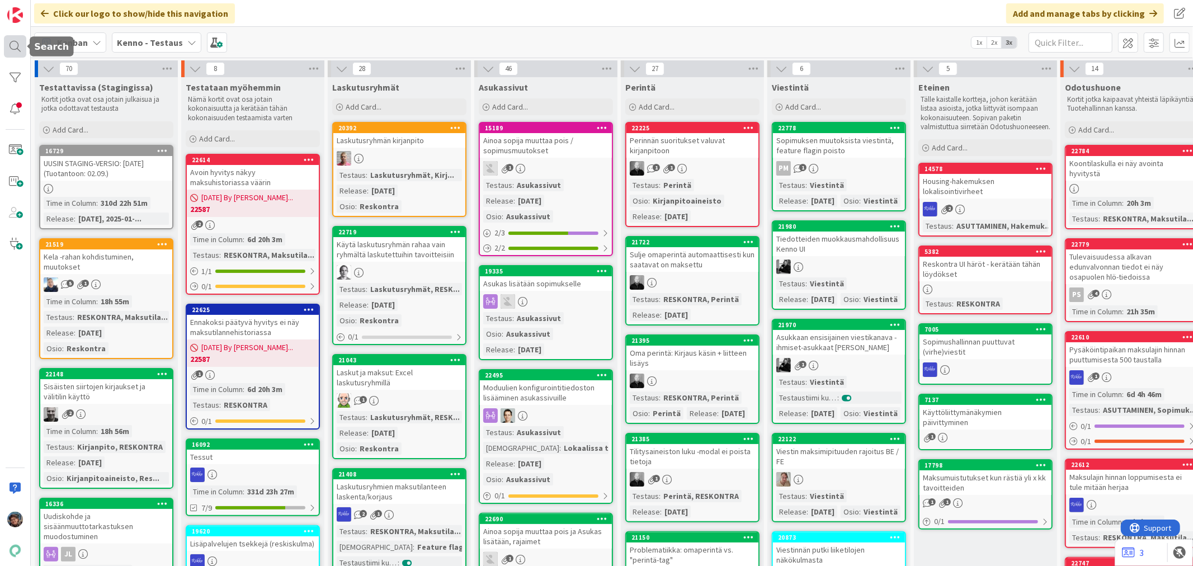
click at [17, 48] on div at bounding box center [15, 46] width 22 height 22
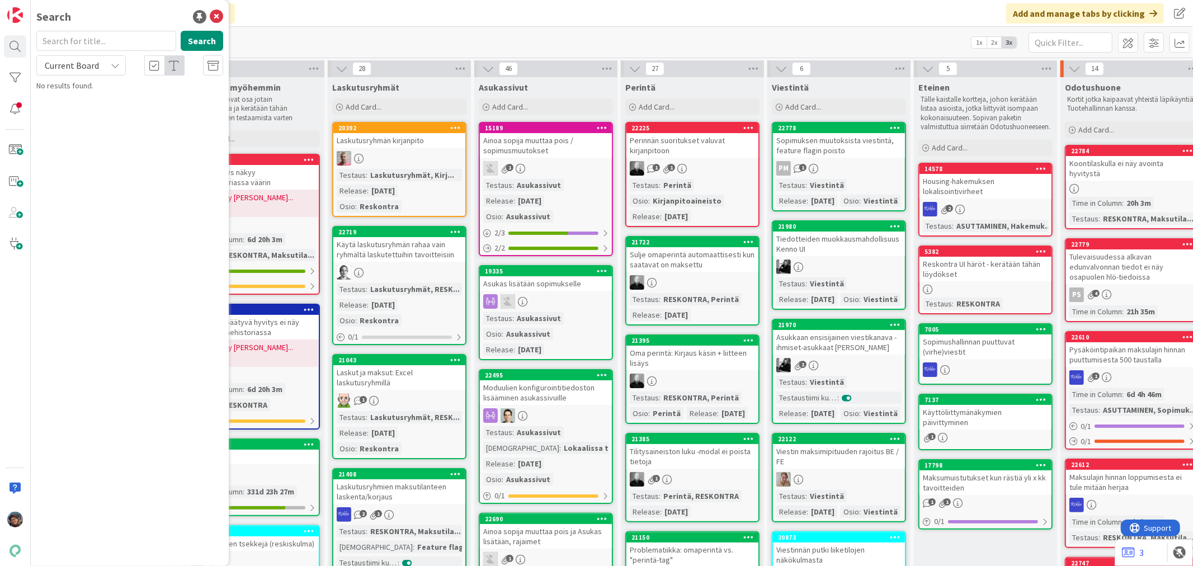
click at [74, 41] on input "text" at bounding box center [106, 41] width 140 height 20
type input "18175"
click at [202, 43] on button "Search" at bounding box center [202, 41] width 43 height 20
click at [96, 65] on span "Current Board" at bounding box center [72, 65] width 54 height 11
click at [83, 114] on span "All Boards" at bounding box center [101, 111] width 116 height 17
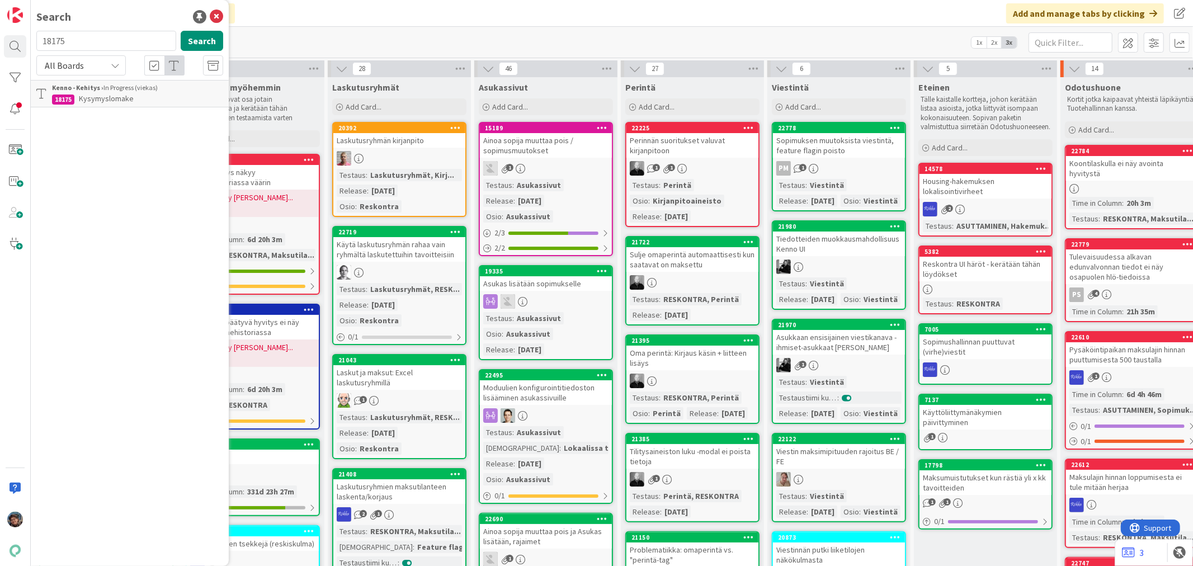
click at [83, 91] on b "Kenno - Kehitys ›" at bounding box center [77, 87] width 51 height 8
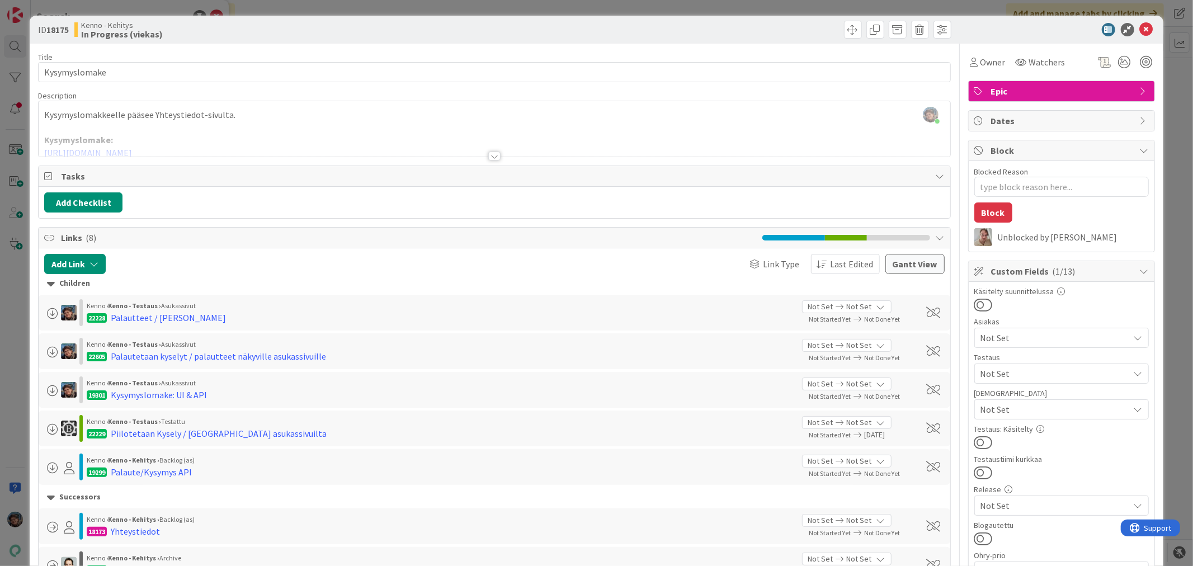
click at [488, 153] on div at bounding box center [494, 156] width 12 height 9
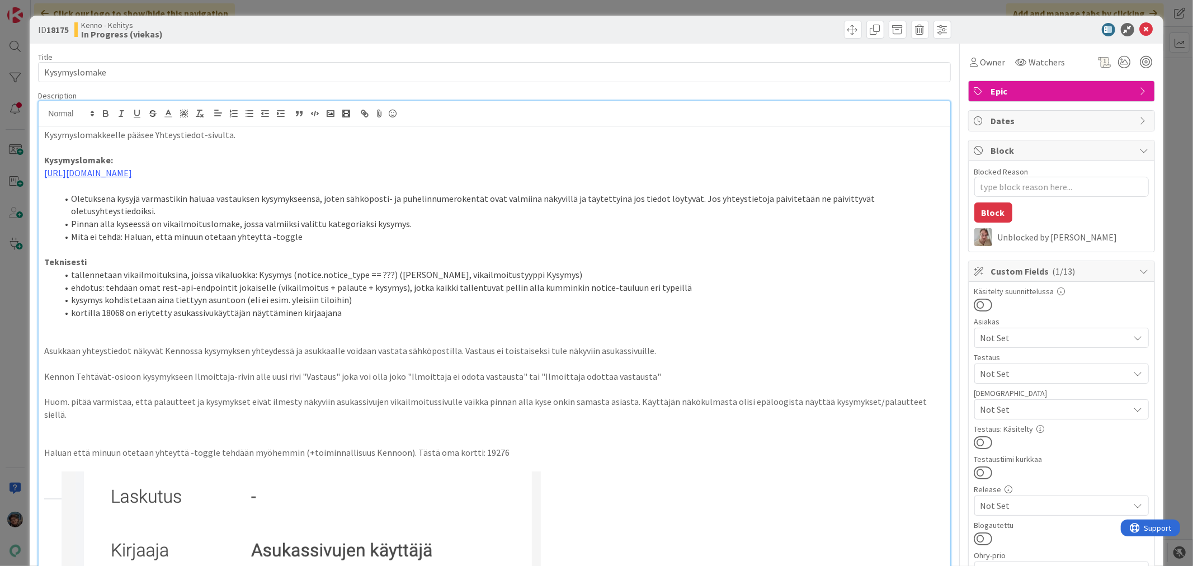
type textarea "x"
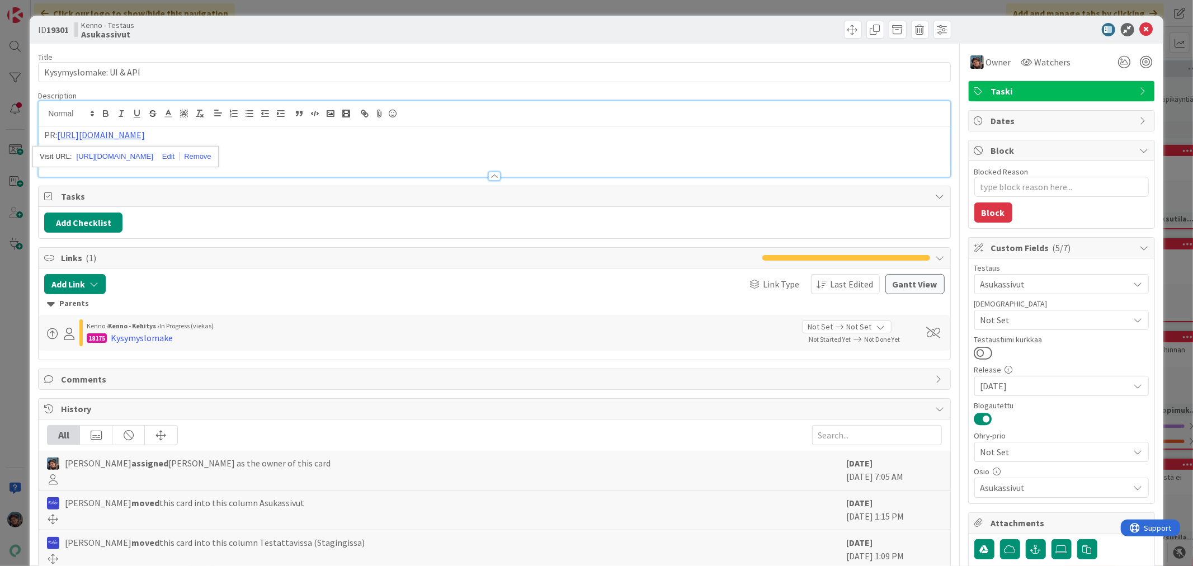
click at [334, 155] on div "PR: https://github.com/pandiafi/kenno/pull/7926" at bounding box center [494, 151] width 911 height 50
type textarea "x"
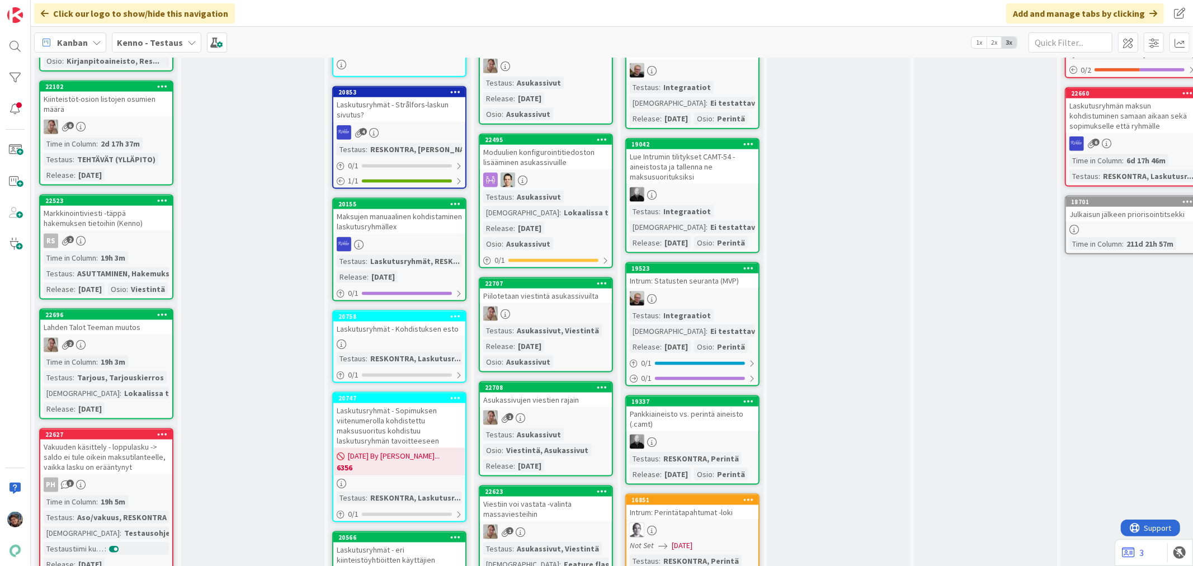
scroll to position [1243, 0]
click at [560, 306] on div at bounding box center [546, 313] width 132 height 15
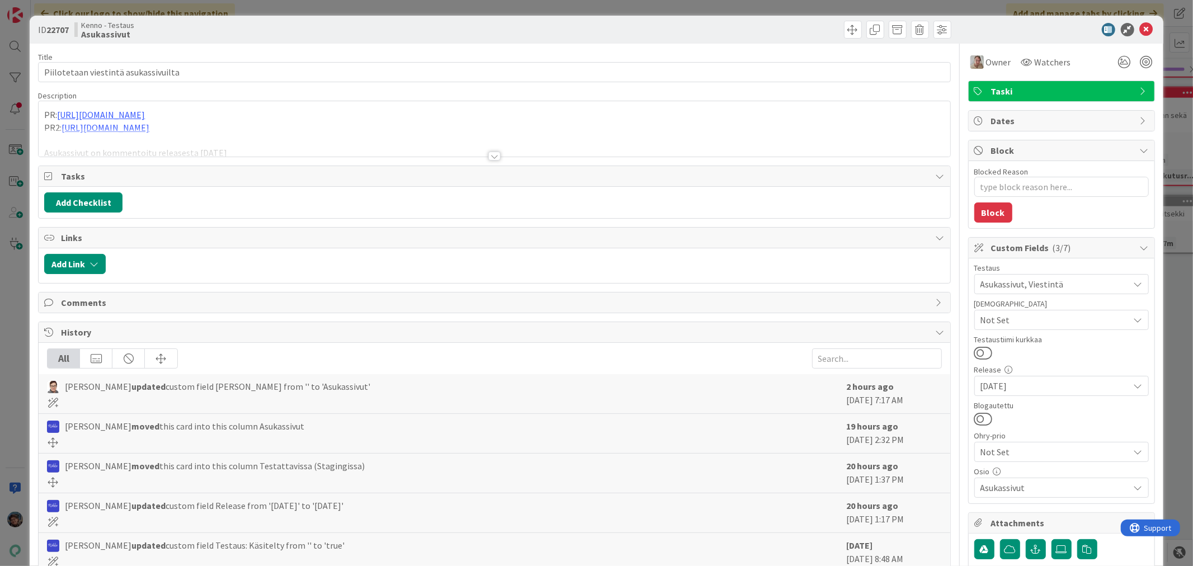
click at [488, 153] on div at bounding box center [494, 156] width 12 height 9
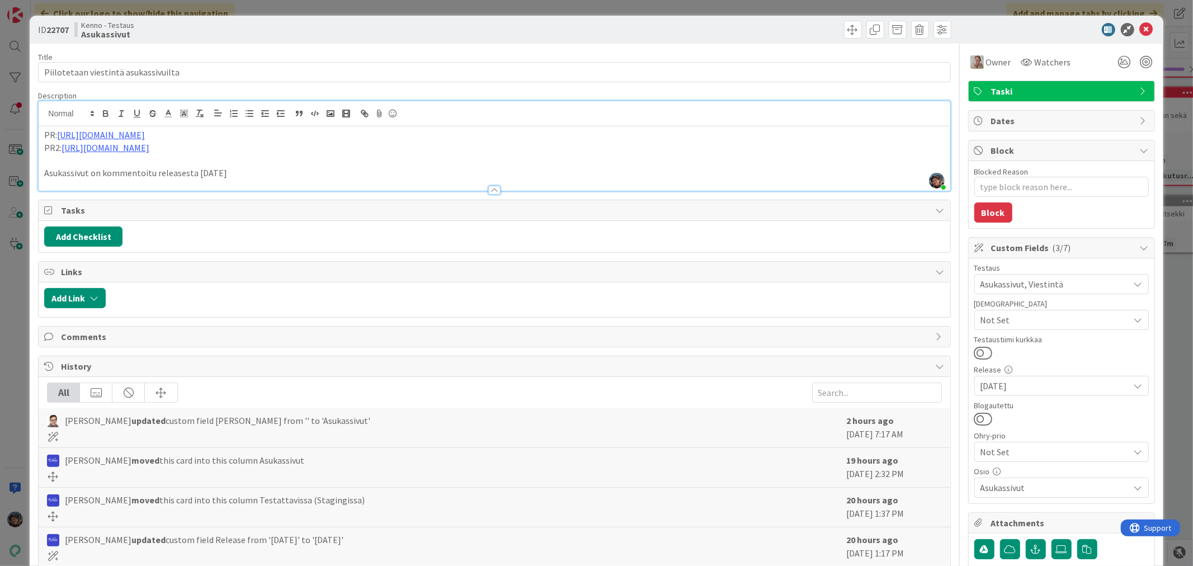
click at [1026, 320] on span "Not Set" at bounding box center [1054, 319] width 149 height 13
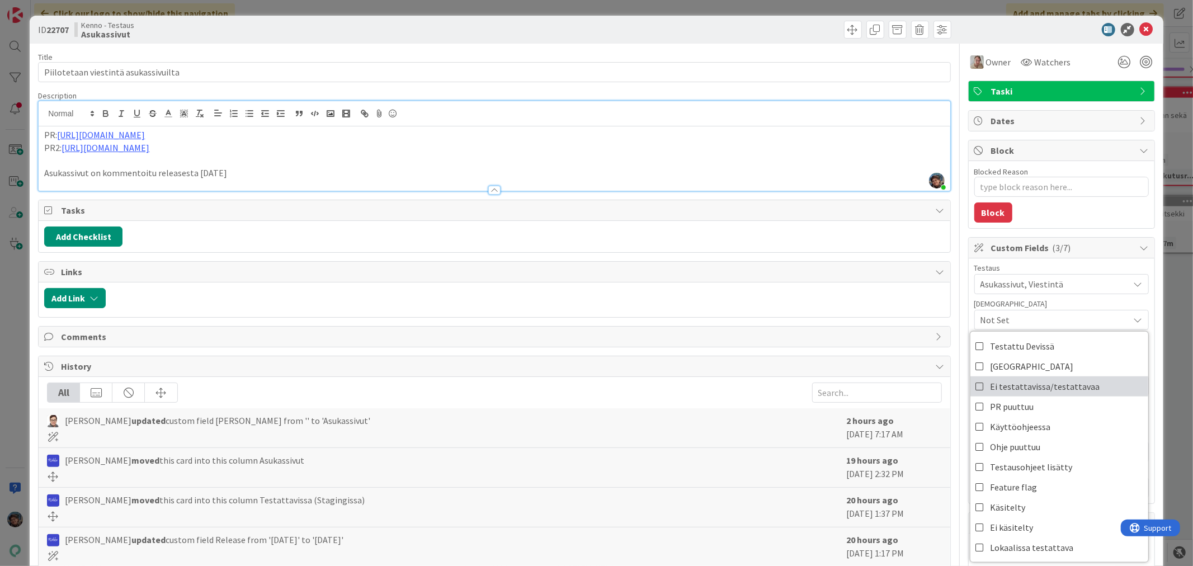
click at [1035, 384] on span "Ei testattavissa/testattavaa" at bounding box center [1046, 386] width 110 height 17
click at [1140, 25] on icon at bounding box center [1146, 29] width 13 height 13
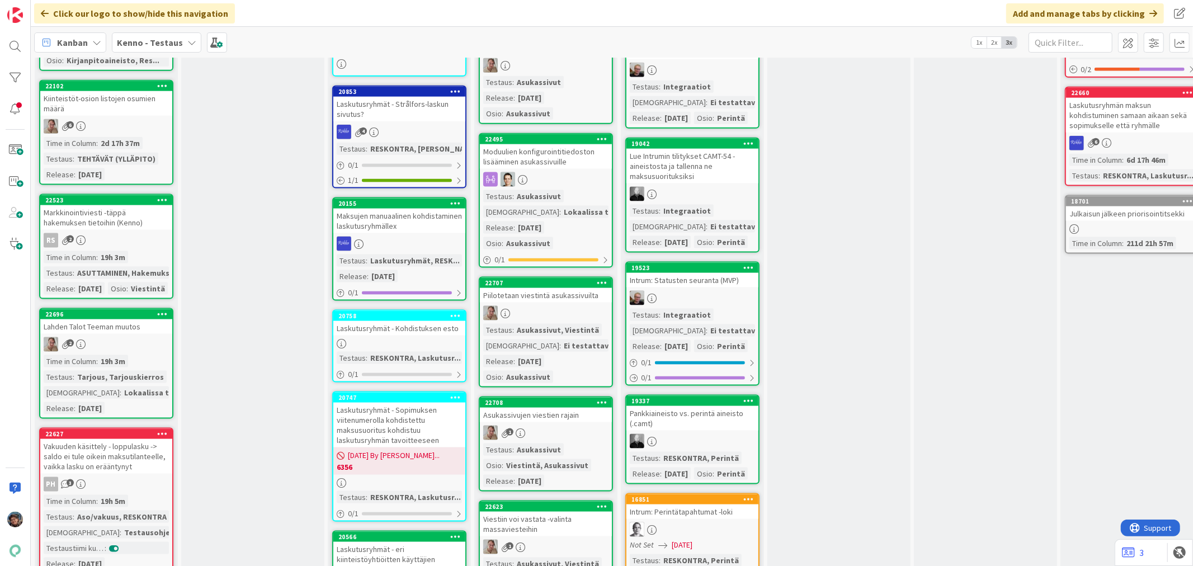
click at [514, 324] on div "Asukassivut, Viestintä" at bounding box center [558, 330] width 88 height 12
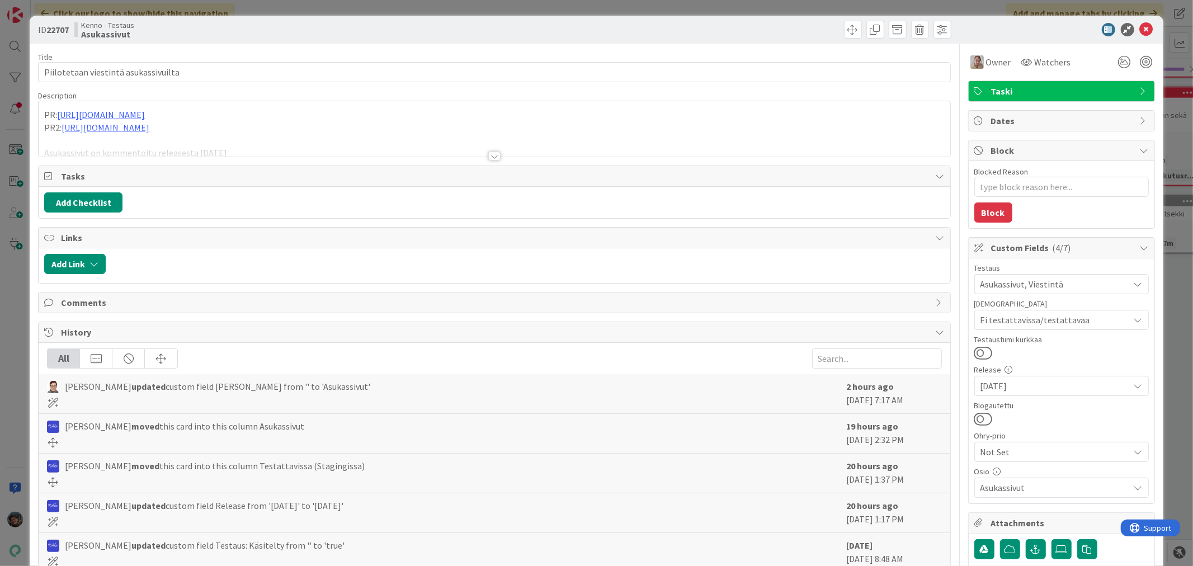
type textarea "x"
click at [1140, 28] on icon at bounding box center [1146, 29] width 13 height 13
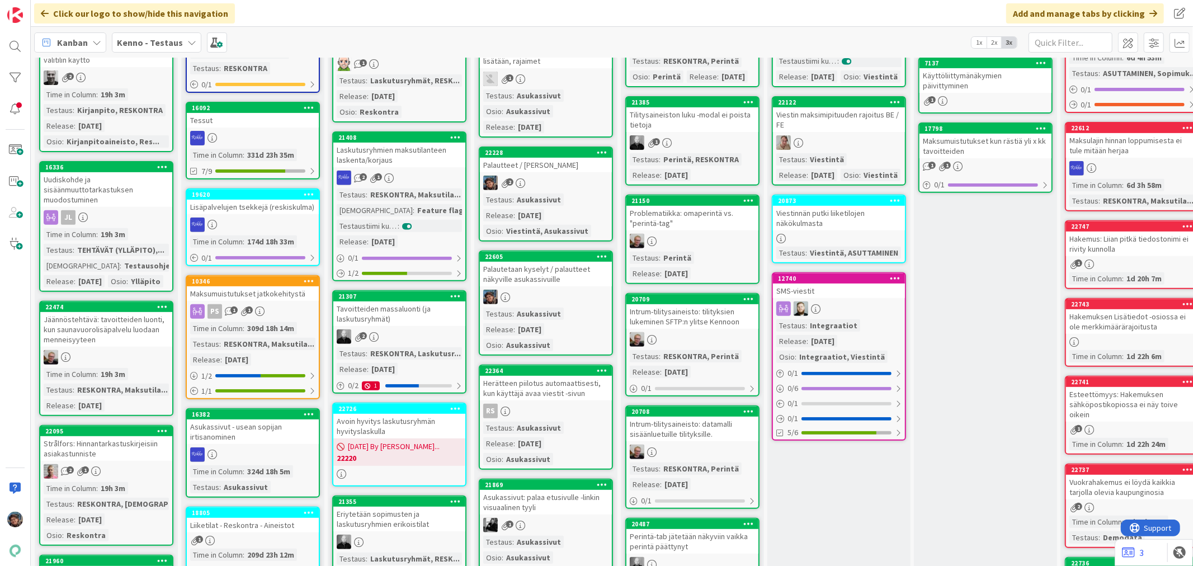
scroll to position [372, 0]
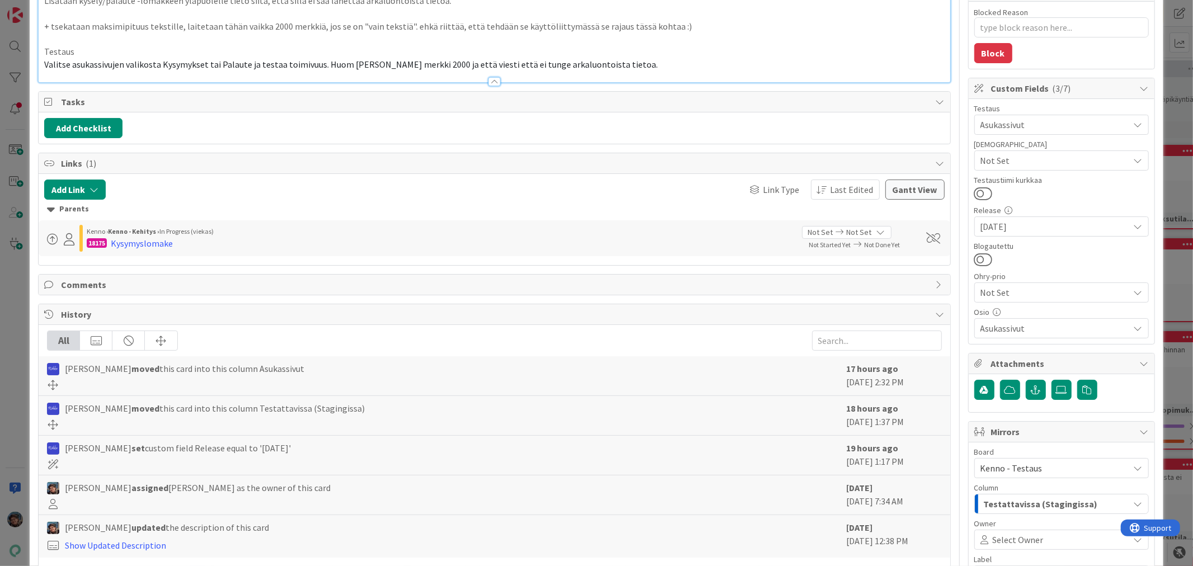
scroll to position [297, 0]
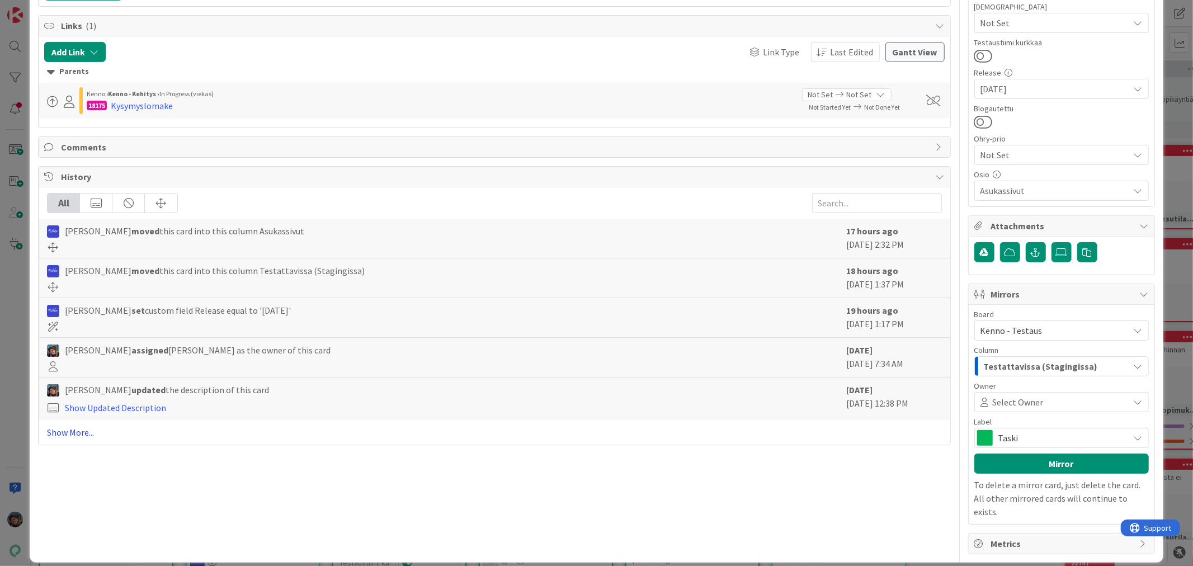
click at [79, 432] on link "Show More..." at bounding box center [494, 432] width 894 height 13
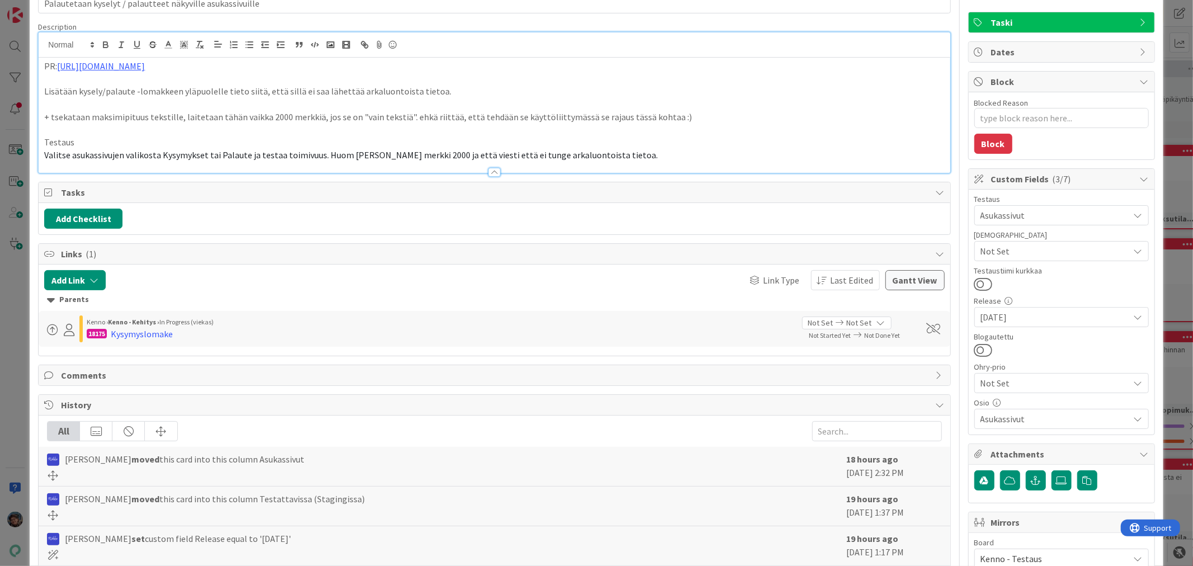
scroll to position [0, 0]
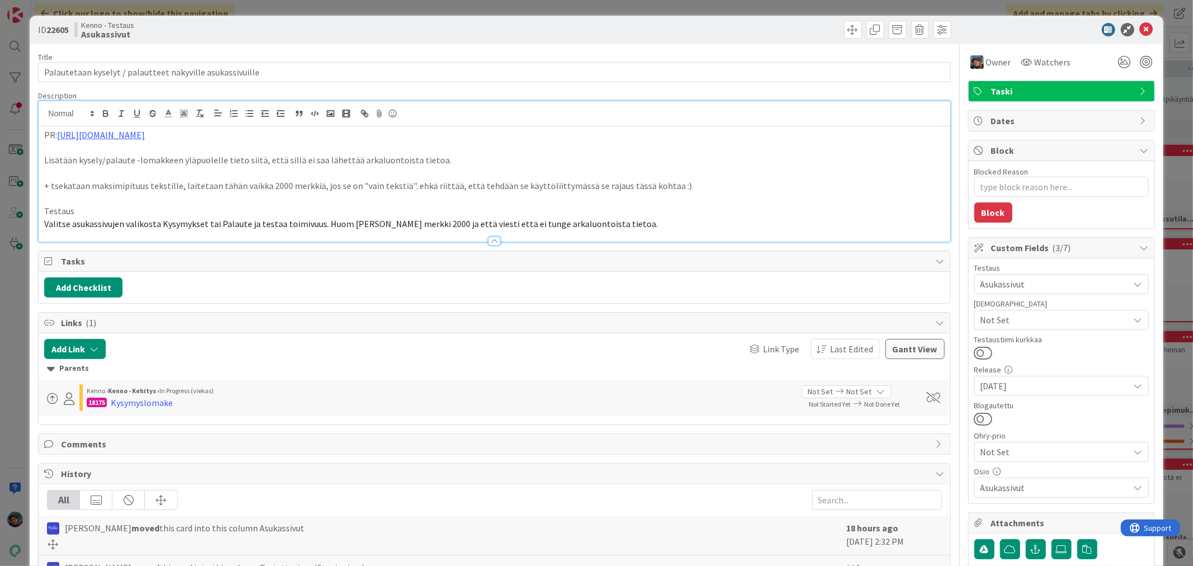
type textarea "x"
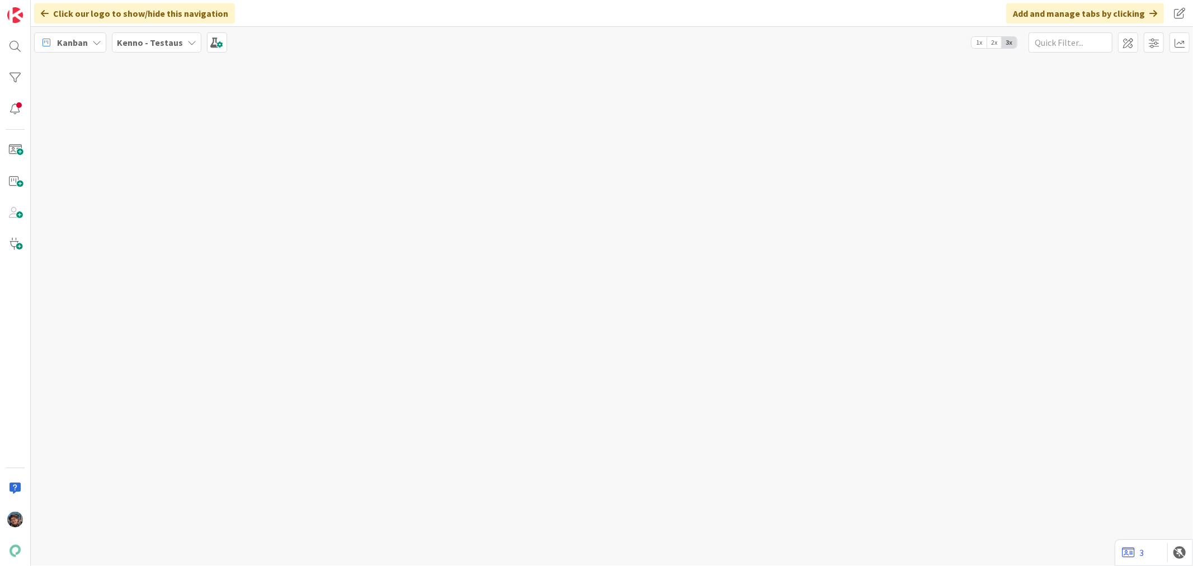
click at [160, 40] on b "Kenno - Testaus" at bounding box center [150, 42] width 66 height 11
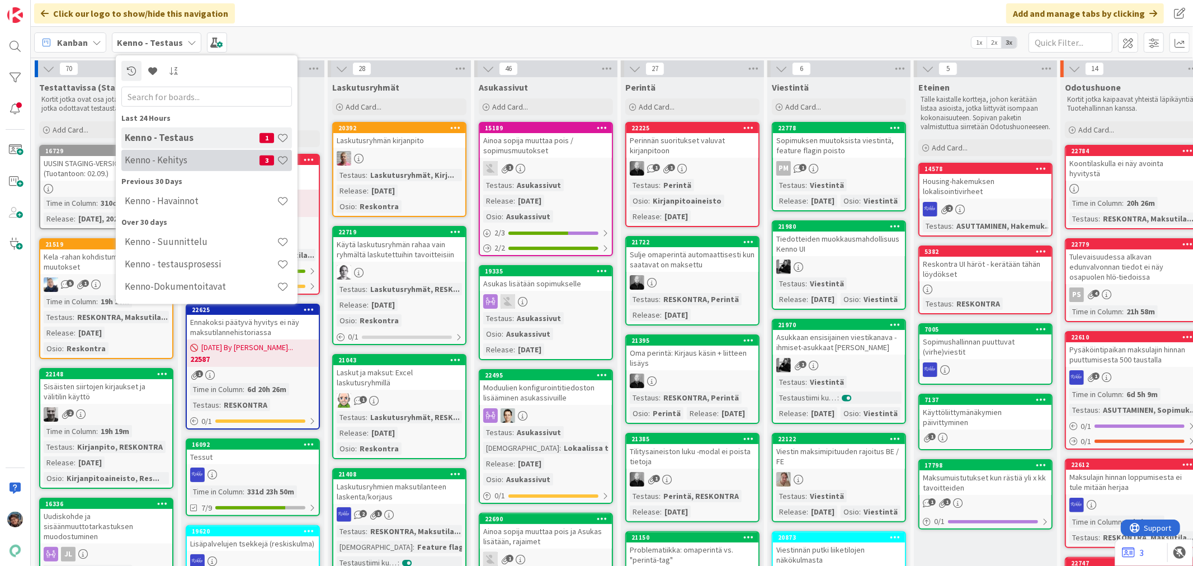
click at [163, 164] on h4 "Kenno - Kehitys" at bounding box center [192, 159] width 135 height 11
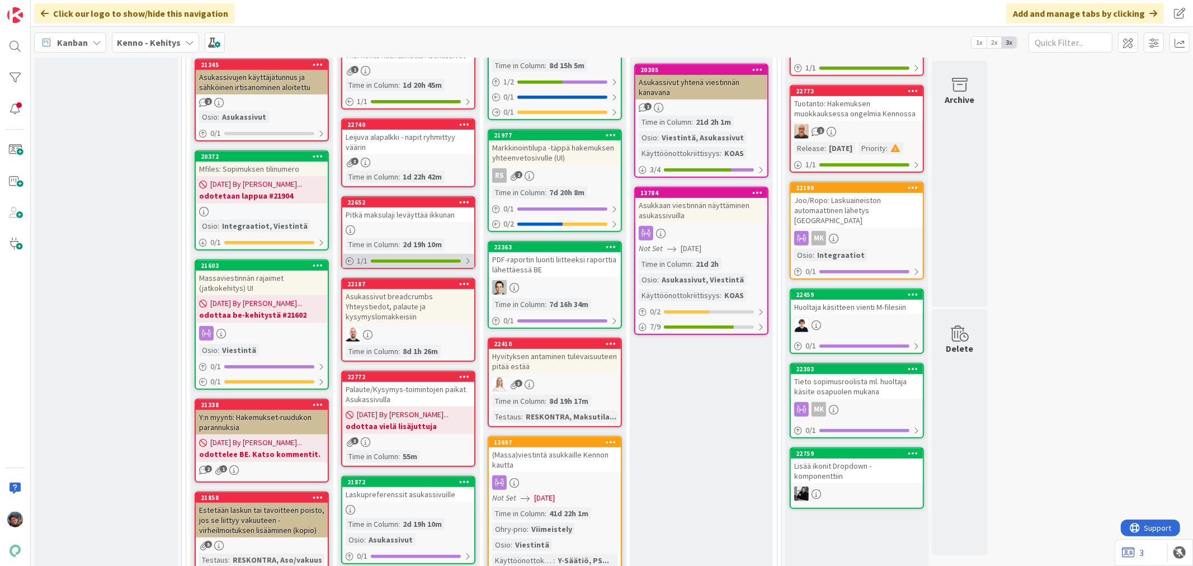
scroll to position [683, 0]
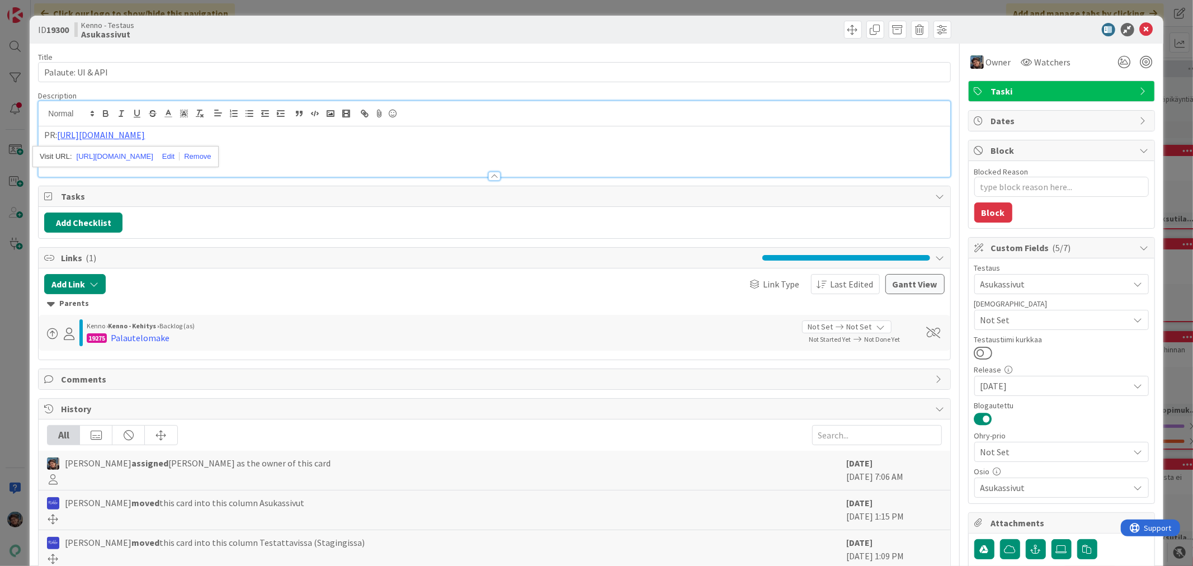
type textarea "x"
